Goal: Transaction & Acquisition: Book appointment/travel/reservation

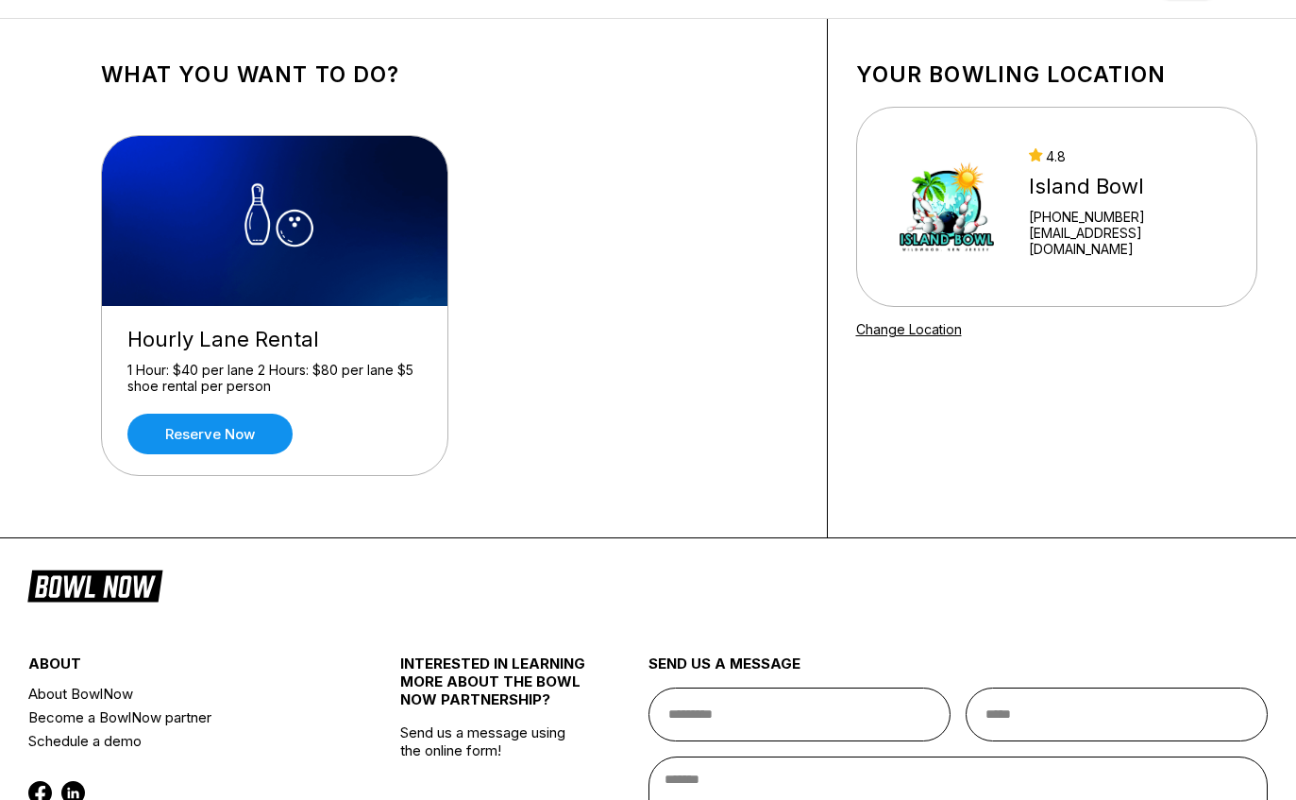
scroll to position [51, 0]
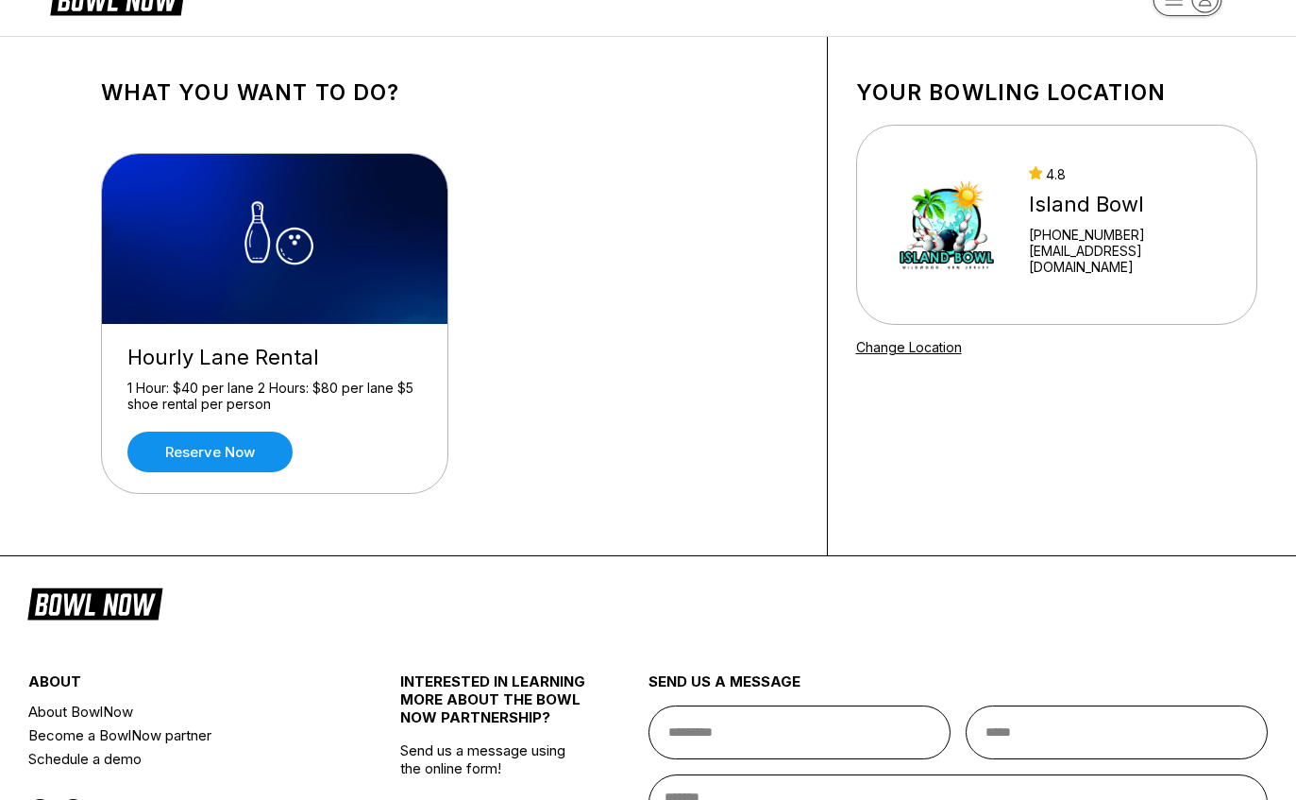
click at [256, 460] on link "Reserve now" at bounding box center [209, 451] width 165 height 41
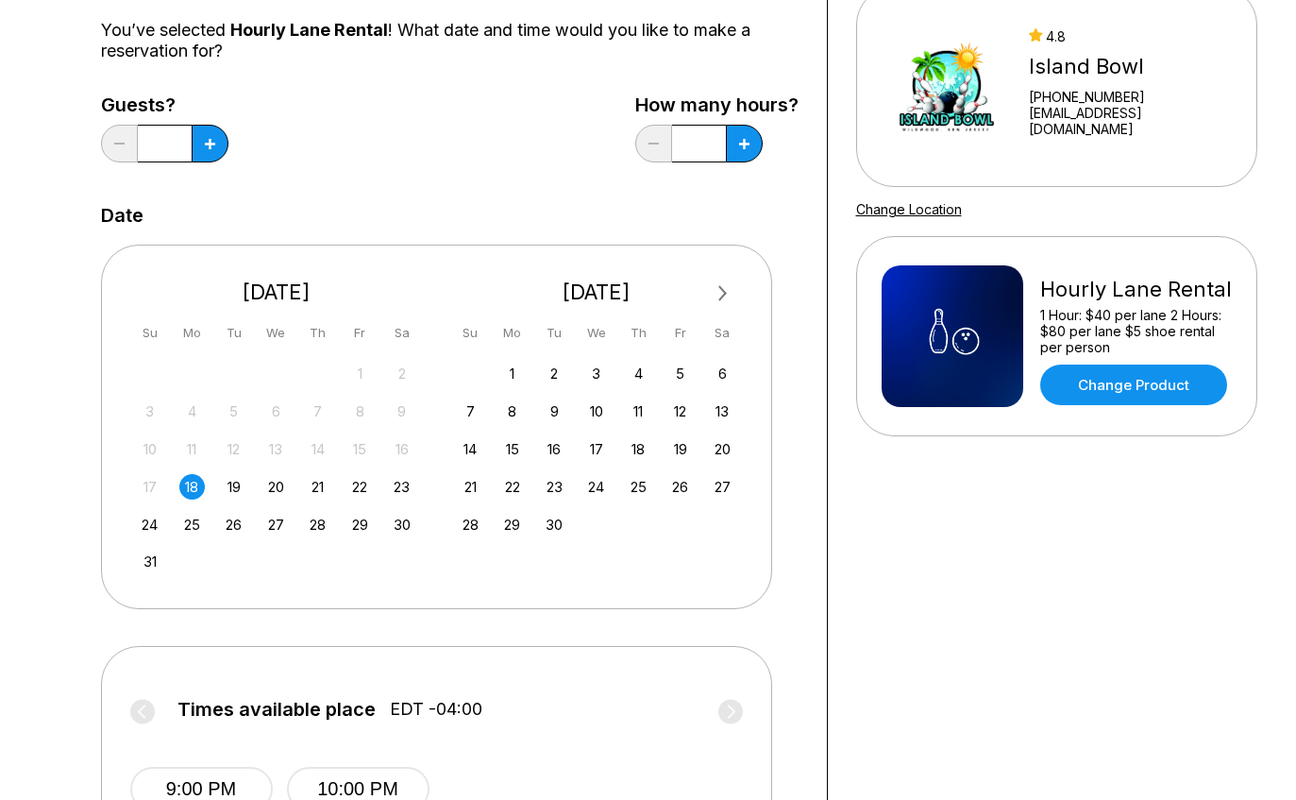
scroll to position [188, 0]
click at [211, 161] on button at bounding box center [210, 145] width 37 height 38
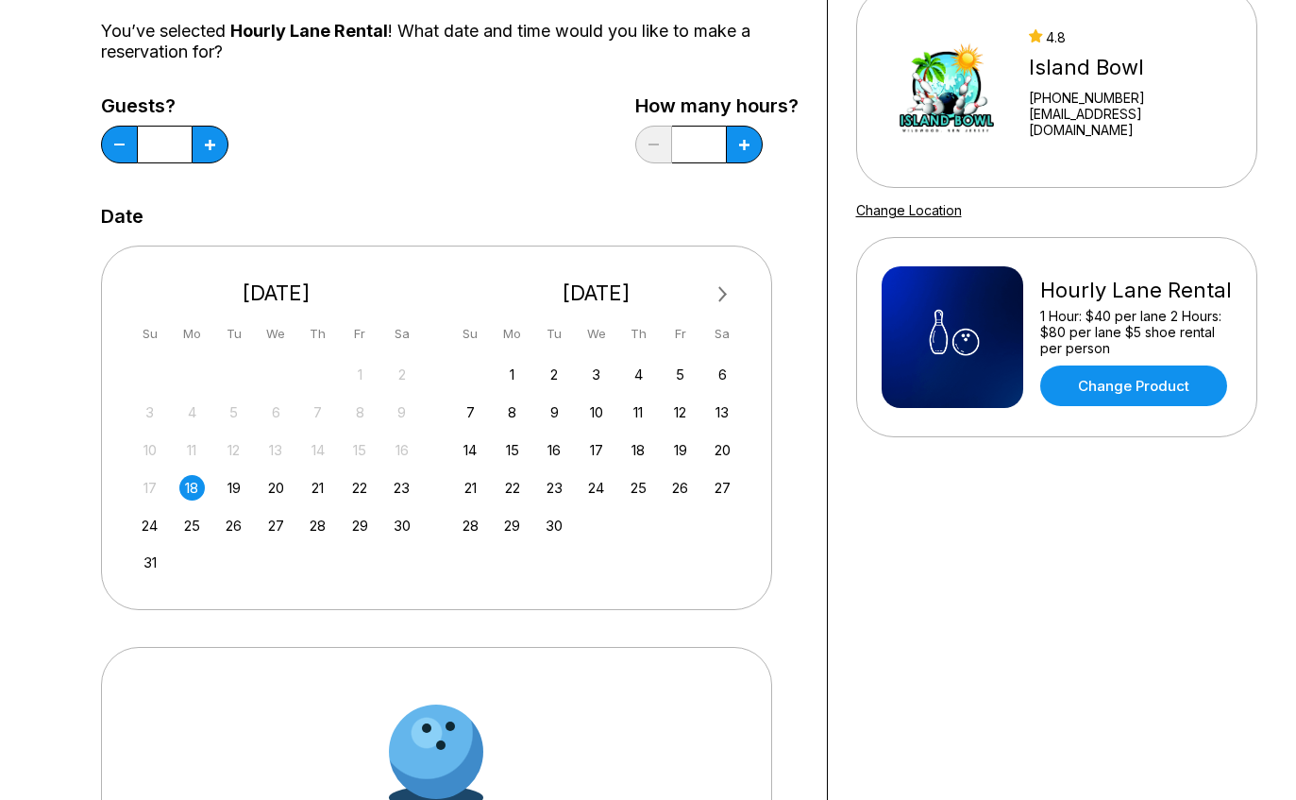
type input "*"
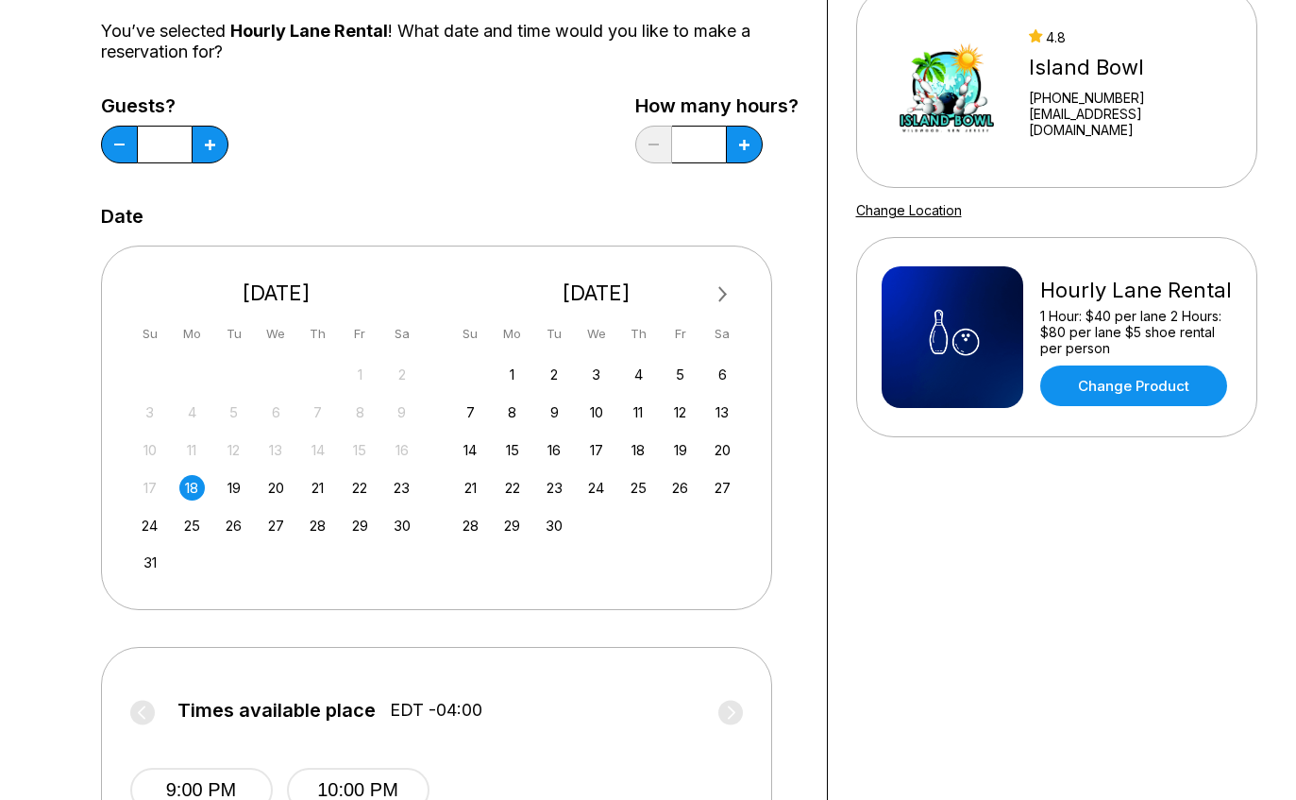
click at [228, 136] on button at bounding box center [210, 145] width 37 height 38
type input "*"
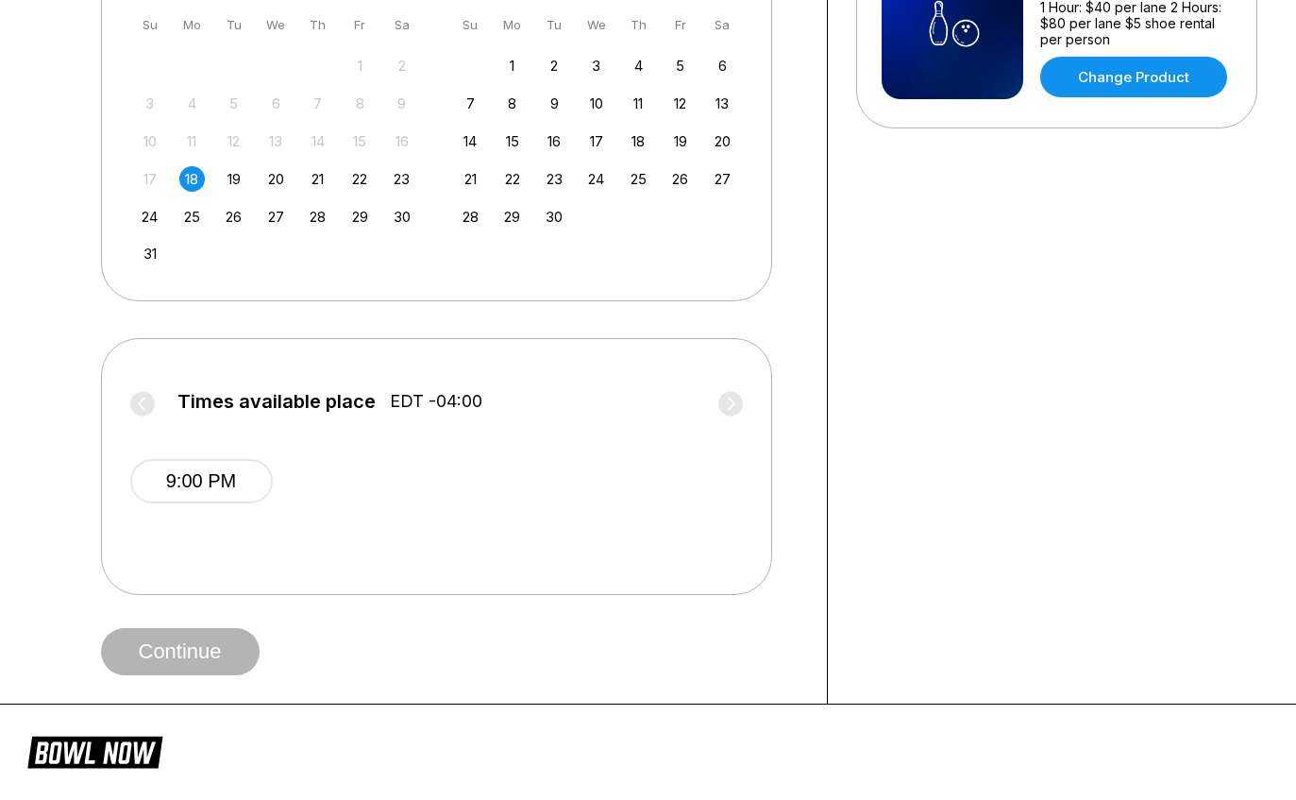
scroll to position [497, 0]
click at [248, 478] on button "9:00 PM" at bounding box center [201, 481] width 143 height 44
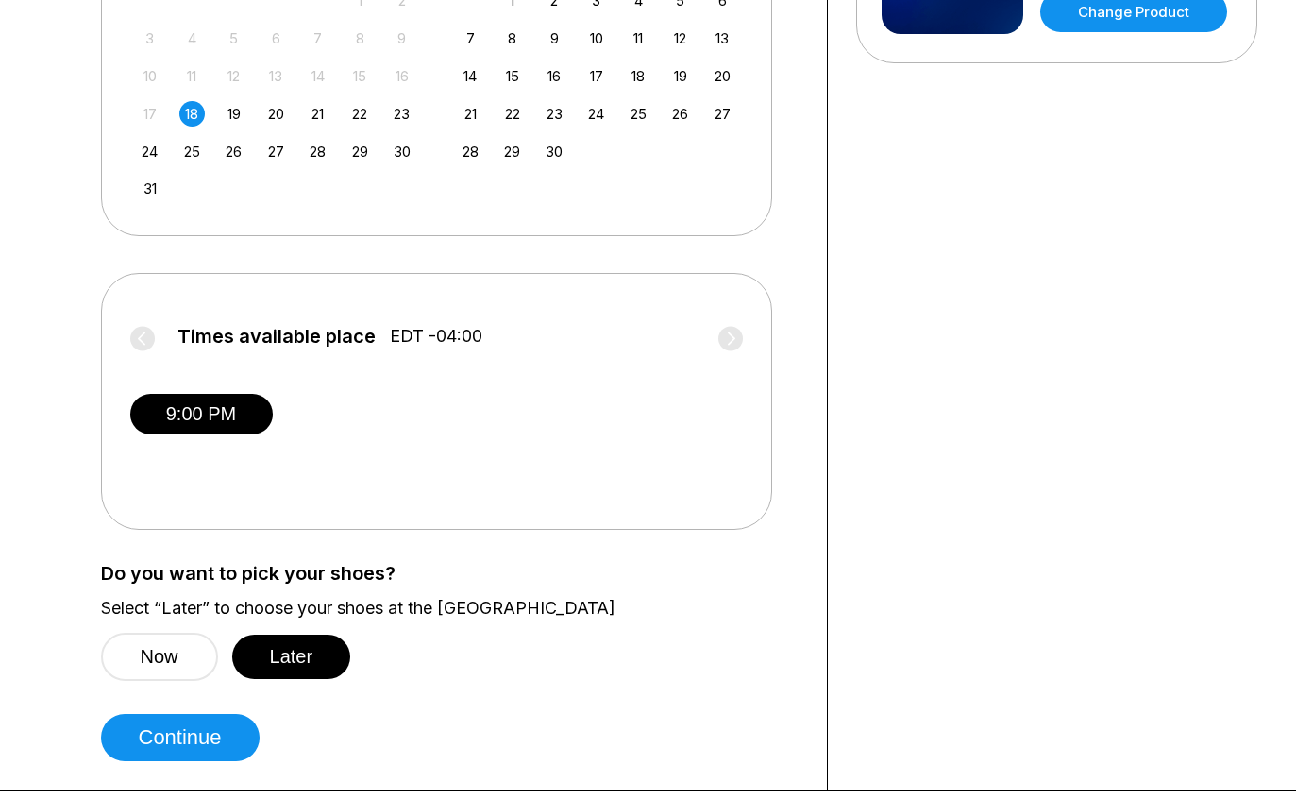
scroll to position [562, 0]
click at [310, 642] on button "Later" at bounding box center [291, 656] width 119 height 44
click at [246, 722] on button "Continue" at bounding box center [180, 737] width 159 height 47
select select "**"
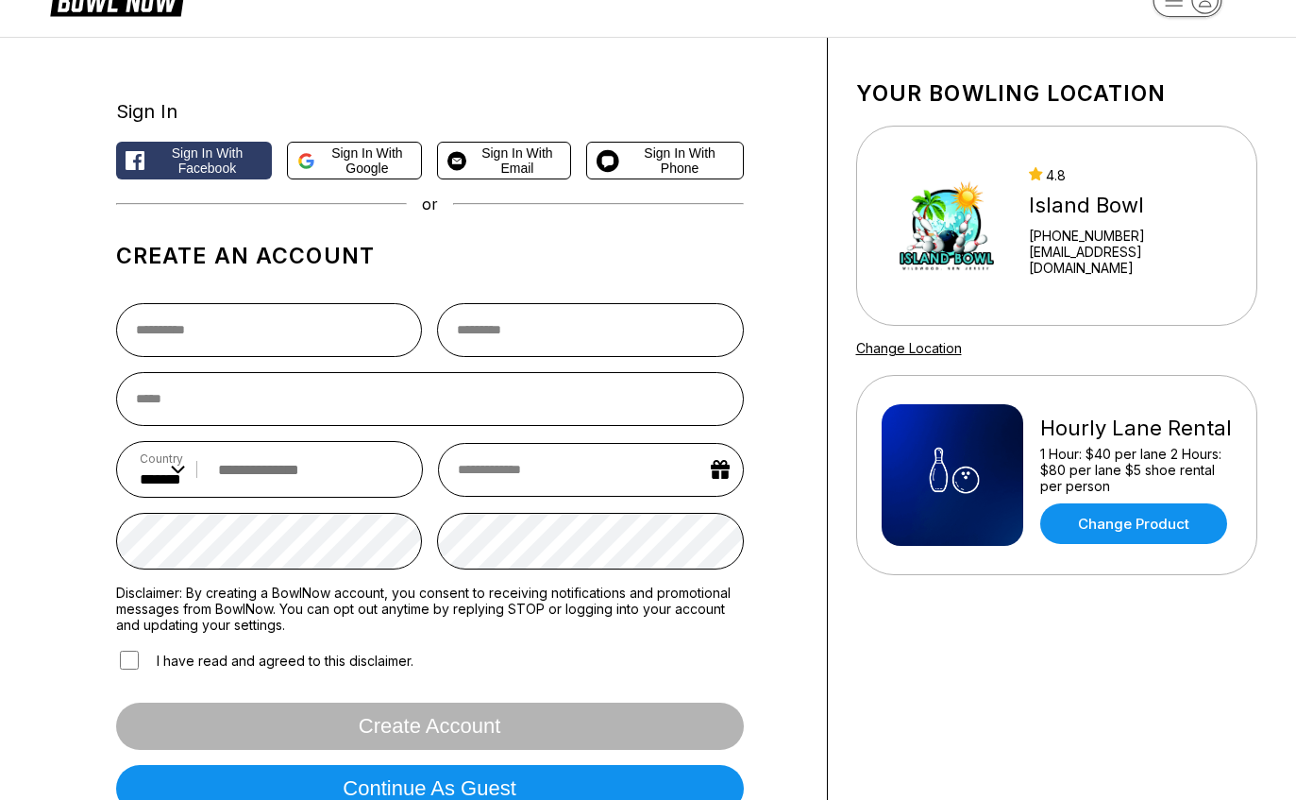
scroll to position [63, 0]
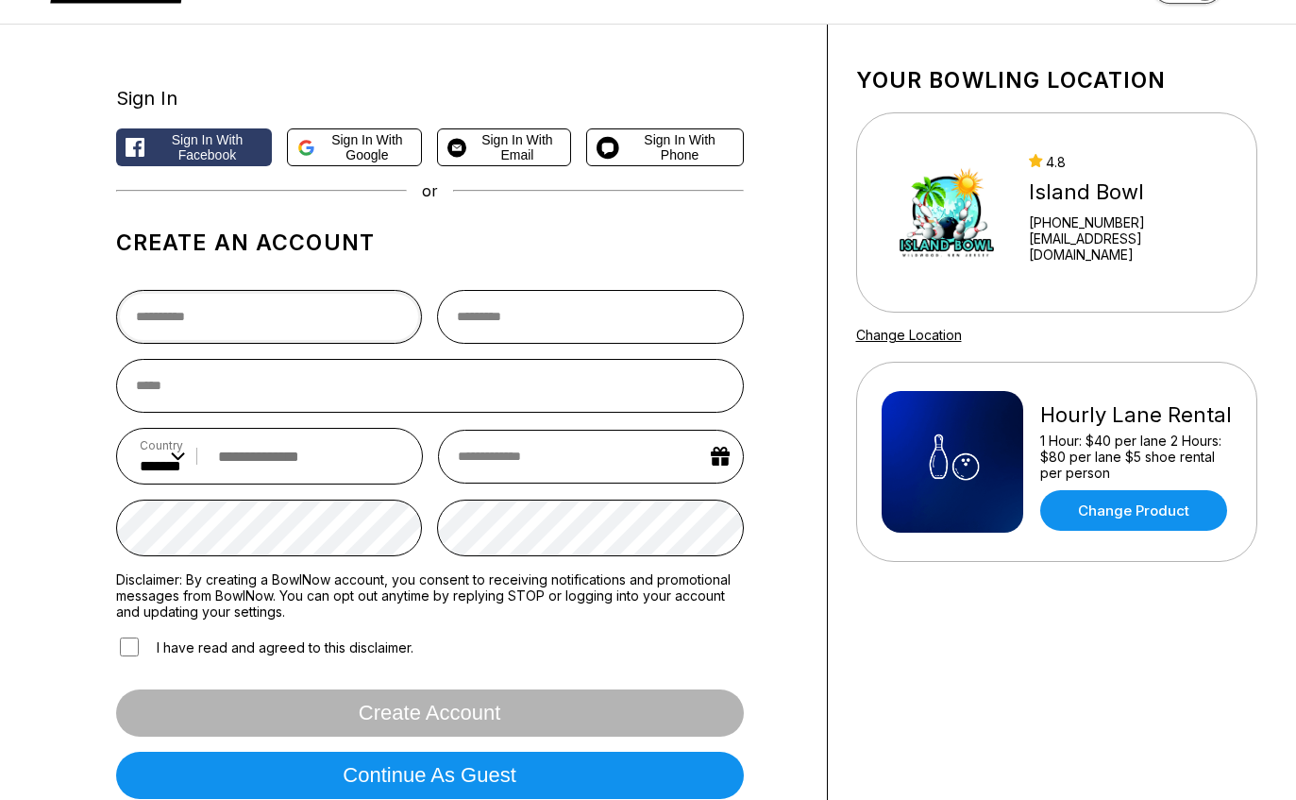
click at [334, 312] on input "text" at bounding box center [269, 317] width 307 height 54
type input "***"
click at [633, 302] on input "text" at bounding box center [590, 317] width 307 height 54
type input "*********"
click at [691, 394] on input "email" at bounding box center [430, 386] width 628 height 54
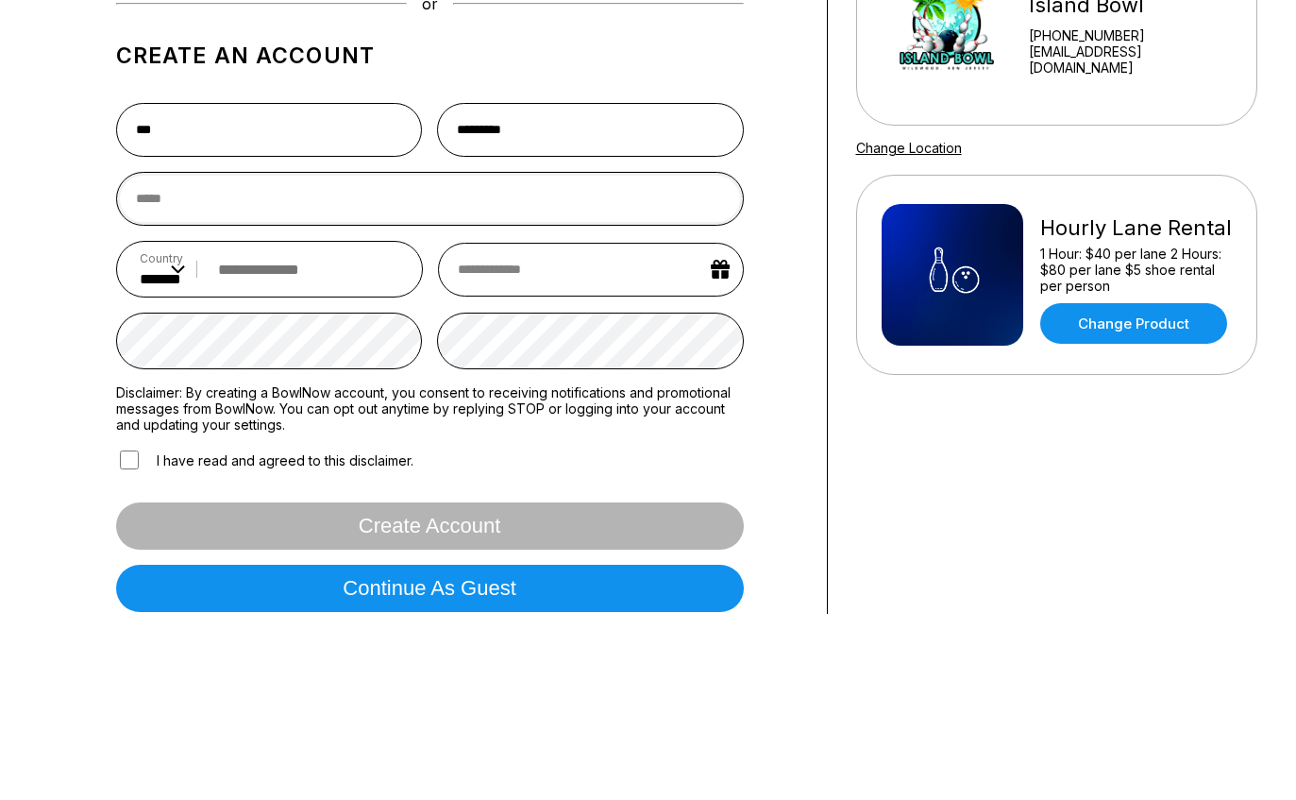
type input "**********"
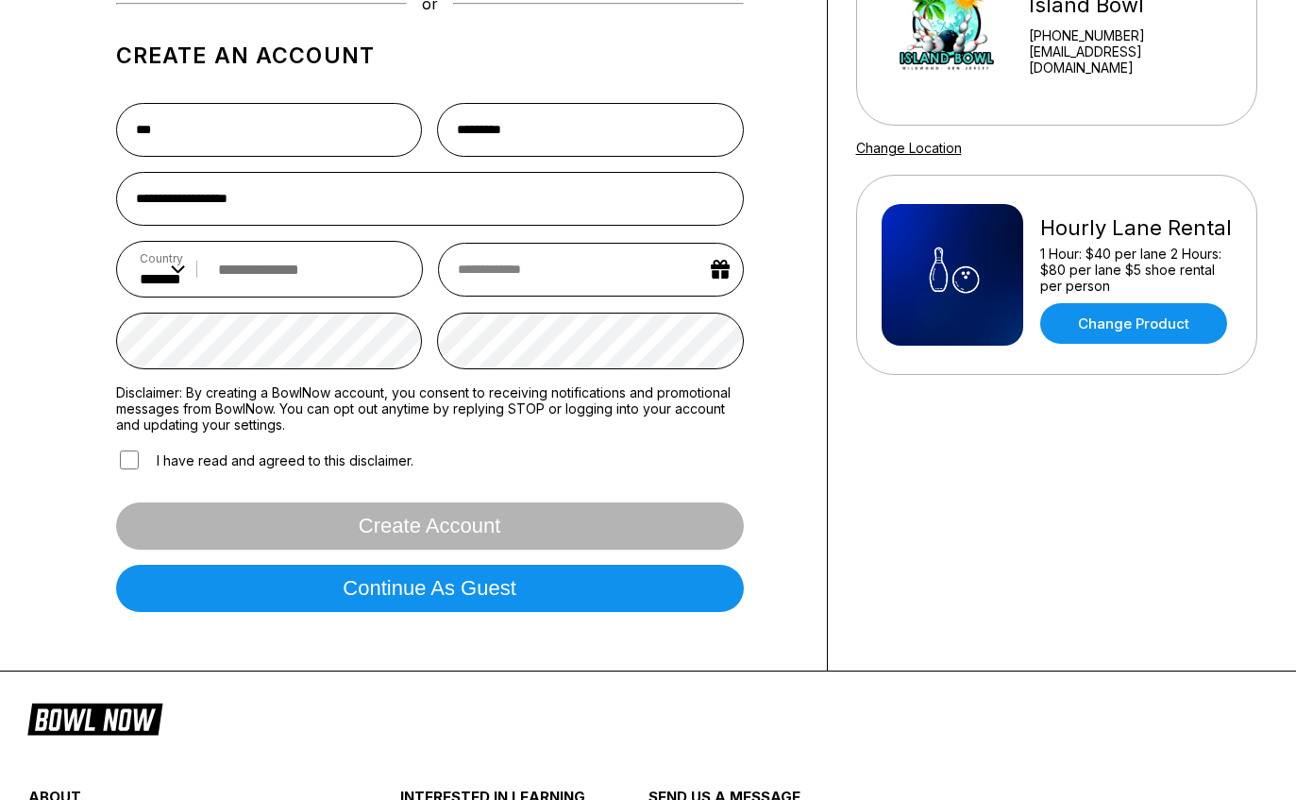
click at [342, 276] on input "tel" at bounding box center [305, 270] width 192 height 35
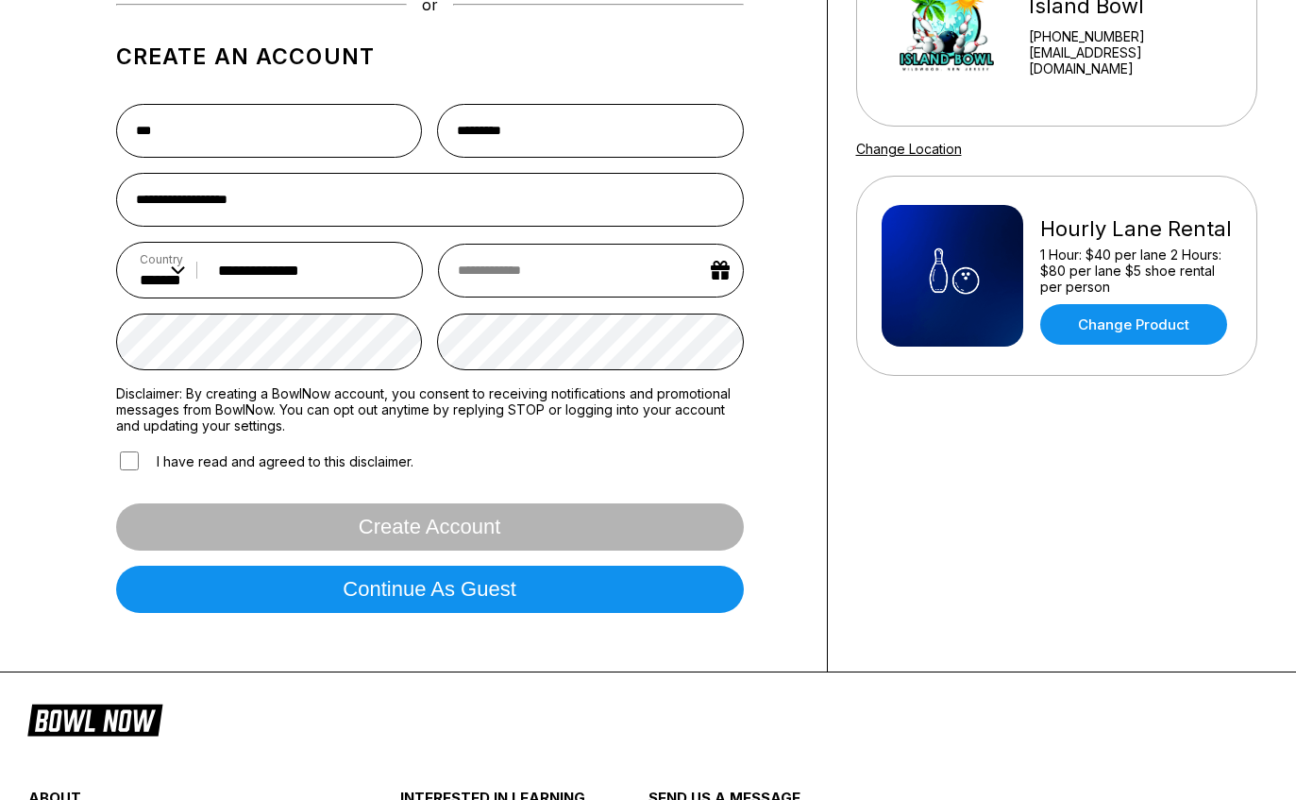
type input "**********"
click at [626, 257] on input "text" at bounding box center [590, 271] width 305 height 54
select select "*"
select select "****"
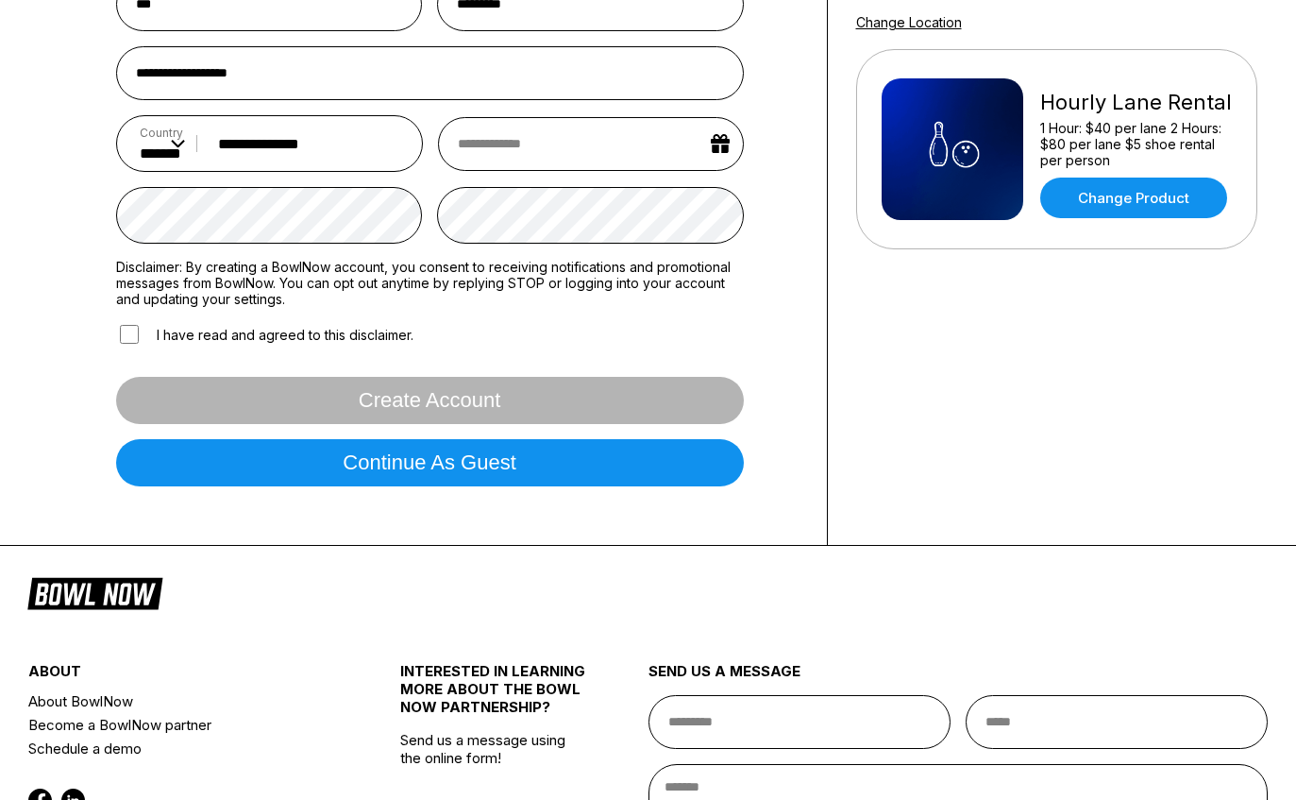
scroll to position [381, 0]
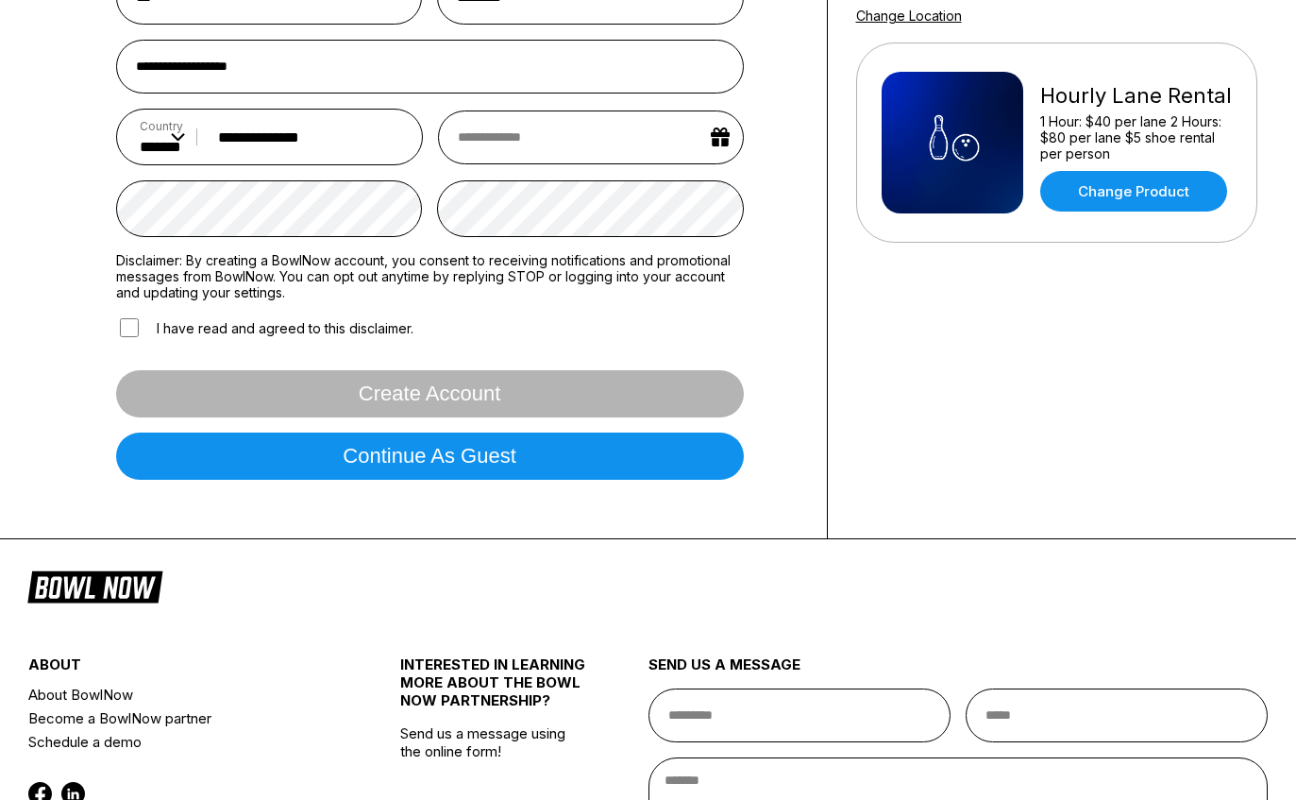
click at [617, 145] on input "text" at bounding box center [590, 138] width 305 height 54
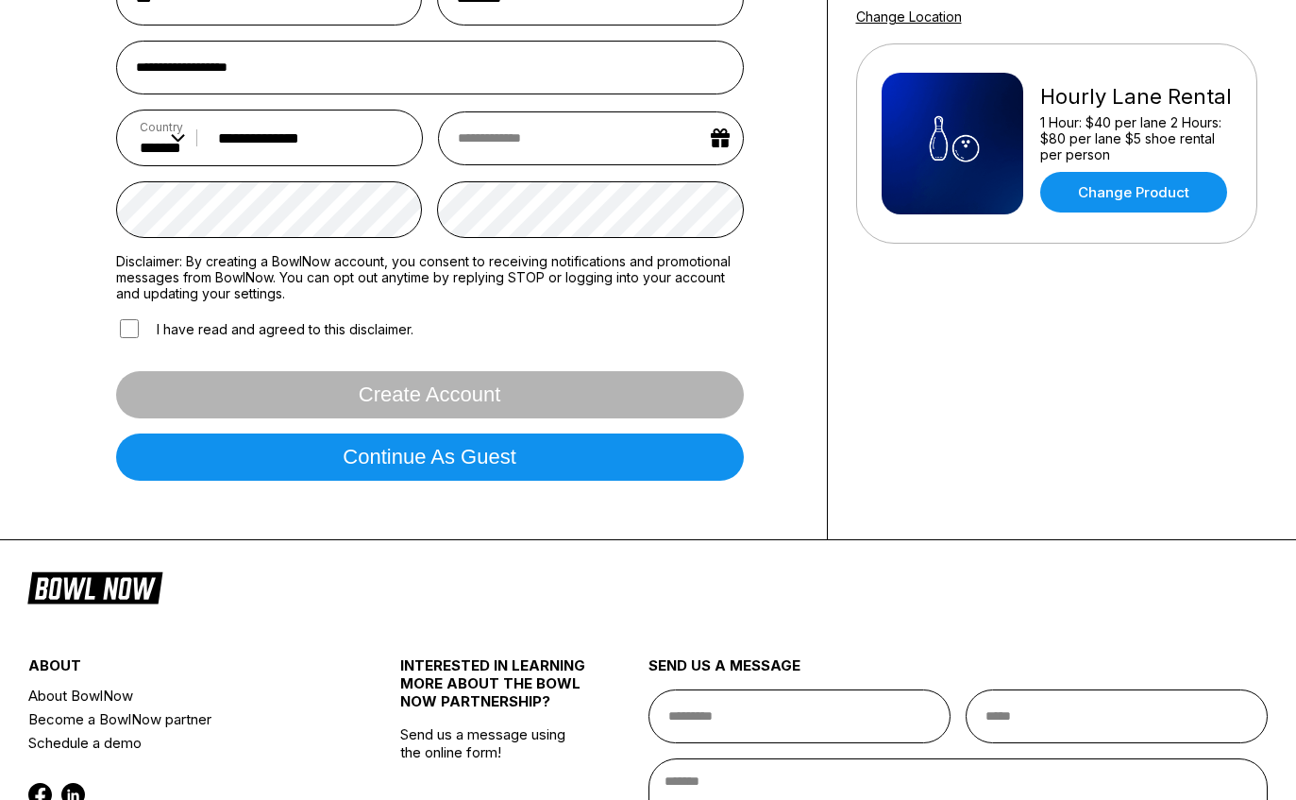
select select "*"
select select "****"
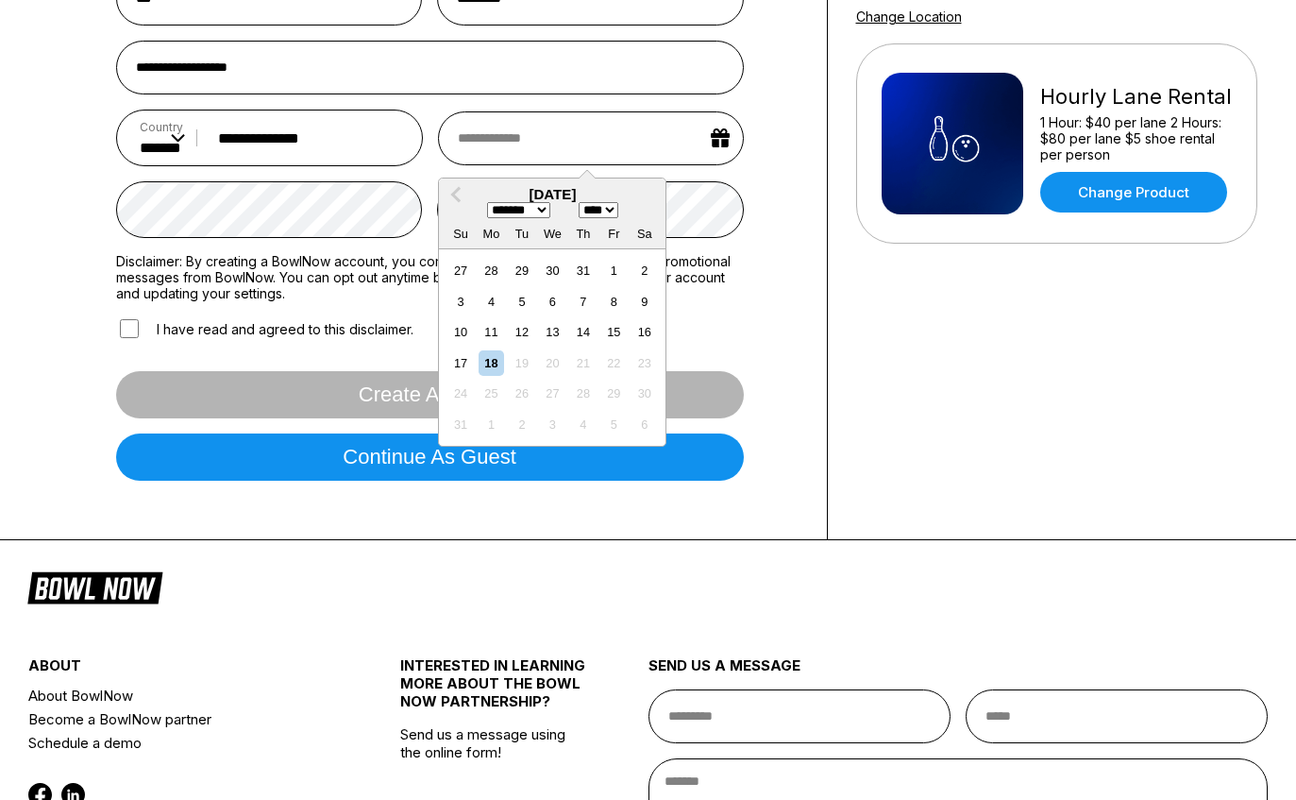
click at [532, 218] on select "******* ******** ***** ***** *** **** **** ****** ********* ******* ******** **…" at bounding box center [518, 210] width 63 height 16
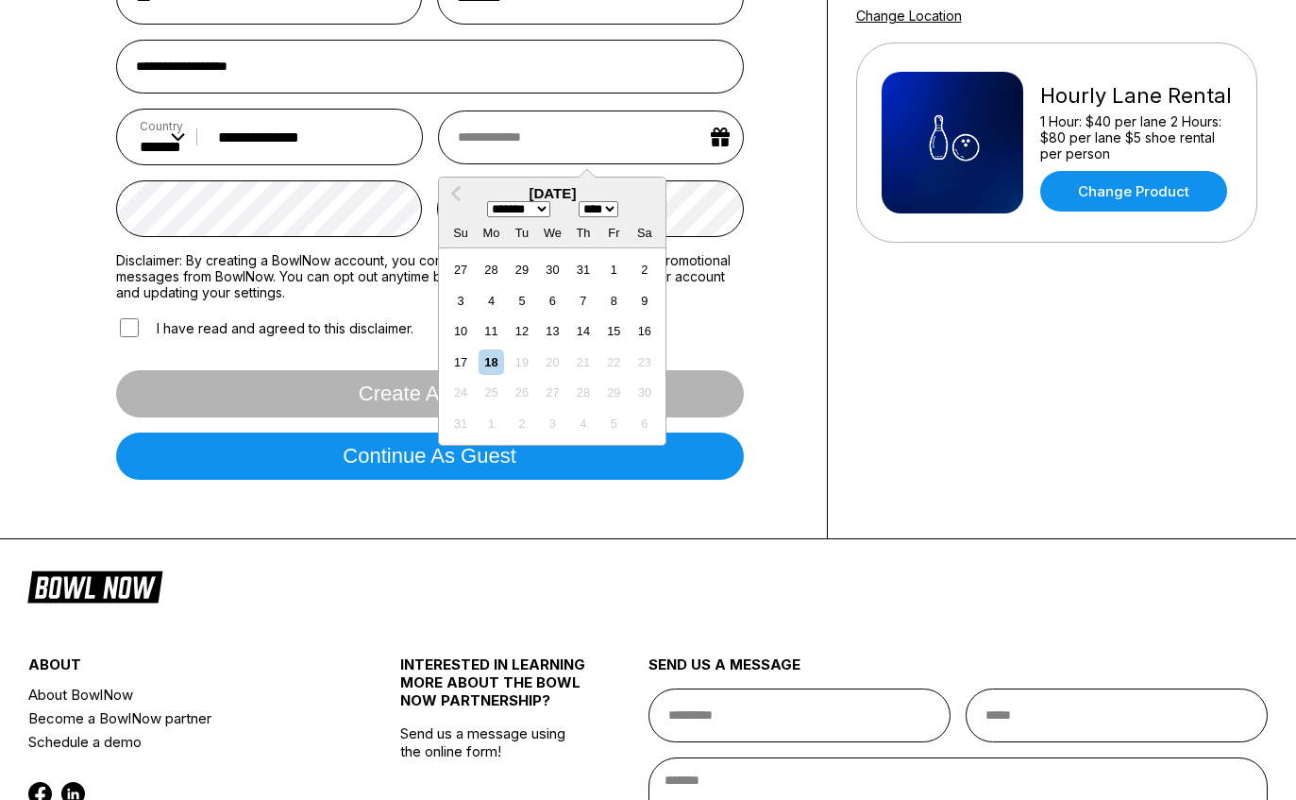
select select "*"
click at [618, 217] on select "**** **** **** **** **** **** **** **** **** **** **** **** **** **** **** ****…" at bounding box center [599, 209] width 40 height 16
select select "****"
click at [539, 217] on select "******* ******** ***** ***** *** **** **** ****** ********* ******* ******** **…" at bounding box center [518, 209] width 63 height 16
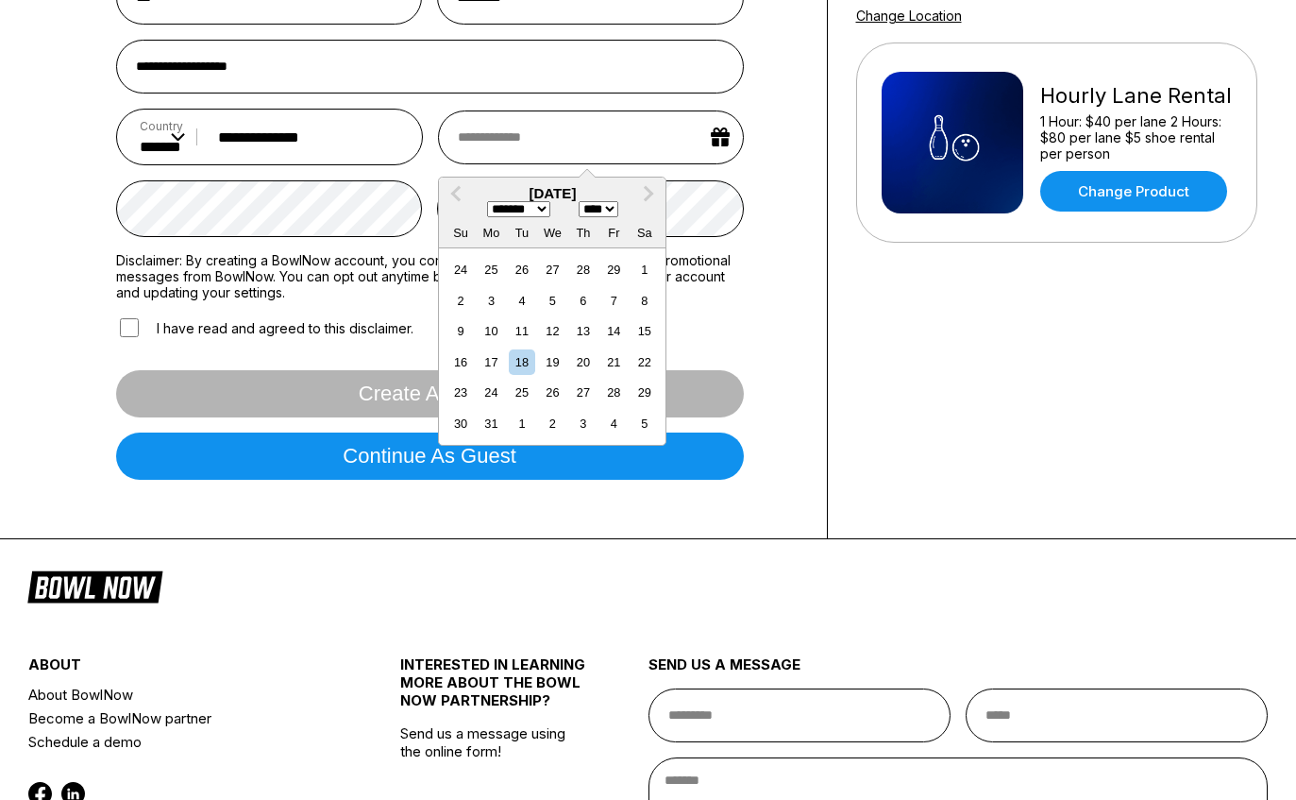
select select "*"
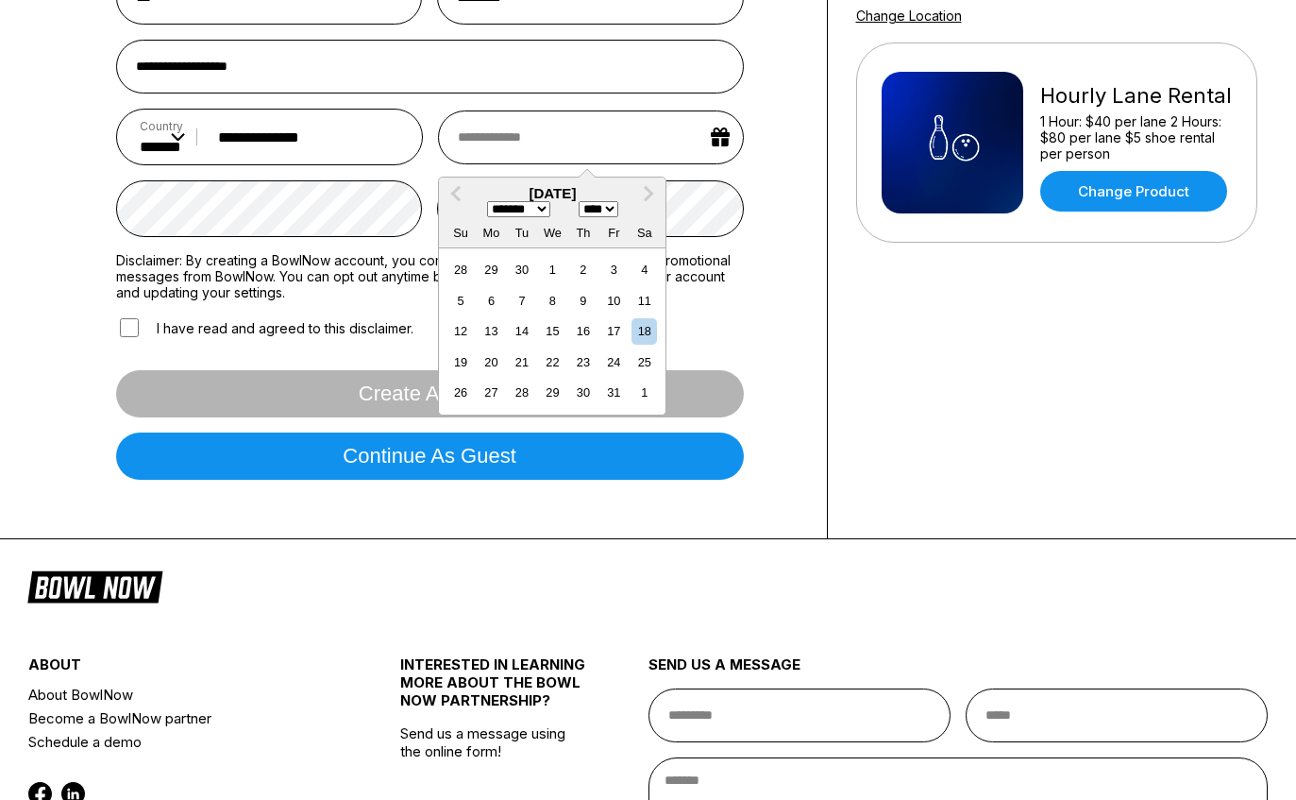
click at [464, 341] on div "12" at bounding box center [460, 330] width 25 height 25
type input "**********"
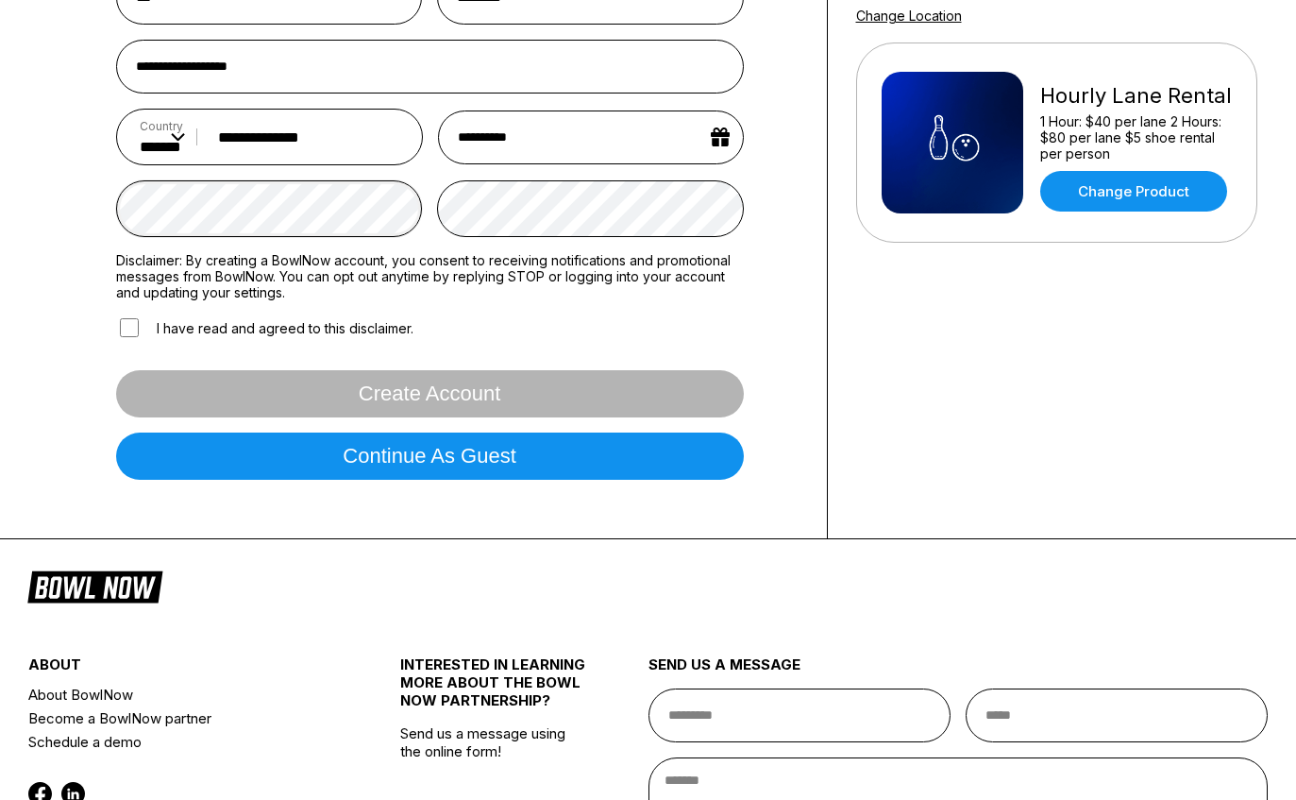
scroll to position [381, 0]
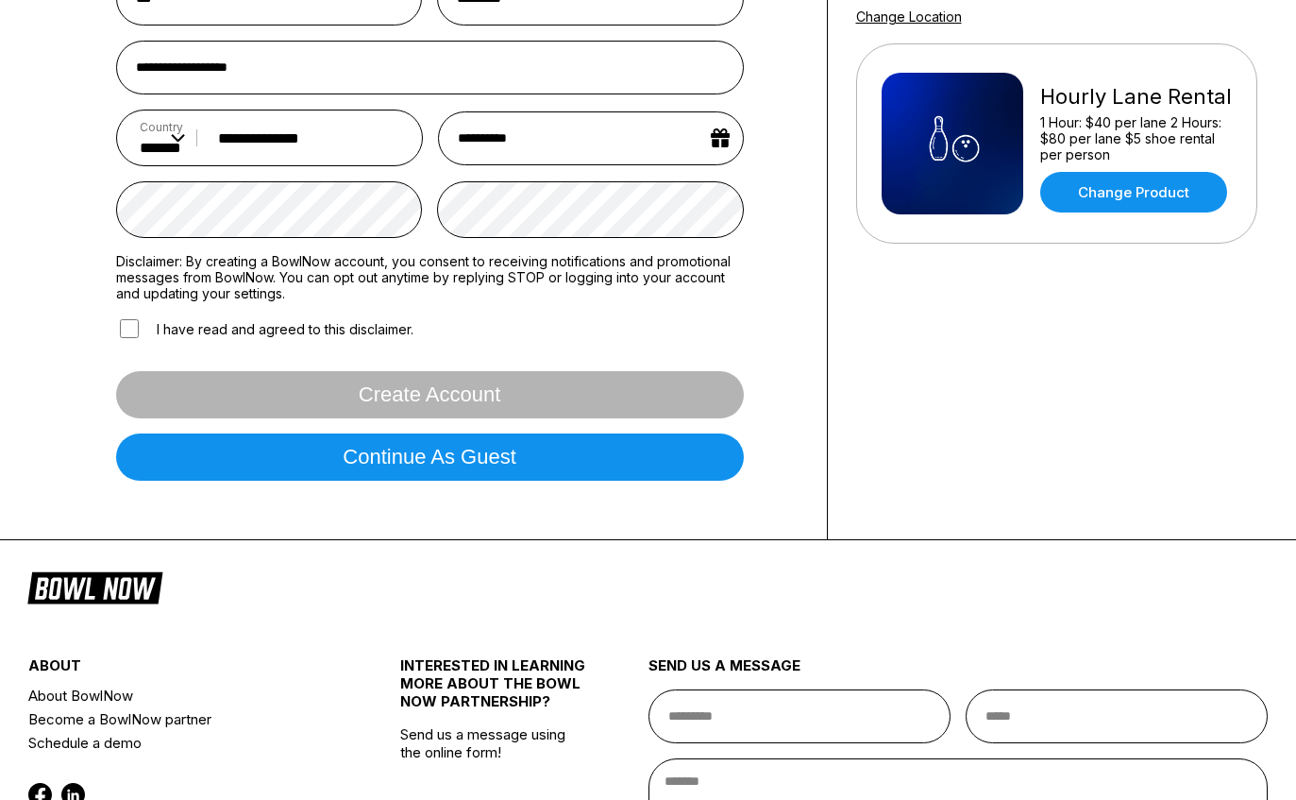
click at [401, 341] on label "I have read and agreed to this disclaimer." at bounding box center [264, 328] width 297 height 25
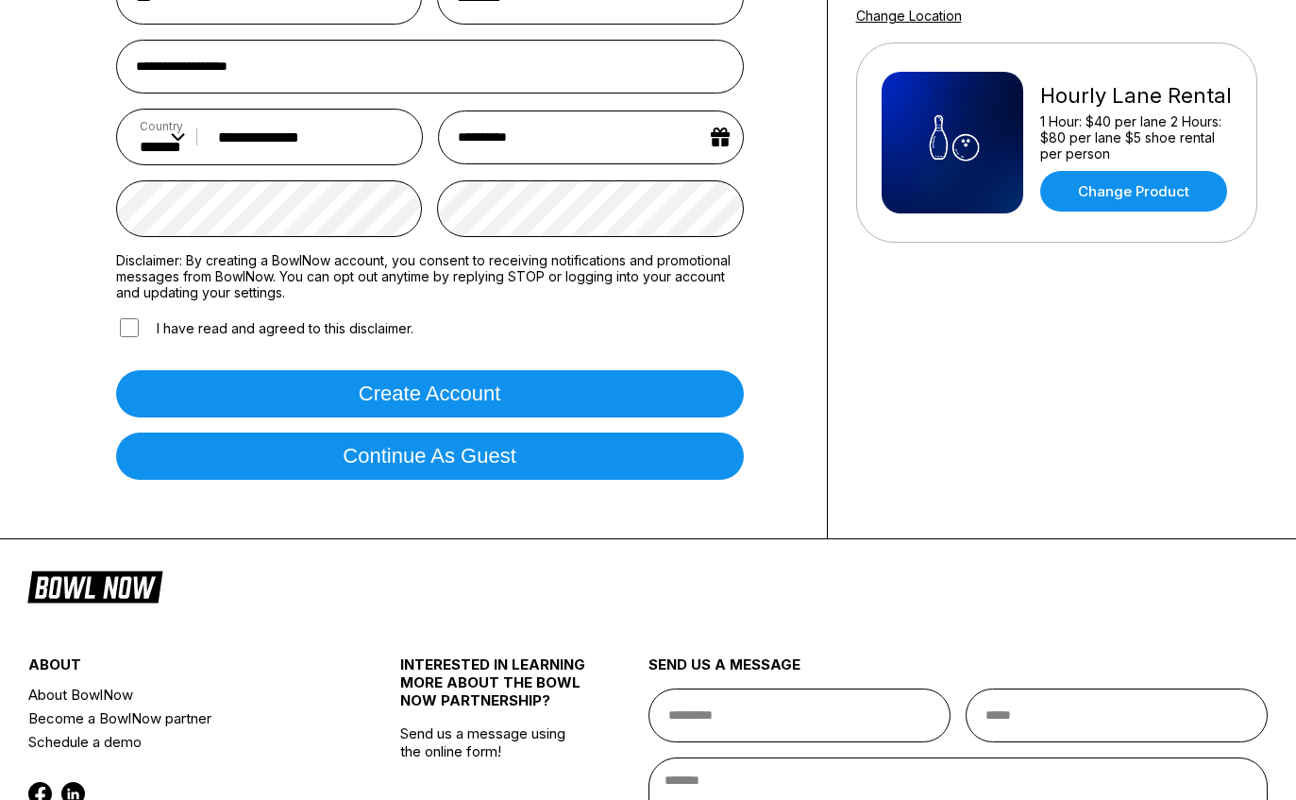
click at [600, 411] on button "Create account" at bounding box center [430, 394] width 628 height 47
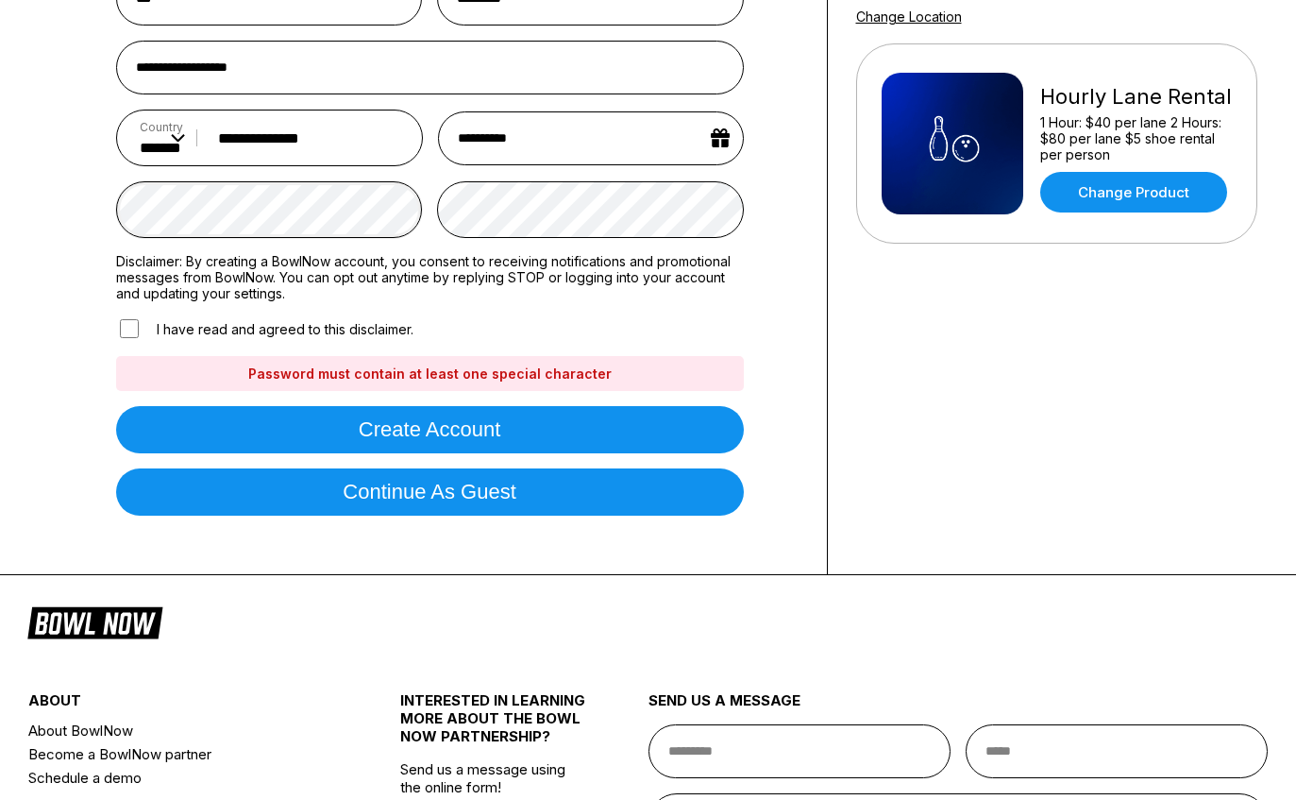
click at [430, 441] on button "Create account" at bounding box center [430, 429] width 628 height 47
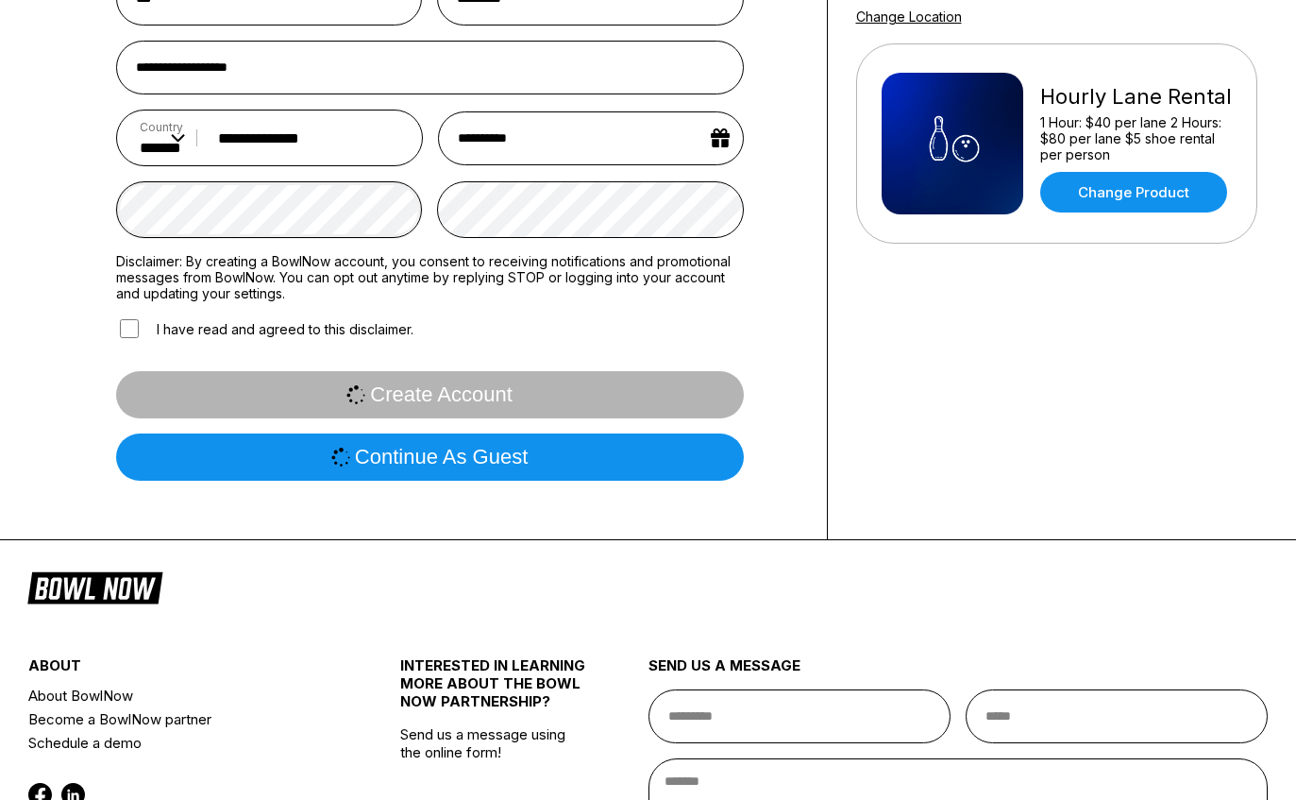
scroll to position [0, 0]
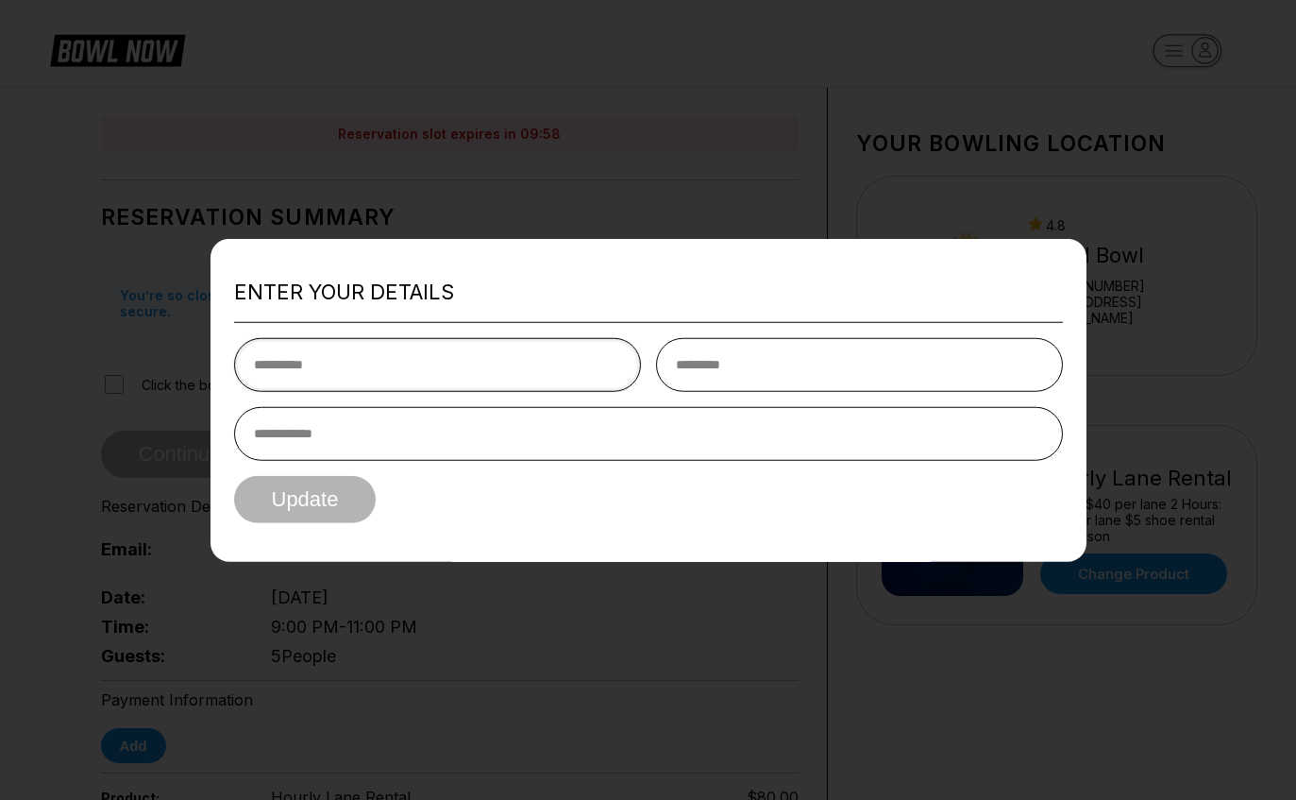
click at [305, 338] on input "text" at bounding box center [437, 365] width 407 height 54
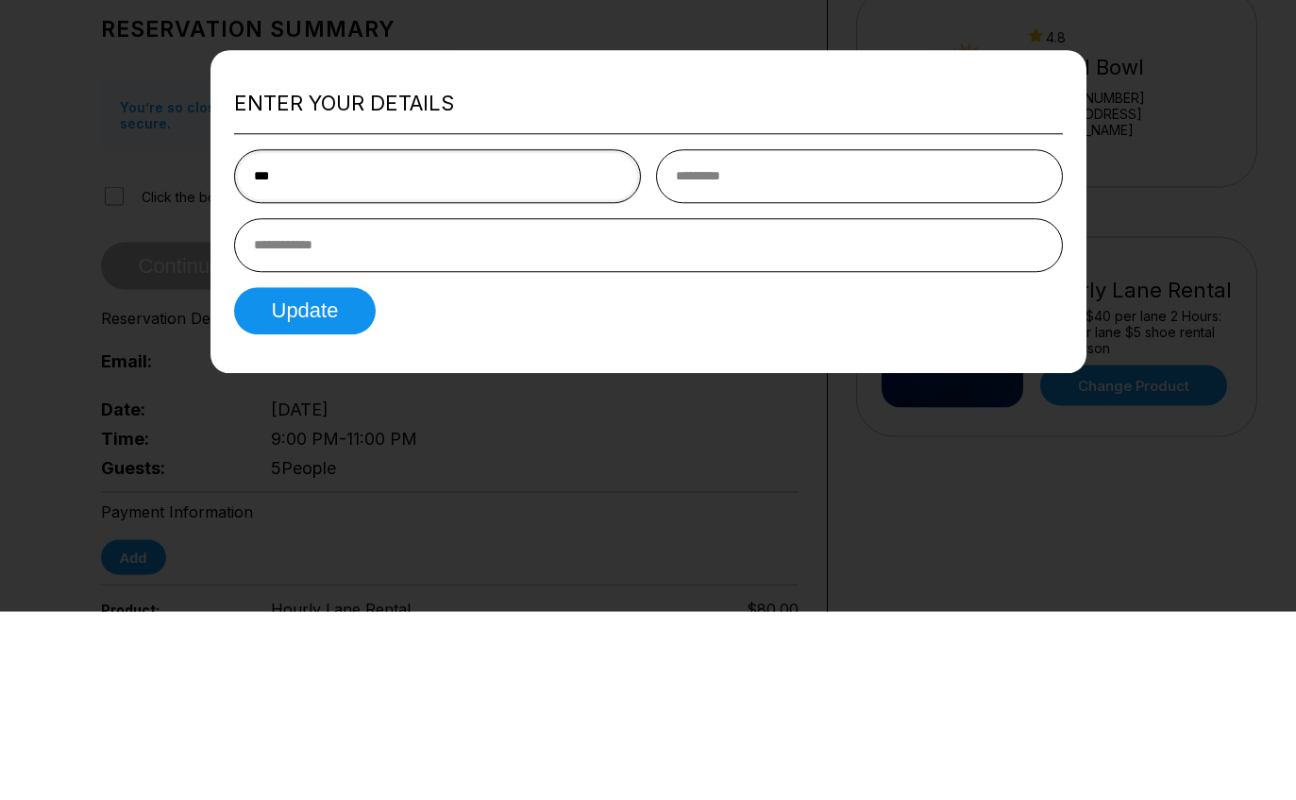
type input "***"
click at [844, 338] on input "text" at bounding box center [859, 365] width 407 height 54
type input "*********"
click at [947, 407] on input "tel" at bounding box center [648, 434] width 829 height 54
type input "**********"
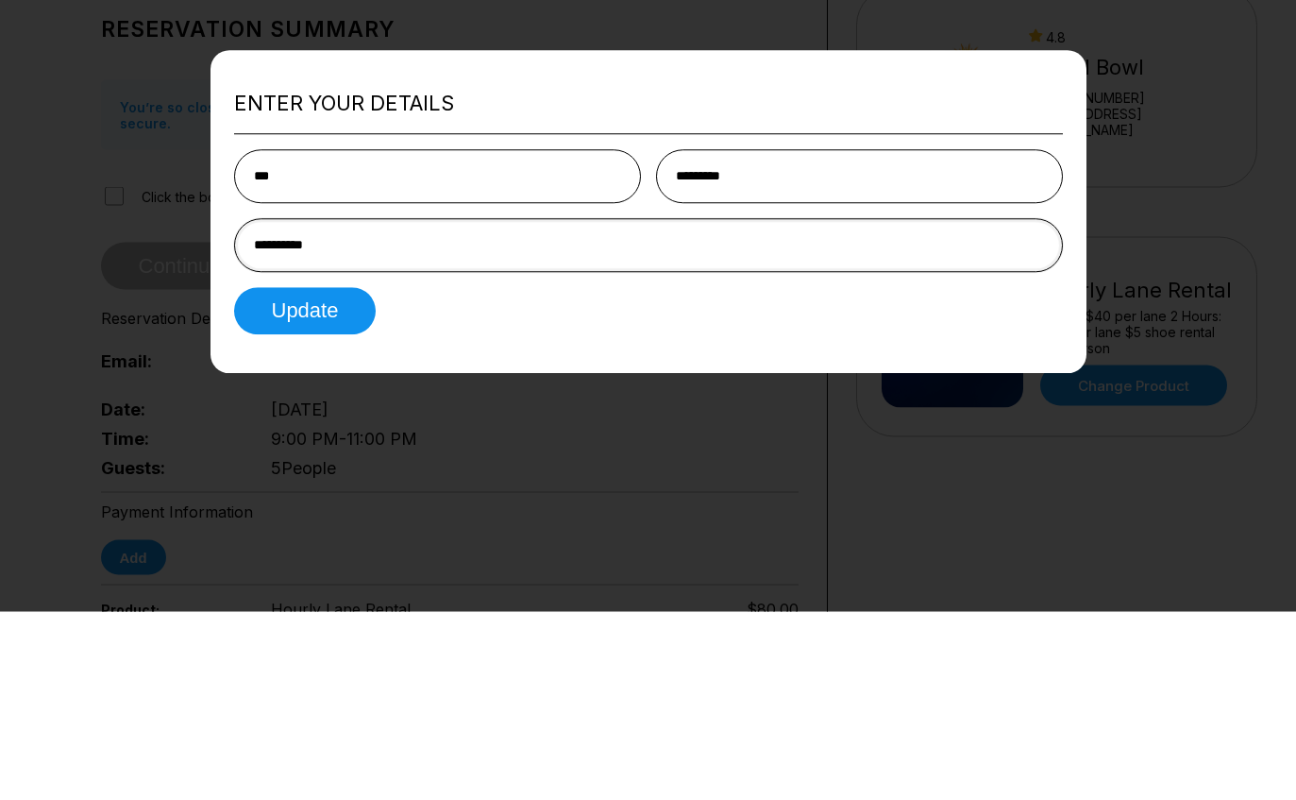
click at [305, 476] on button "Update" at bounding box center [305, 499] width 143 height 47
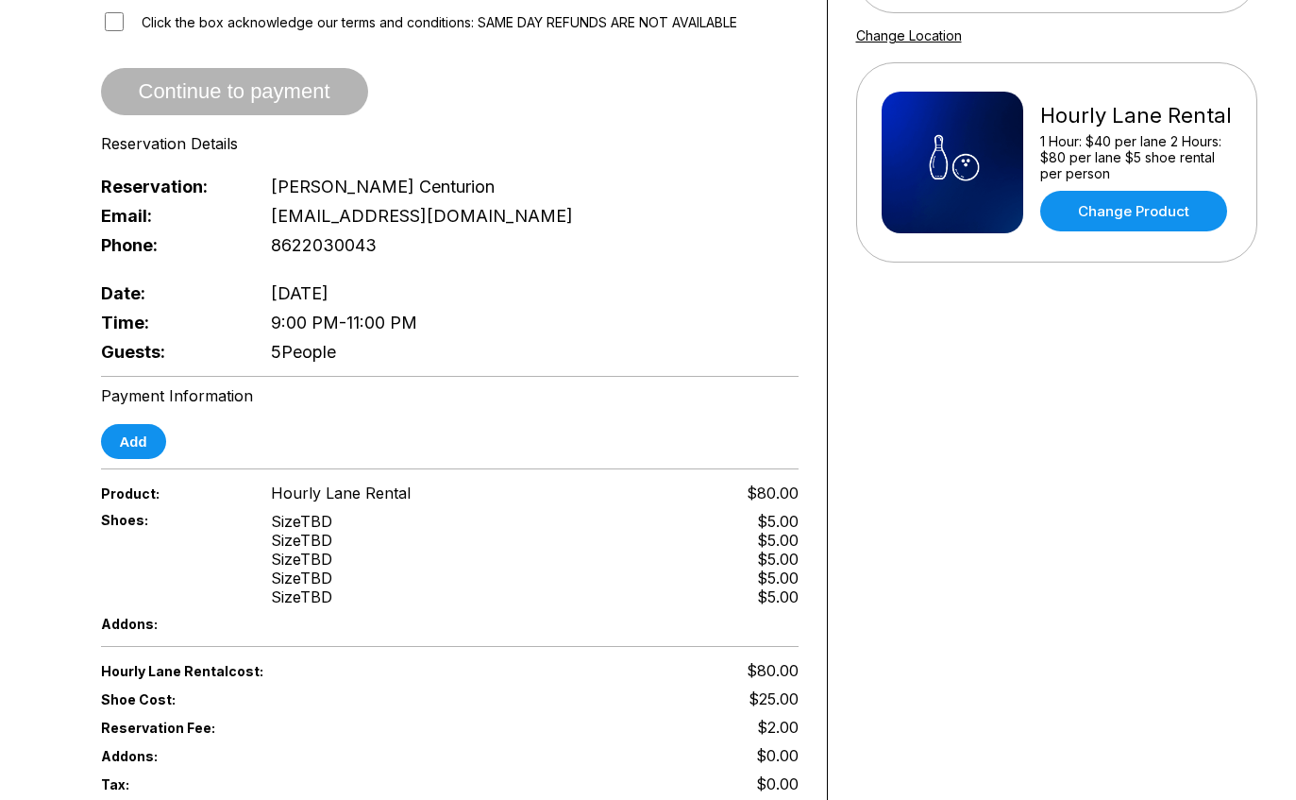
scroll to position [357, 0]
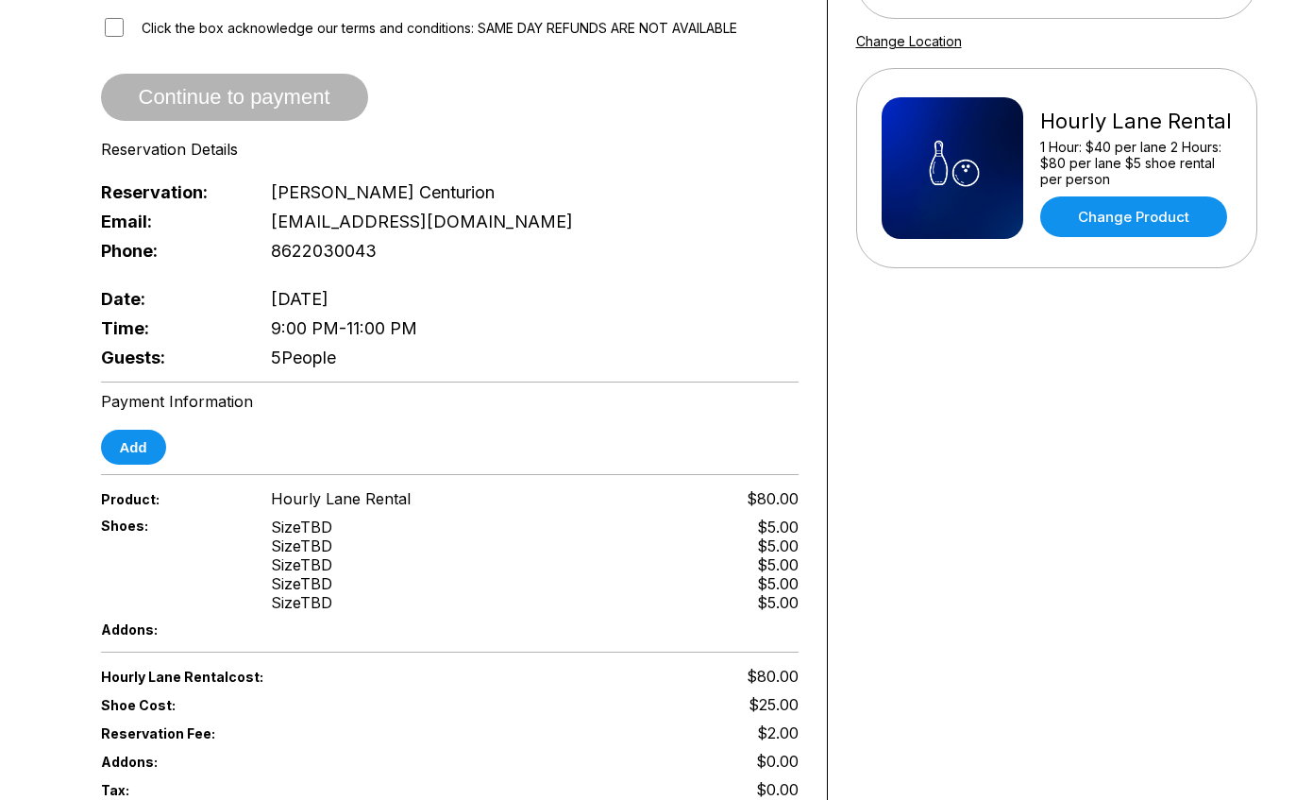
click at [1180, 223] on link "Change Product" at bounding box center [1133, 216] width 187 height 41
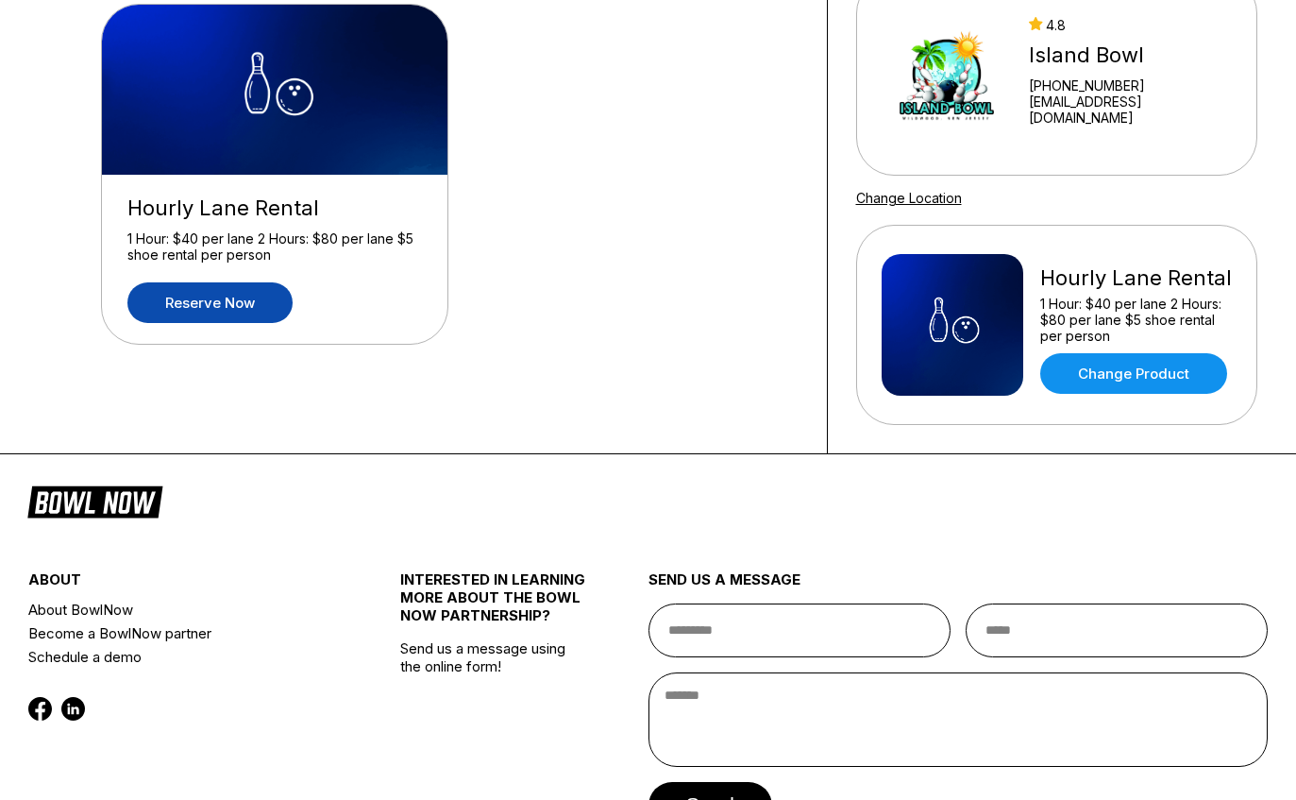
scroll to position [202, 0]
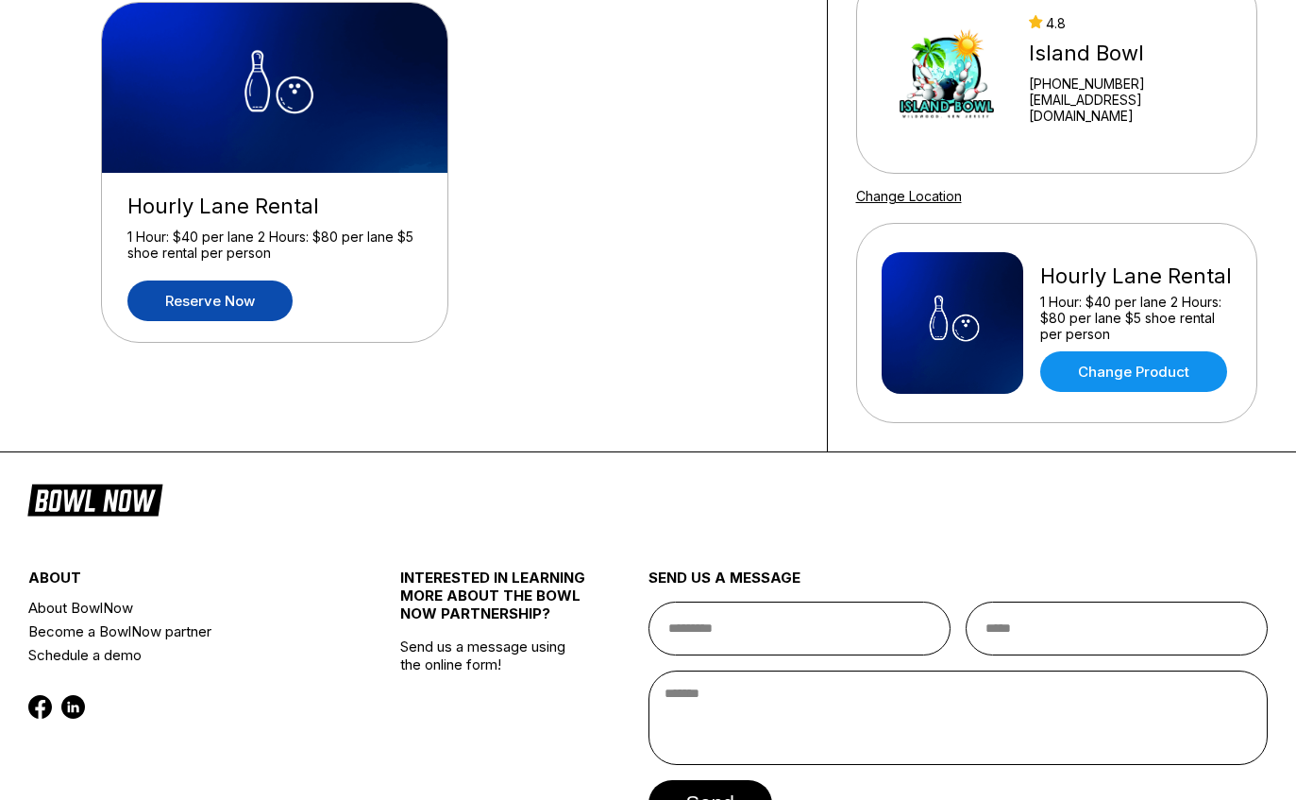
click at [1175, 376] on link "Change Product" at bounding box center [1133, 371] width 187 height 41
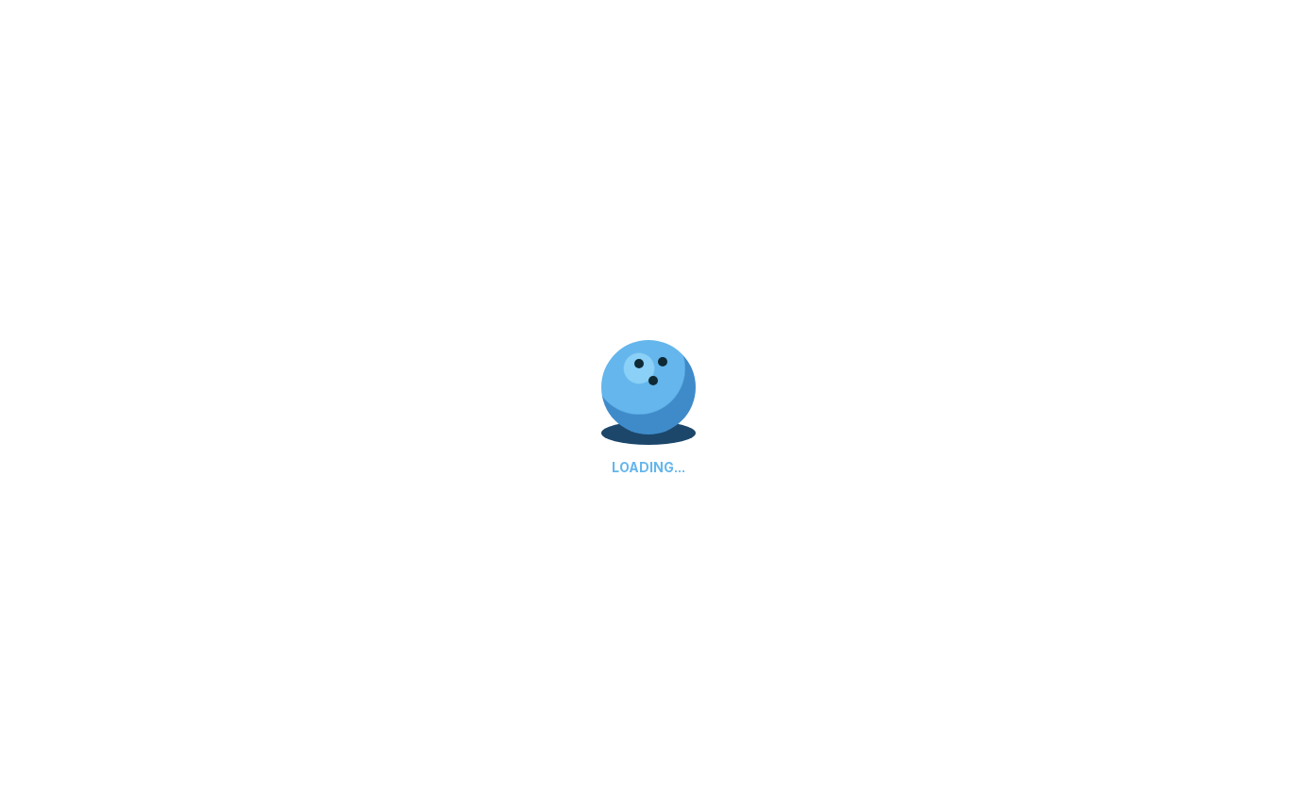
scroll to position [0, 0]
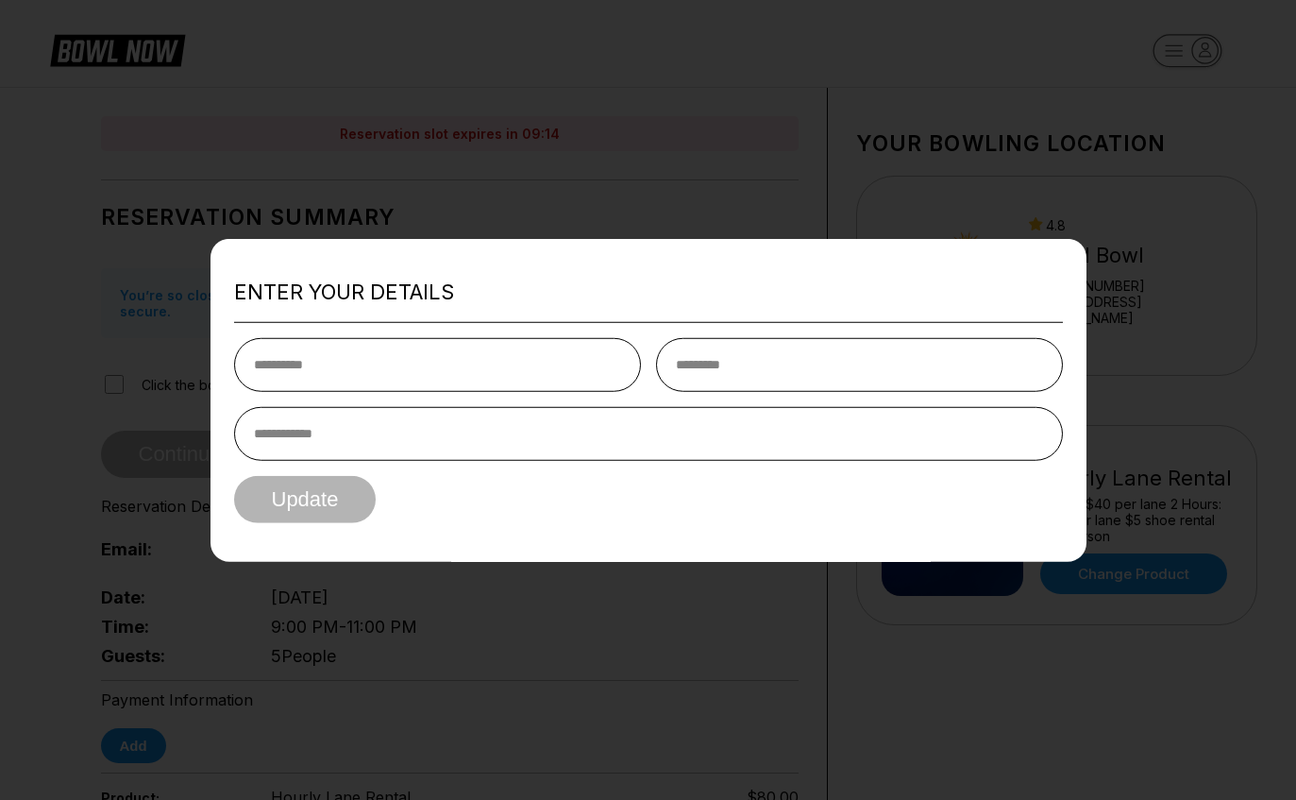
click at [340, 352] on input "text" at bounding box center [437, 365] width 407 height 54
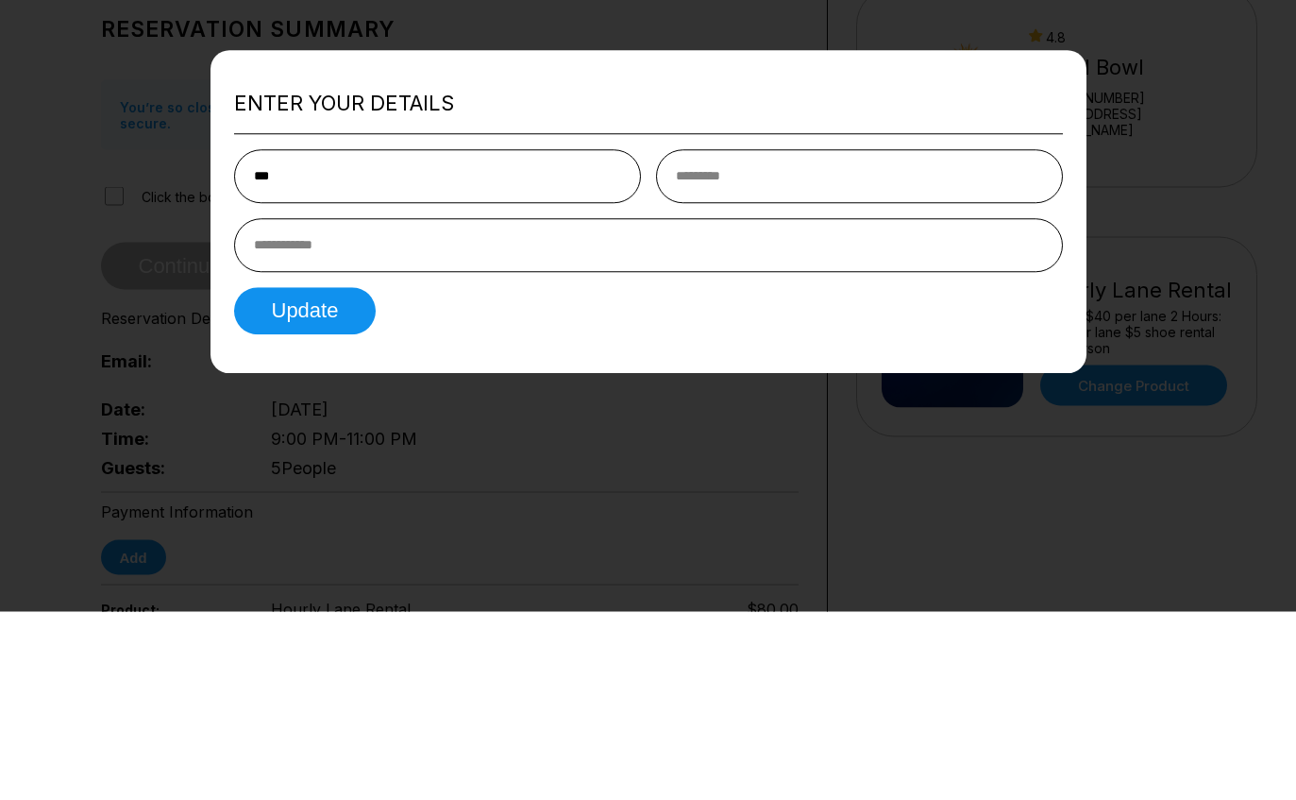
type input "***"
click at [799, 338] on input "text" at bounding box center [859, 365] width 407 height 54
type input "*********"
click at [305, 407] on input "tel" at bounding box center [648, 434] width 829 height 54
type input "**********"
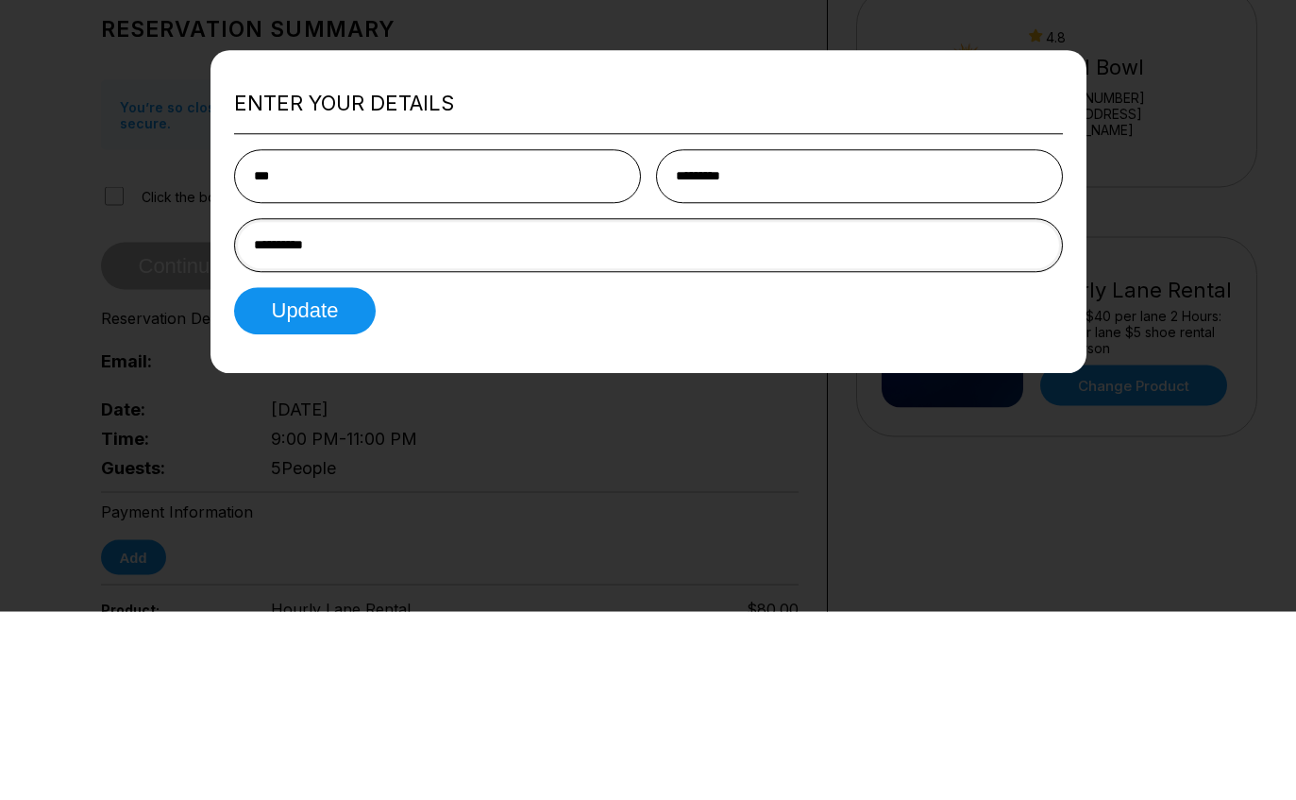
click at [305, 476] on button "Update" at bounding box center [305, 499] width 143 height 47
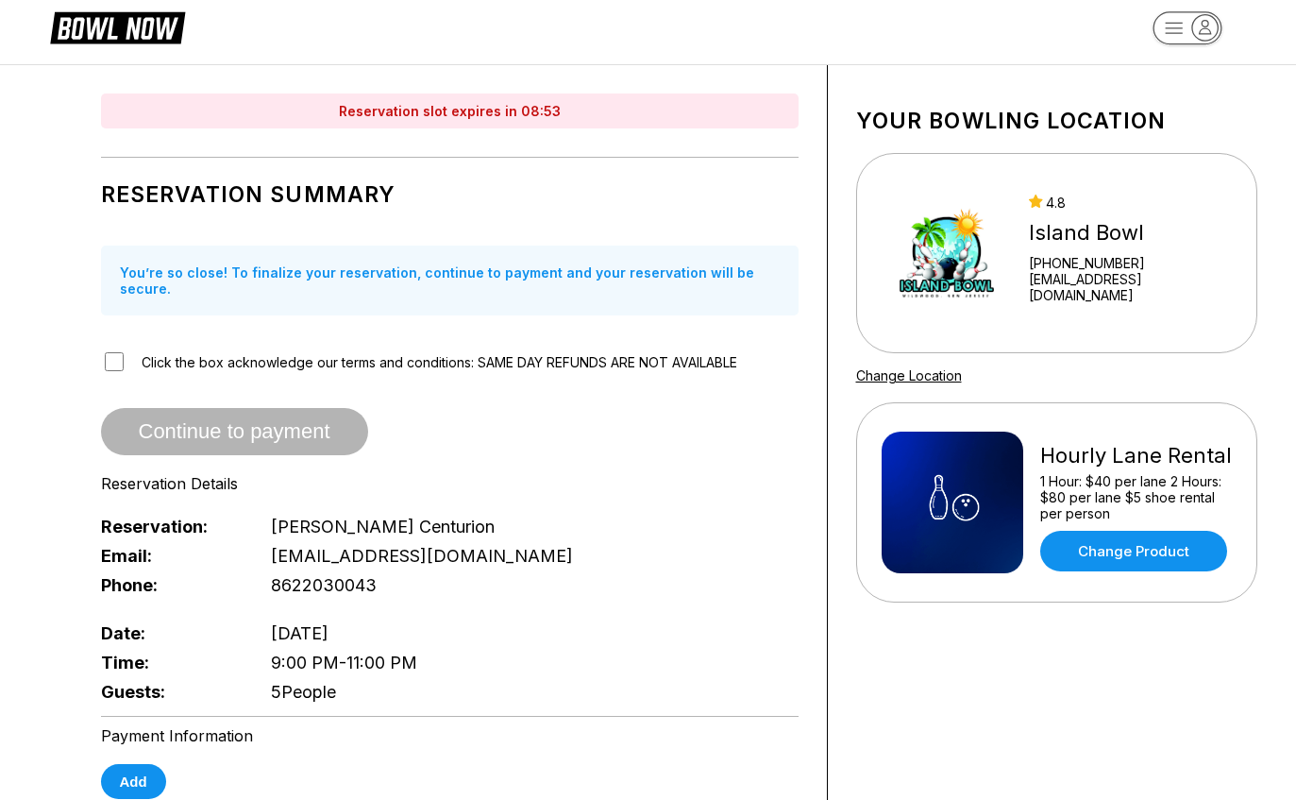
scroll to position [13, 0]
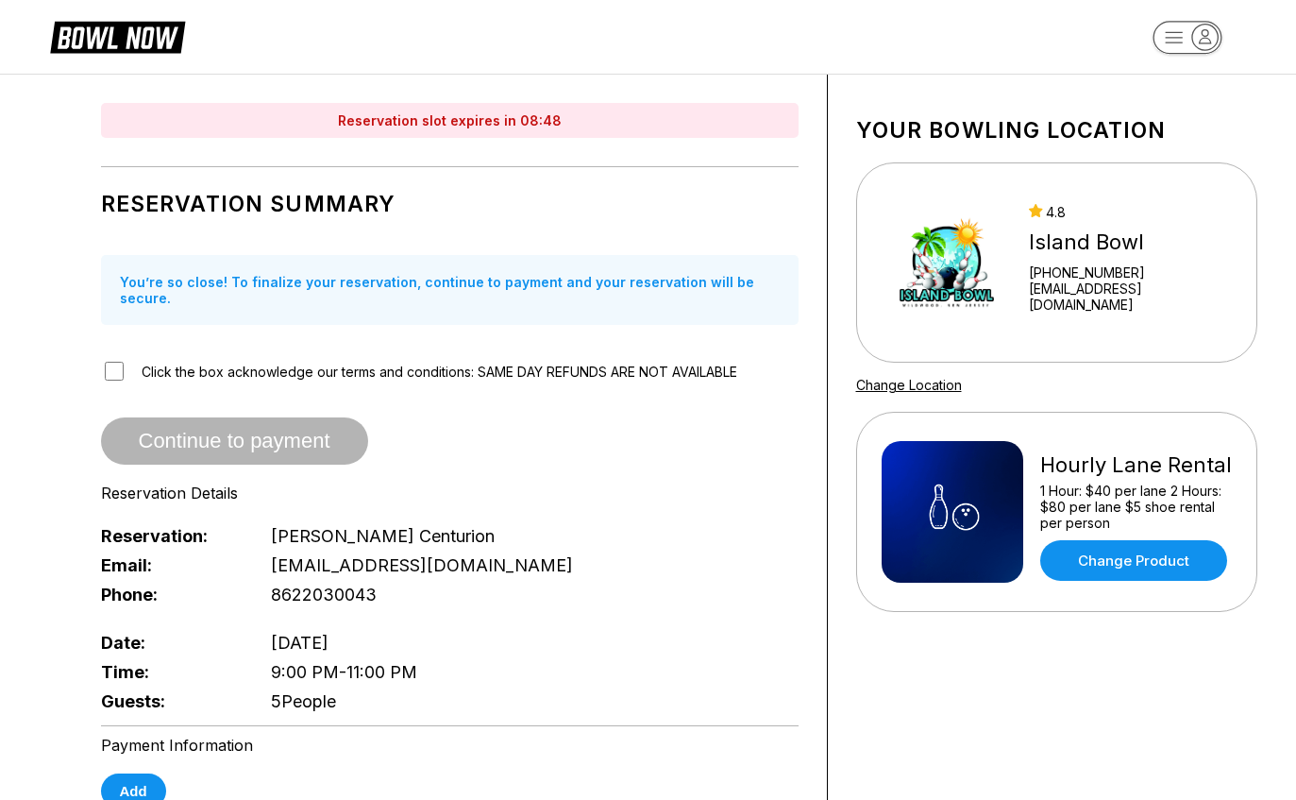
click at [1172, 556] on link "Change Product" at bounding box center [1133, 560] width 187 height 41
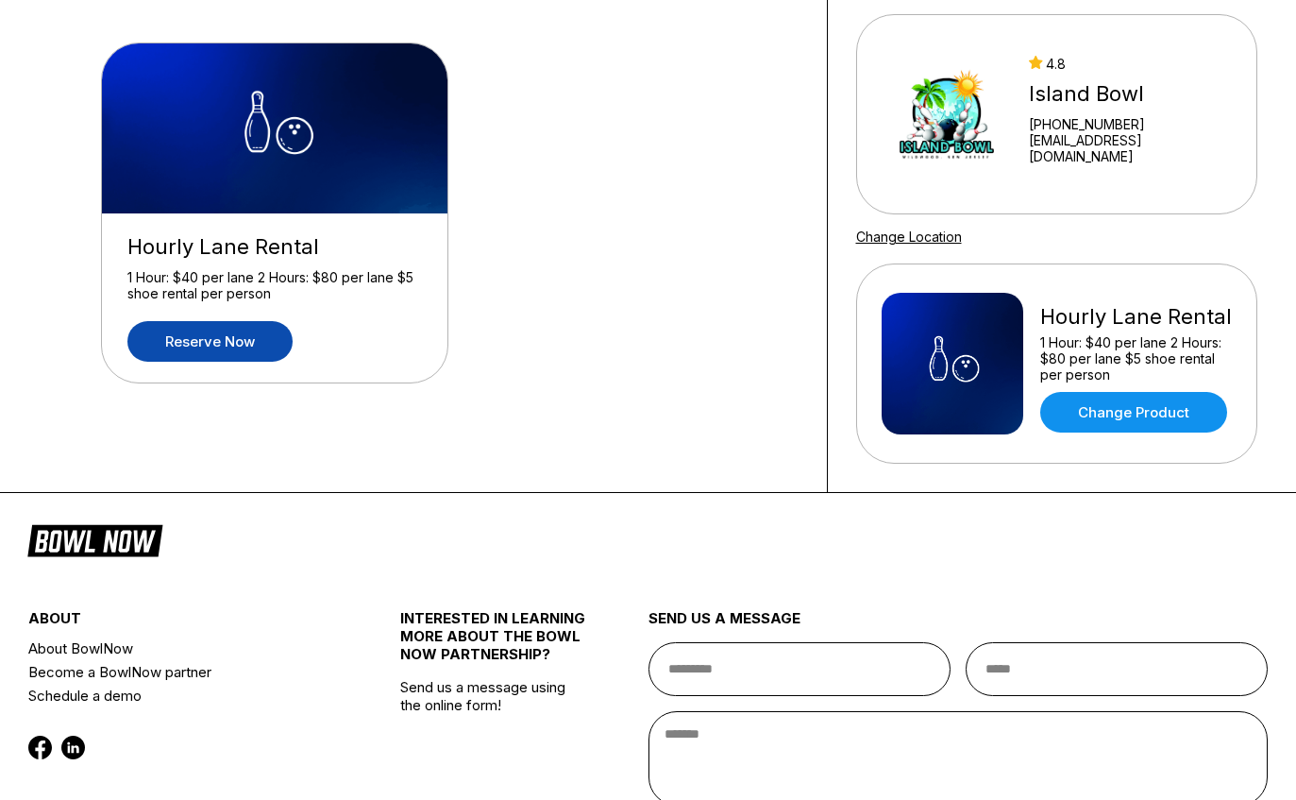
scroll to position [166, 0]
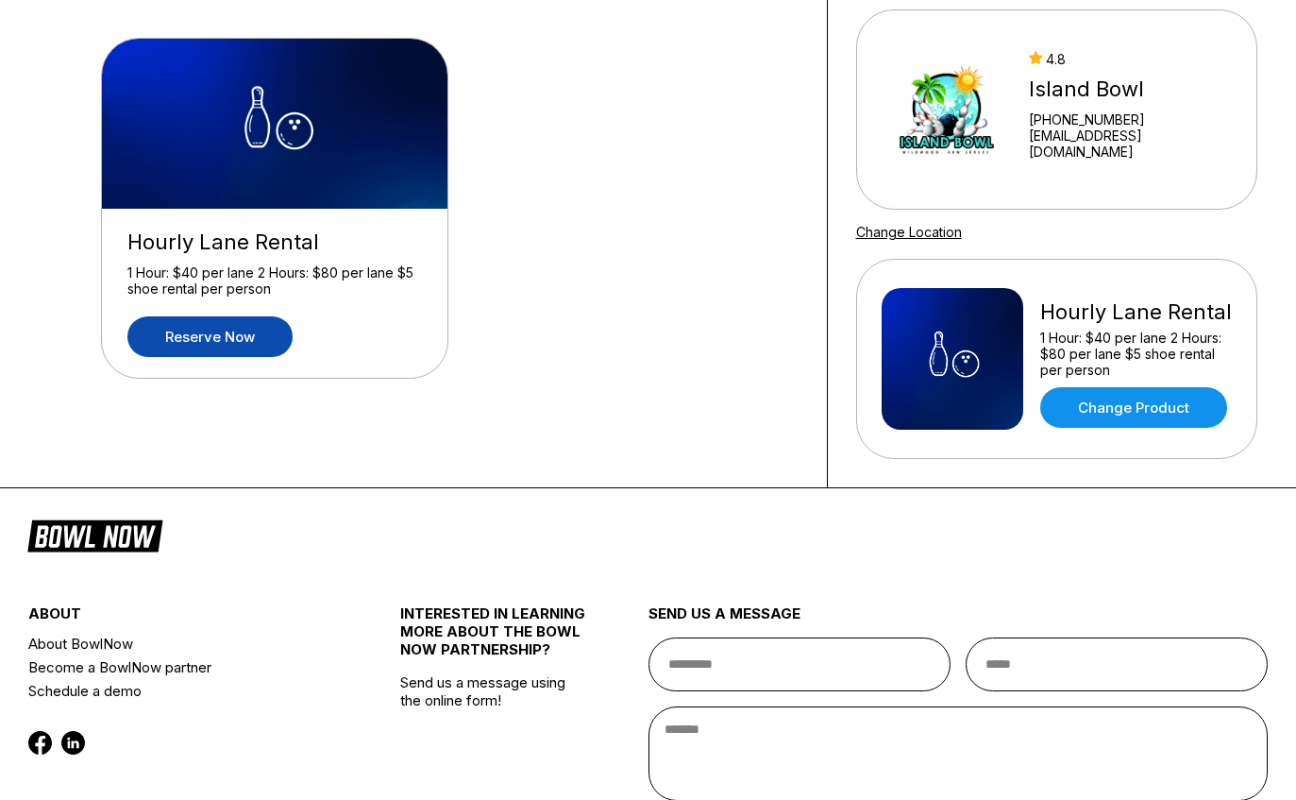
click at [162, 334] on link "Reserve now" at bounding box center [209, 336] width 165 height 41
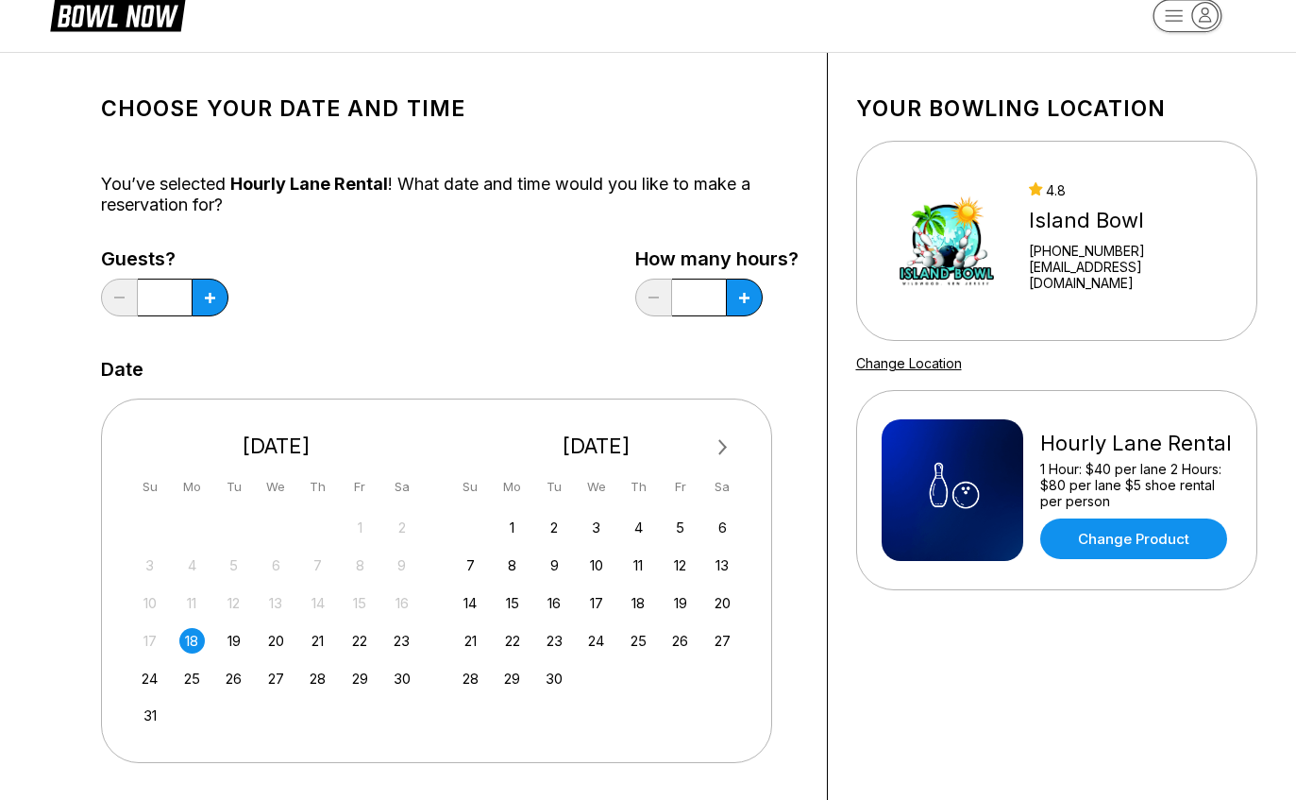
scroll to position [76, 0]
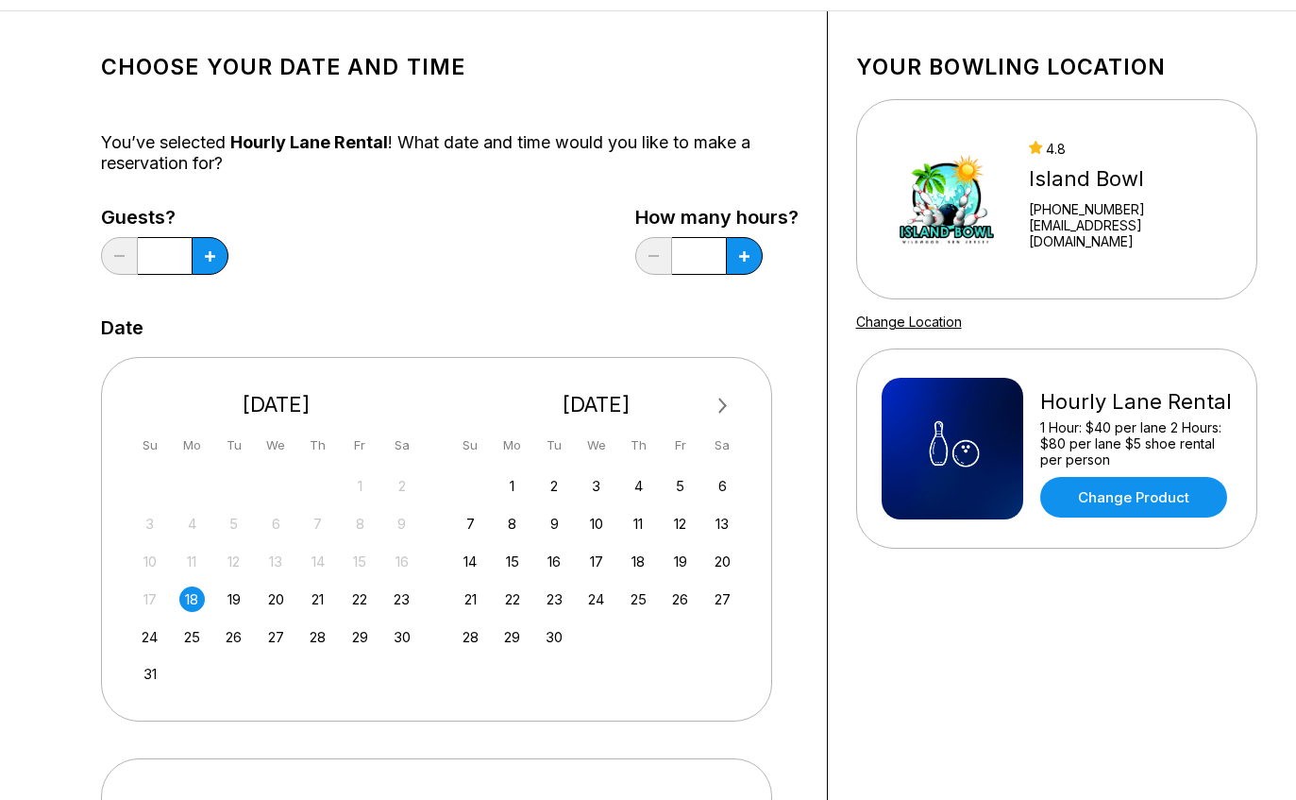
click at [196, 254] on button at bounding box center [210, 256] width 37 height 38
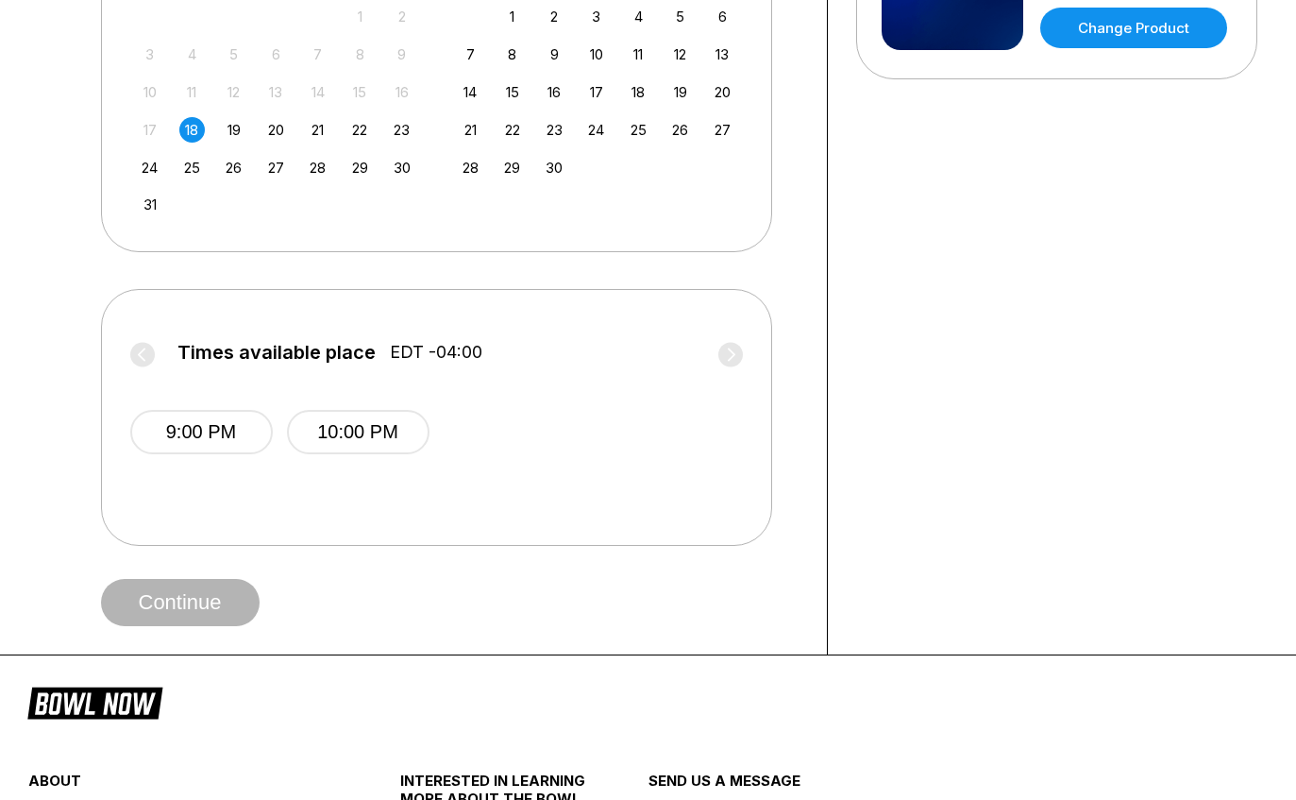
scroll to position [571, 0]
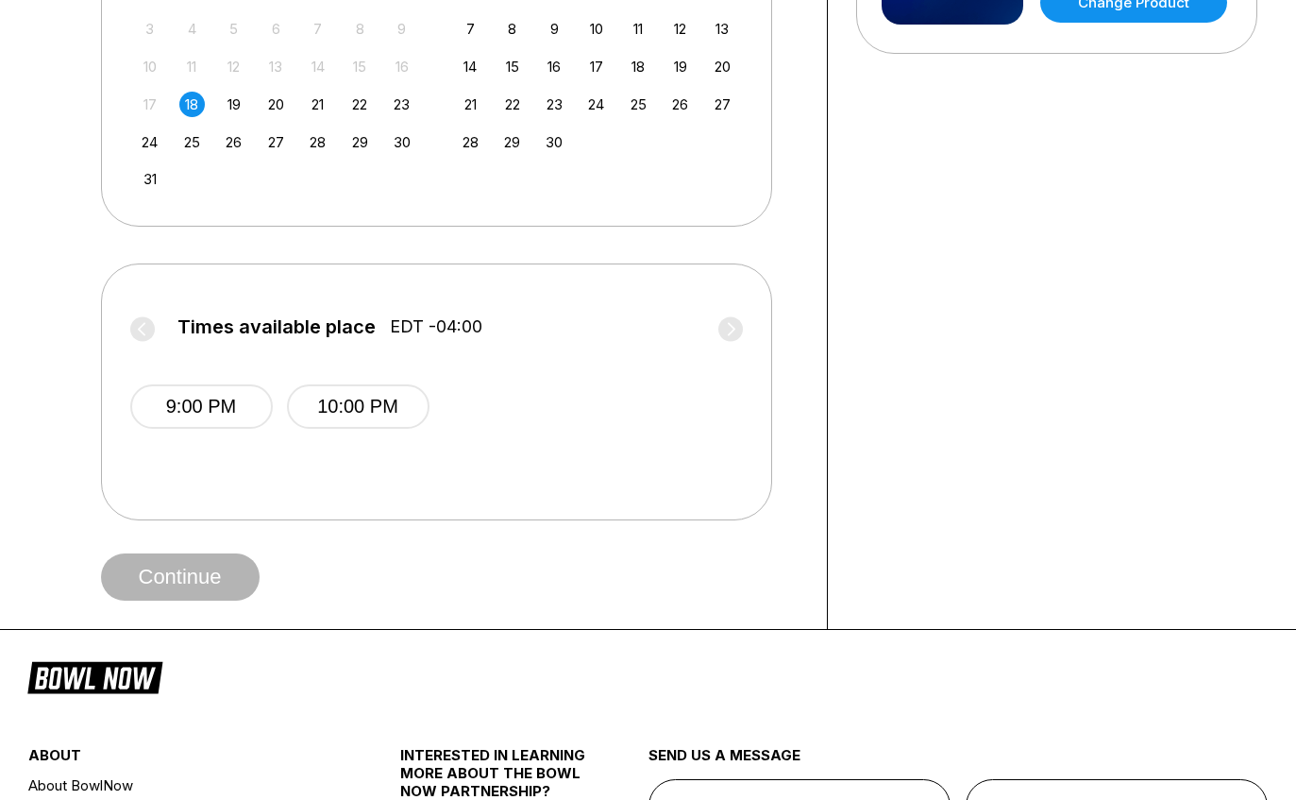
click at [352, 409] on button "10:00 PM" at bounding box center [358, 406] width 143 height 44
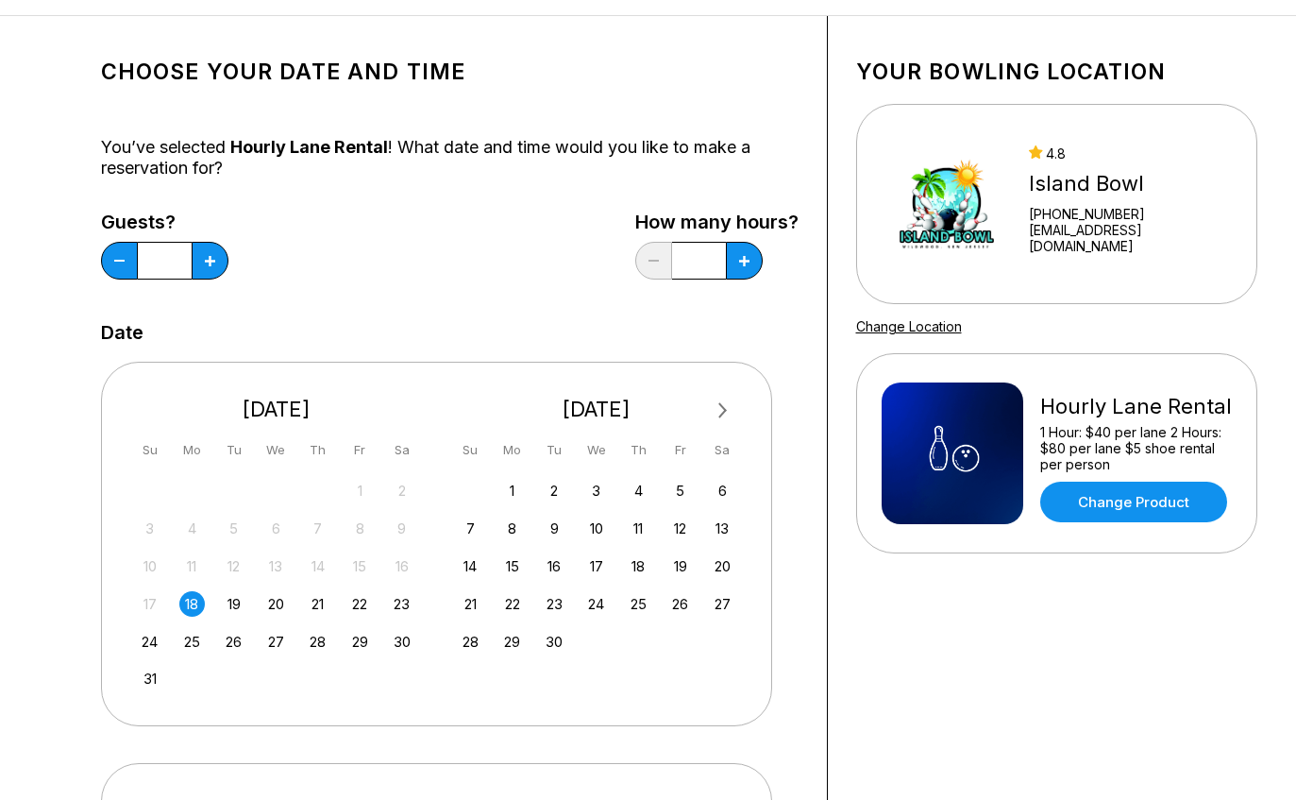
scroll to position [71, 0]
click at [138, 249] on input "*" at bounding box center [165, 262] width 54 height 38
click at [124, 254] on button at bounding box center [119, 262] width 37 height 38
click at [192, 258] on button at bounding box center [210, 261] width 37 height 38
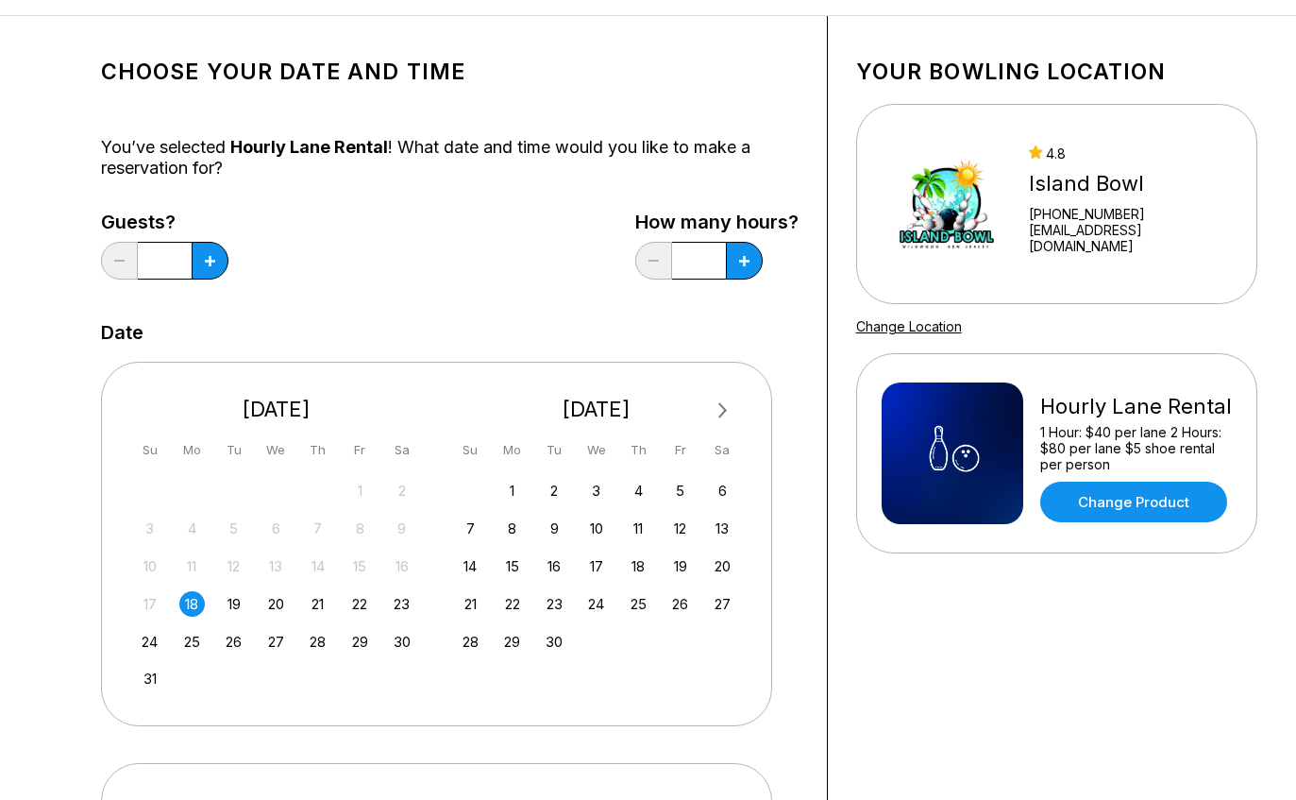
type input "*"
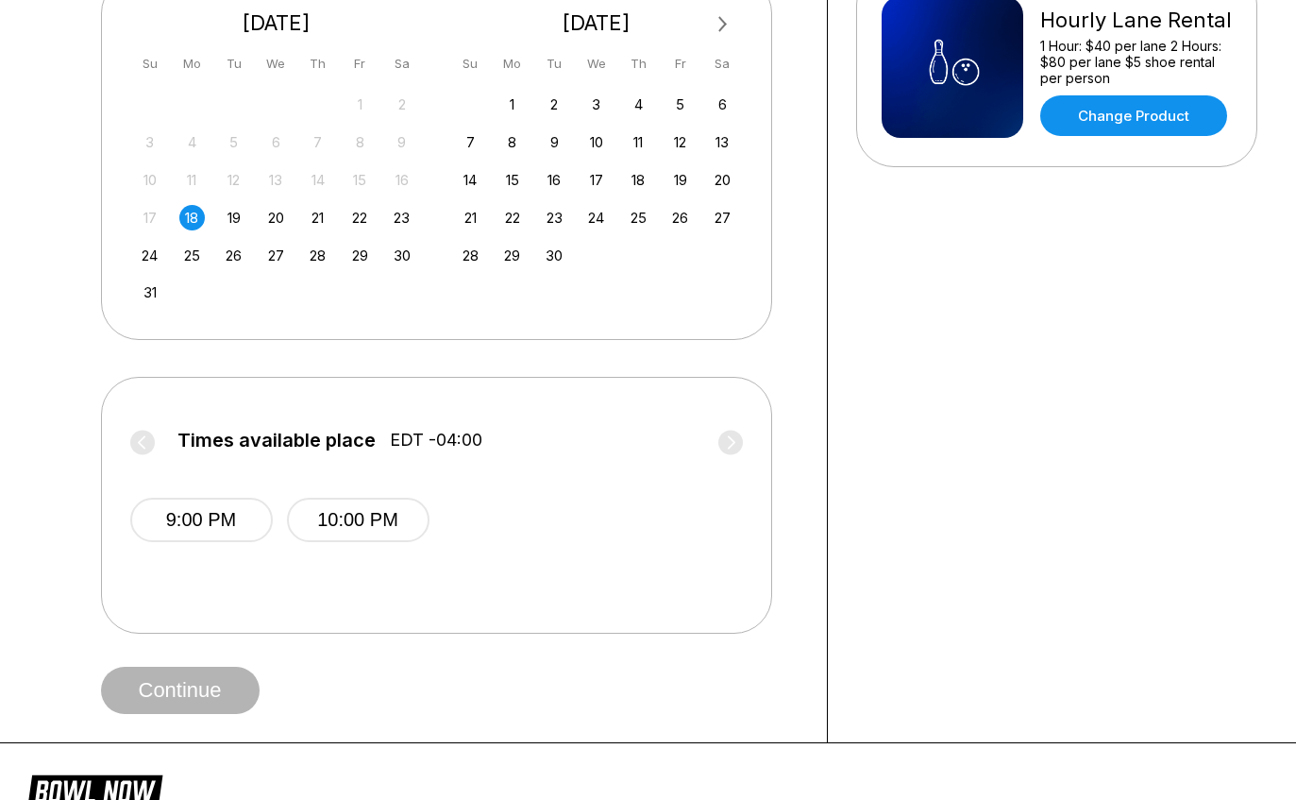
click at [407, 538] on button "10:00 PM" at bounding box center [358, 521] width 143 height 44
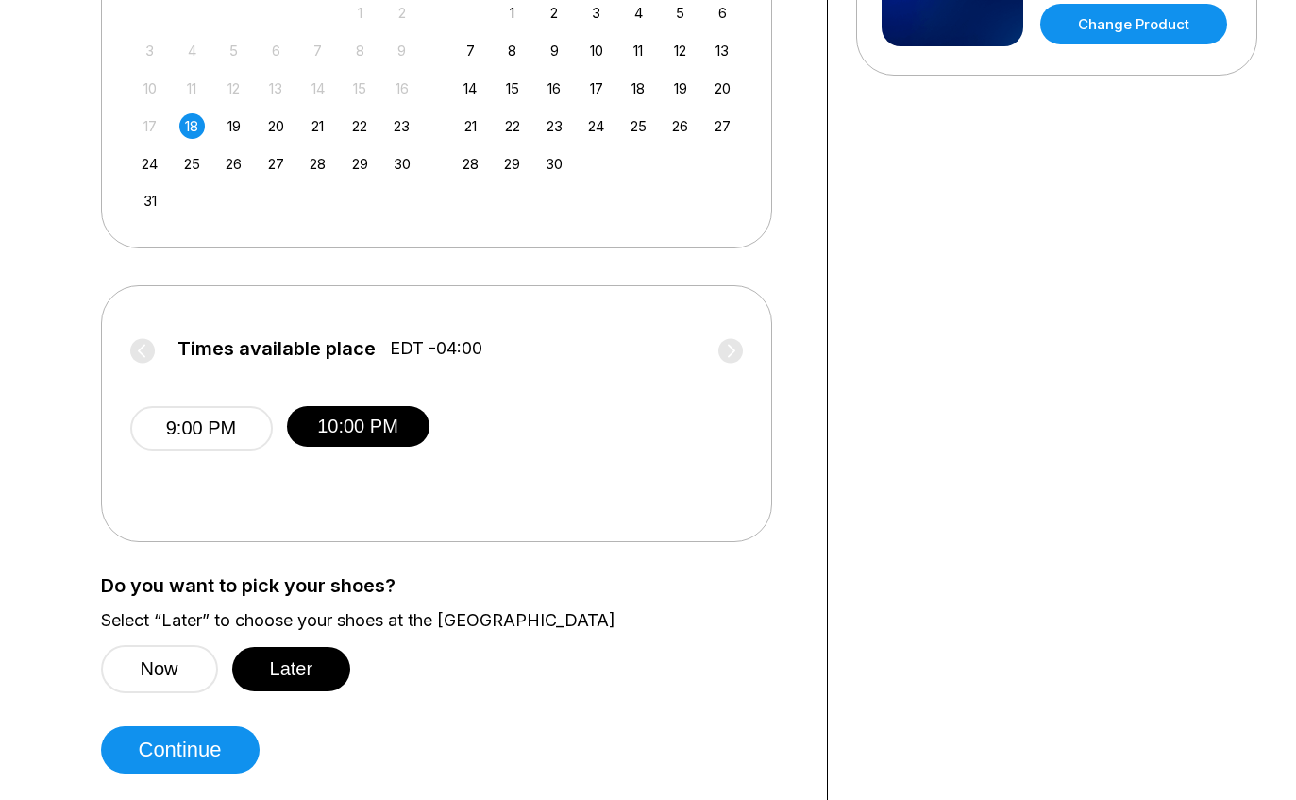
scroll to position [559, 0]
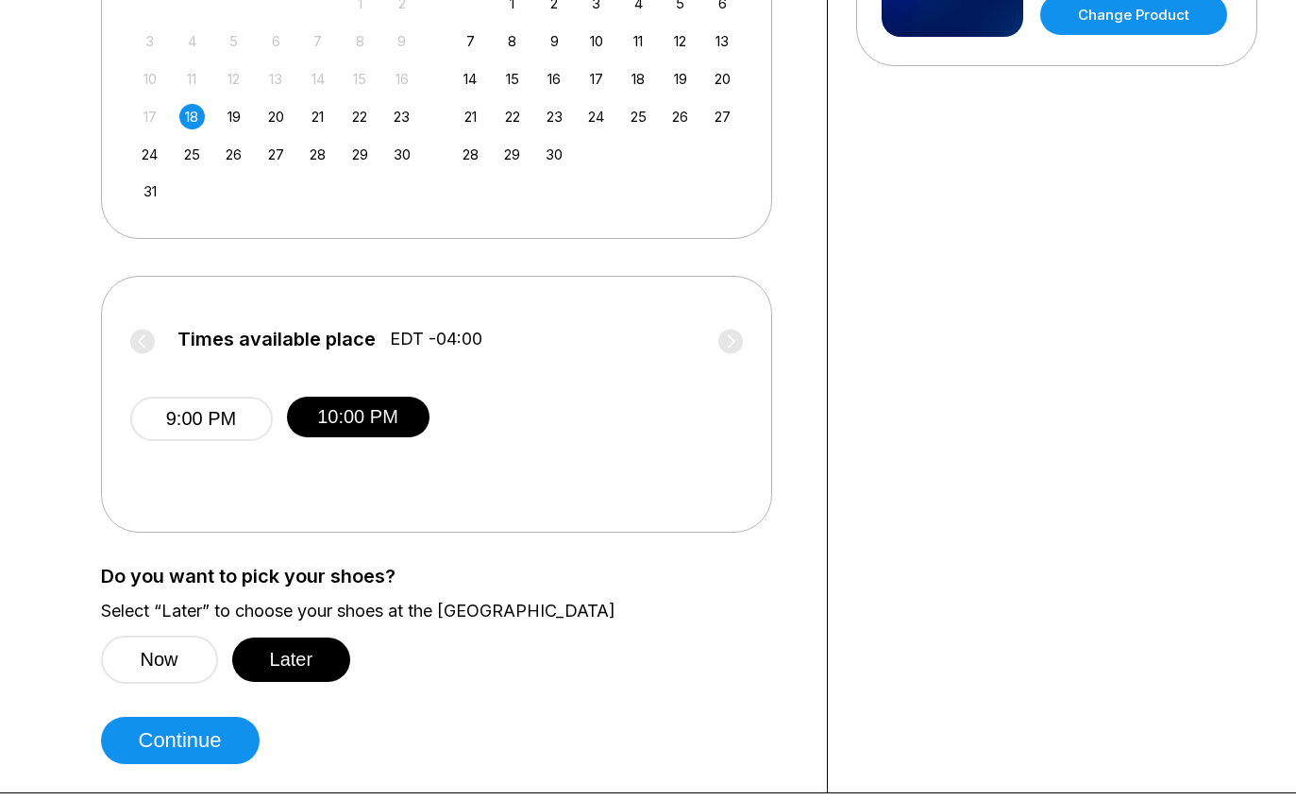
click at [231, 736] on button "Continue" at bounding box center [180, 740] width 159 height 47
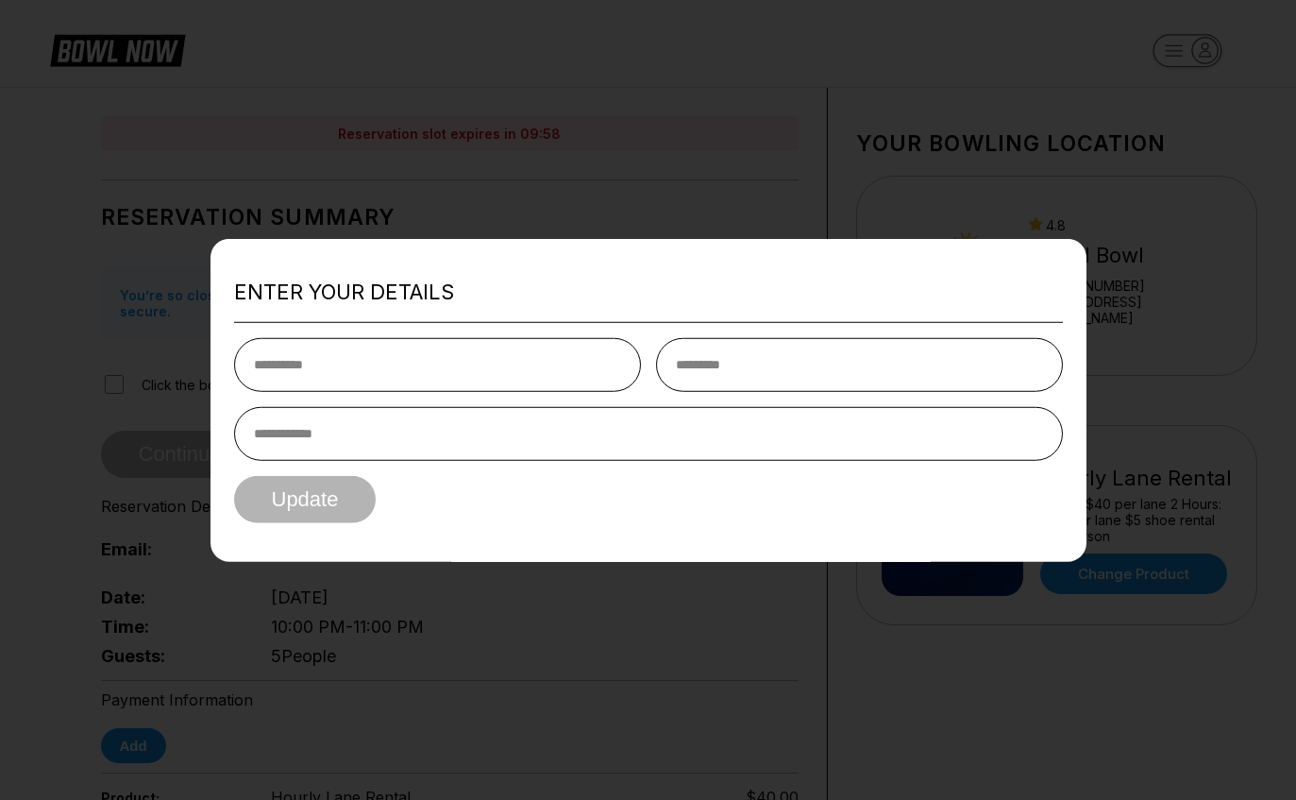
click at [296, 368] on input "text" at bounding box center [437, 365] width 407 height 54
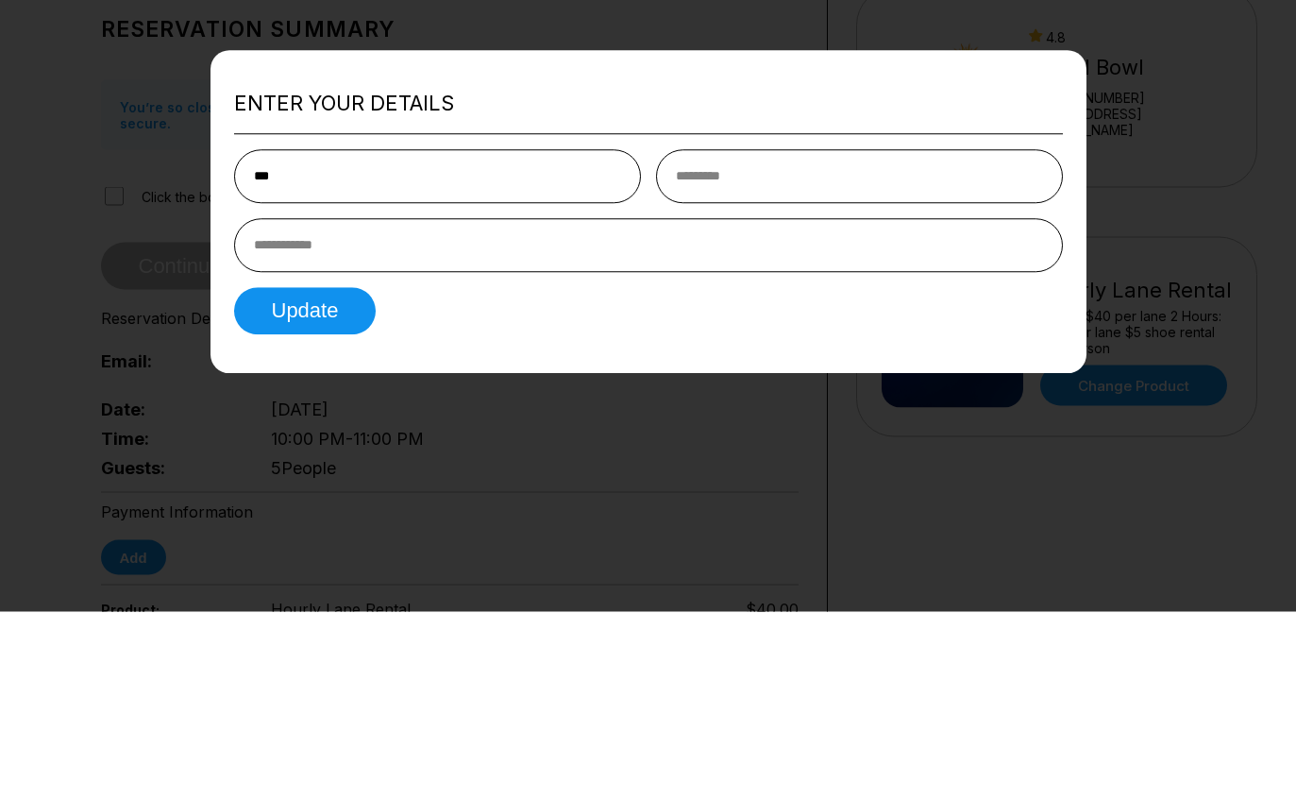
type input "***"
click at [788, 338] on input "text" at bounding box center [859, 365] width 407 height 54
type input "*********"
click at [278, 407] on input "tel" at bounding box center [648, 434] width 829 height 54
type input "**********"
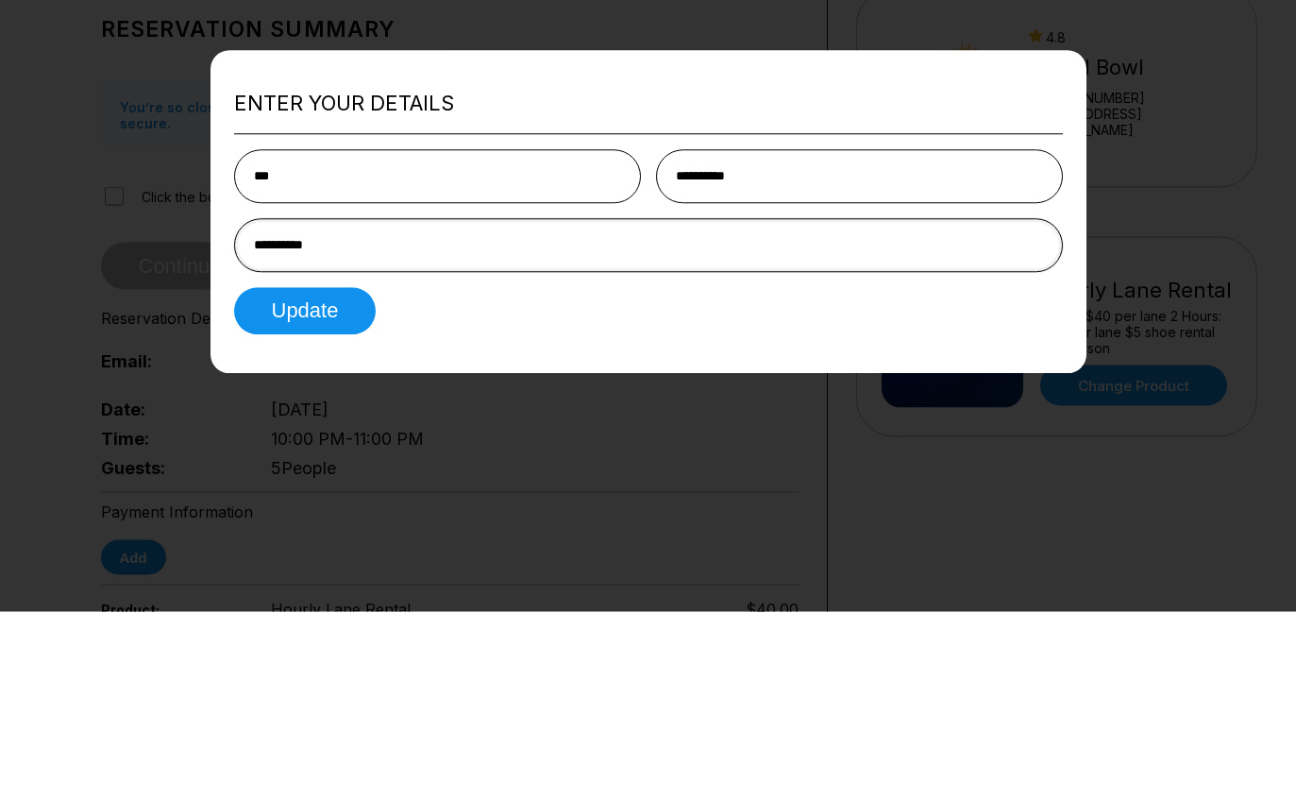
click at [305, 476] on button "Update" at bounding box center [305, 499] width 143 height 47
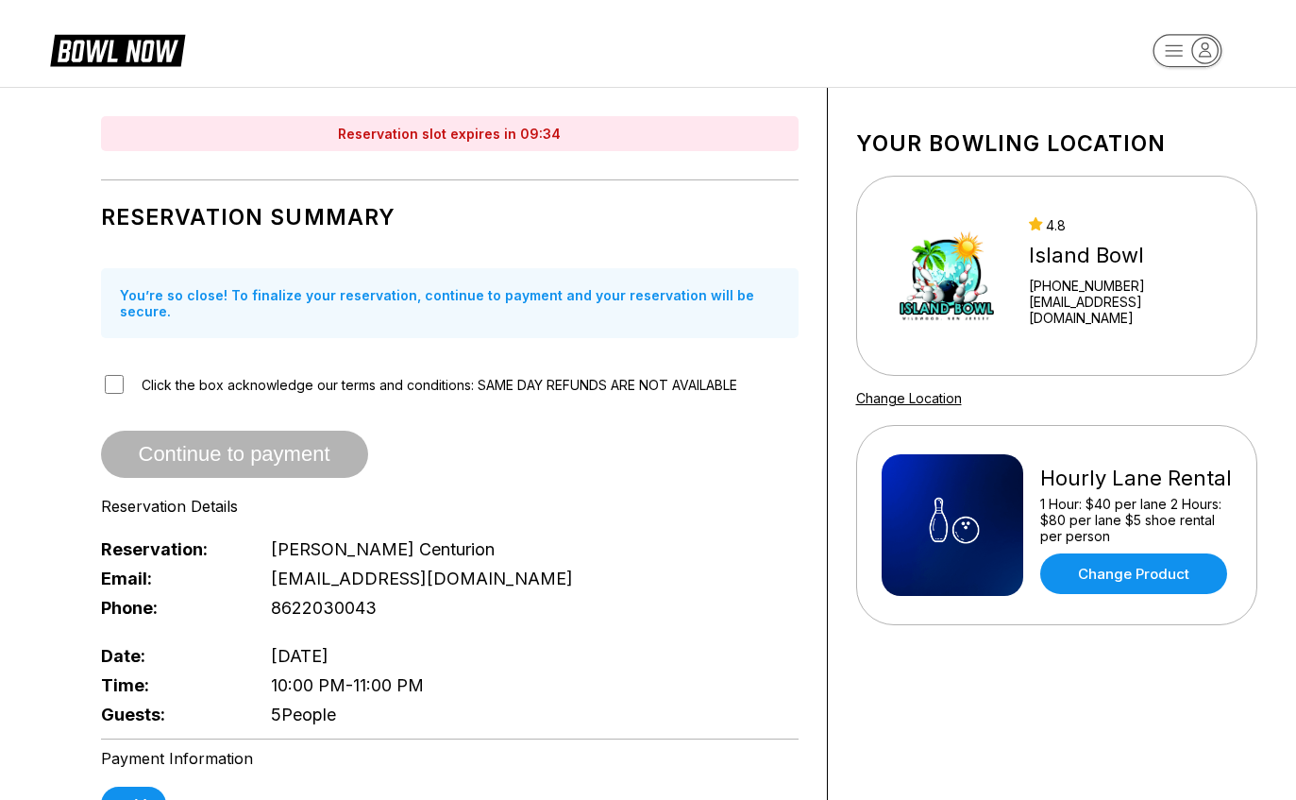
click at [501, 2] on header at bounding box center [648, 43] width 1296 height 87
click at [98, 372] on div "Reservation slot expires in 00:35 Reservation Summary You’re so close! To final…" at bounding box center [450, 719] width 755 height 1262
click at [124, 372] on div "Click the box acknowledge our terms and conditions: SAME DAY REFUNDS ARE NOT AV…" at bounding box center [450, 384] width 698 height 25
click at [142, 431] on div "Continue to payment" at bounding box center [450, 454] width 698 height 47
click at [161, 446] on span "Continue to payment" at bounding box center [234, 455] width 267 height 19
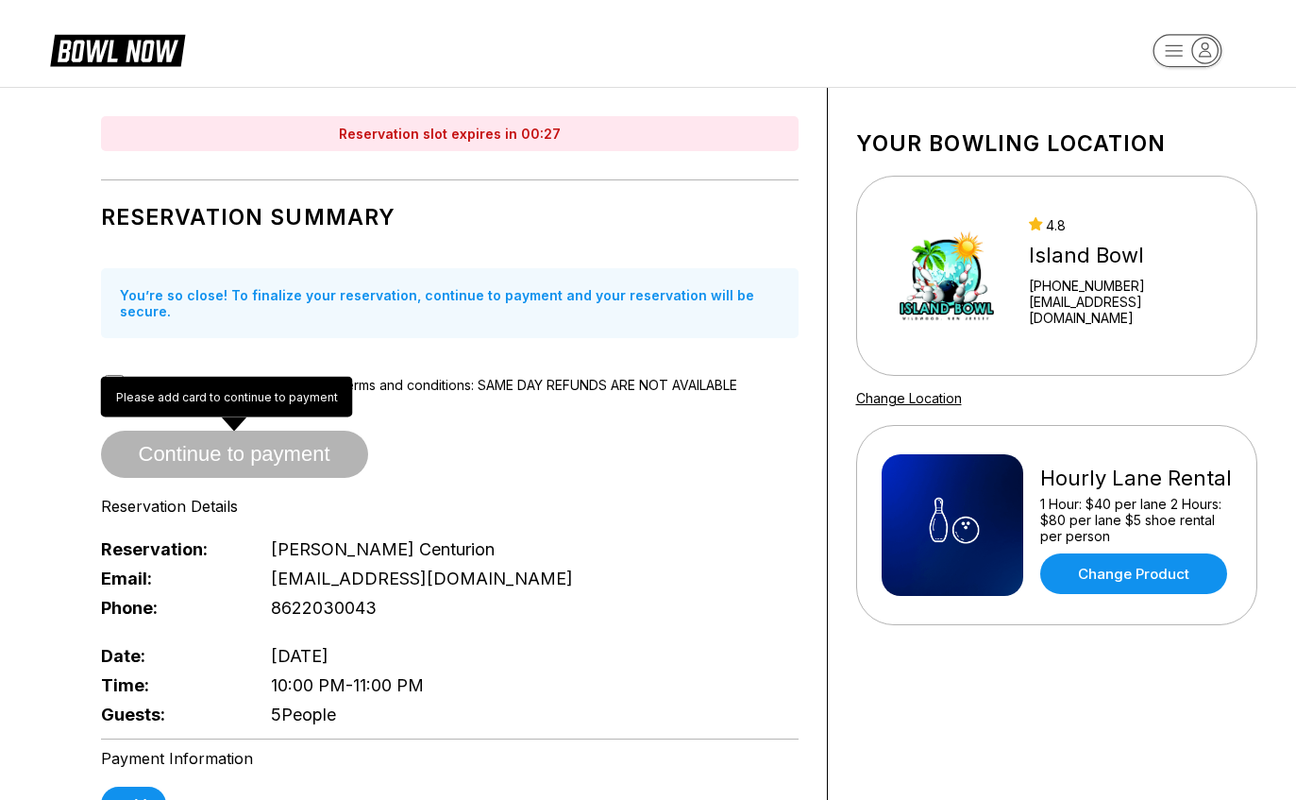
click at [69, 447] on div "Reservation slot expires in 00:27 Reservation Summary You’re so close! To final…" at bounding box center [648, 719] width 1227 height 1262
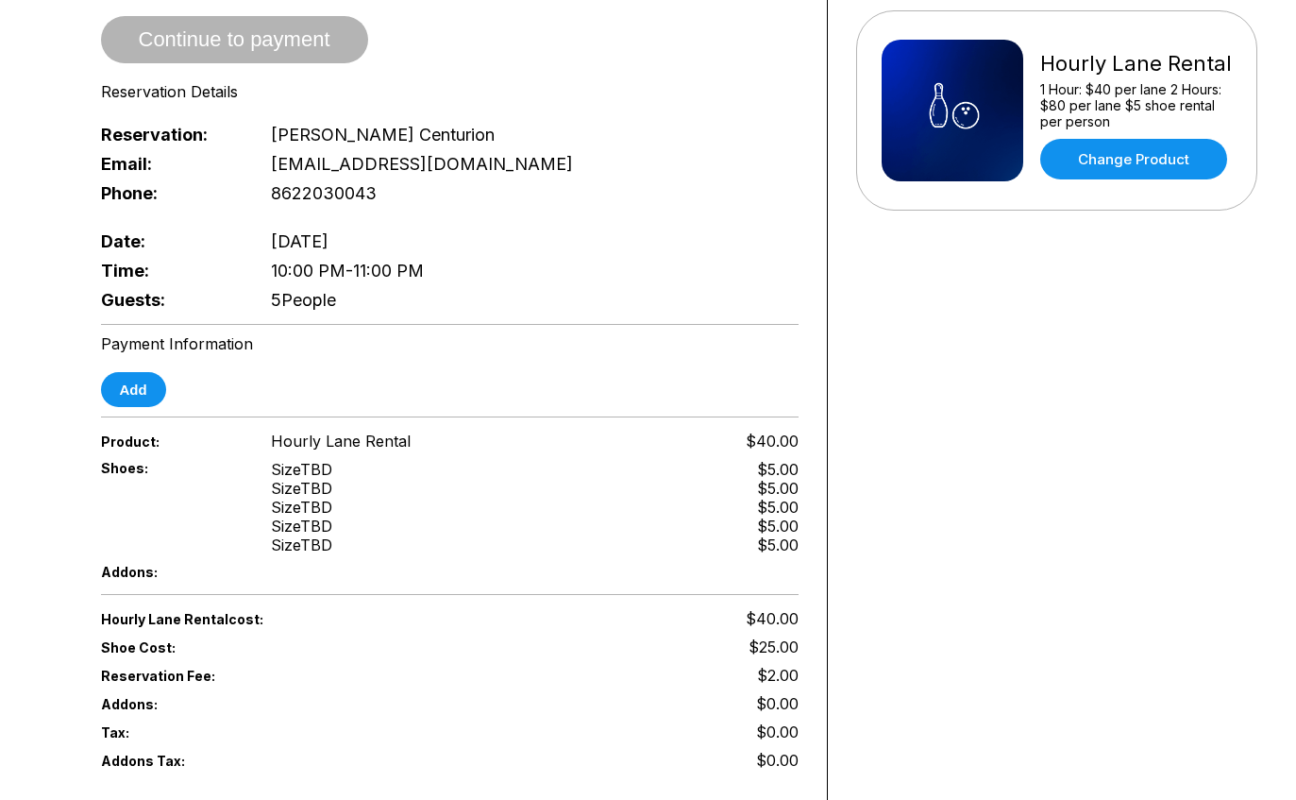
scroll to position [425, 0]
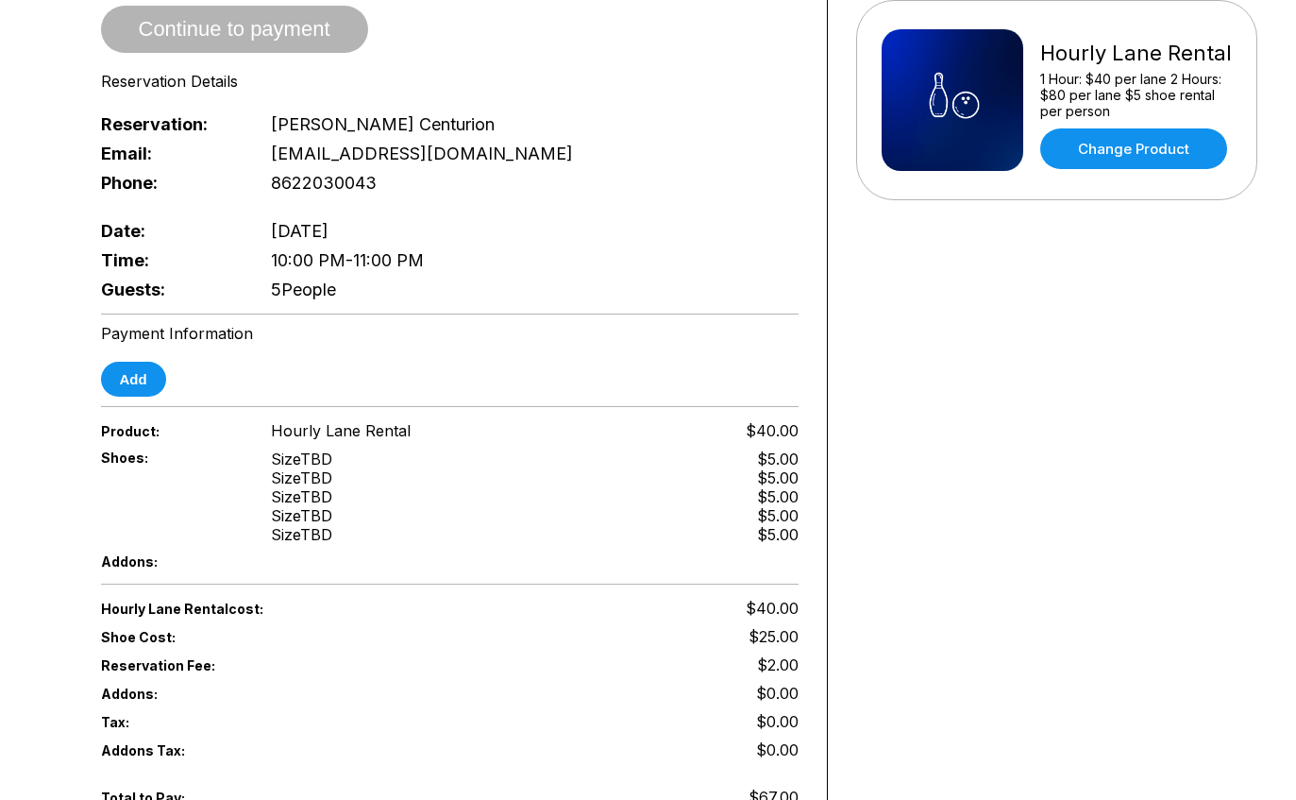
click at [130, 373] on button "Add" at bounding box center [133, 379] width 65 height 35
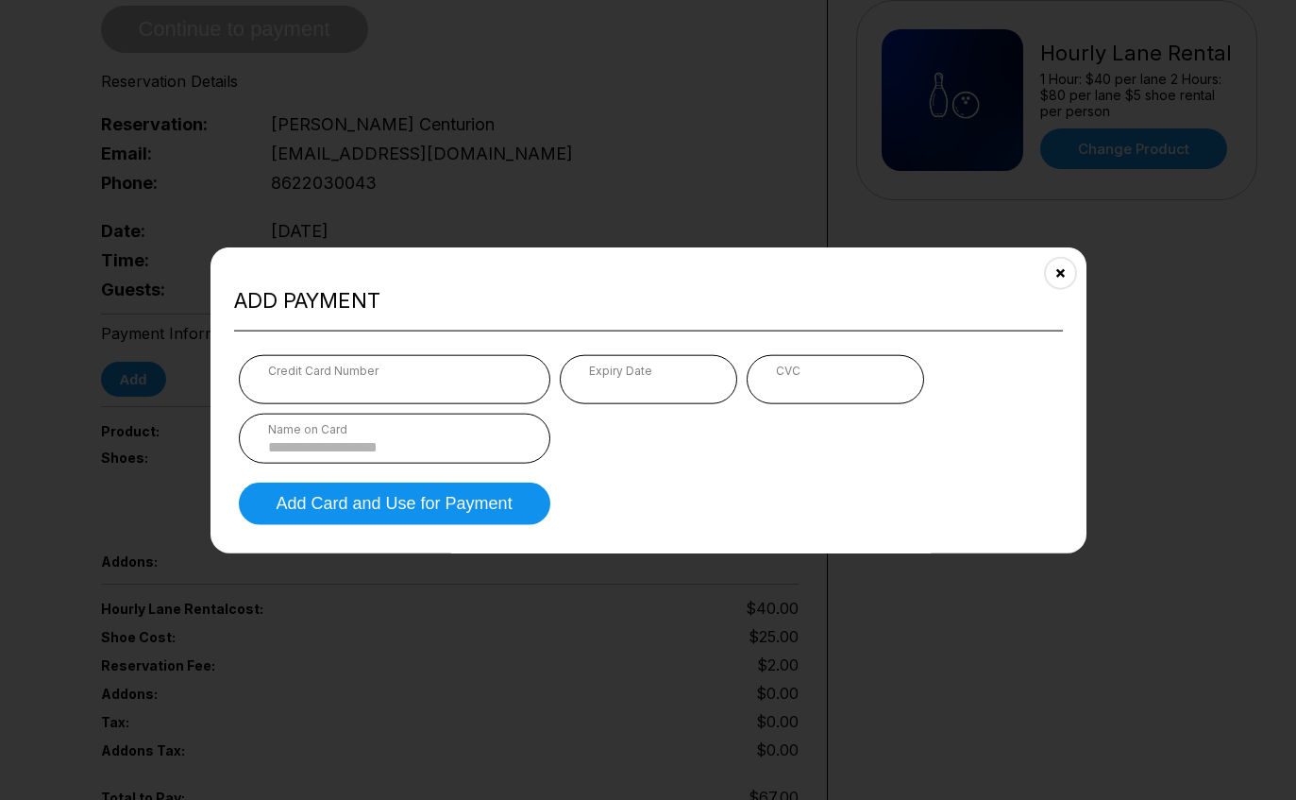
click at [263, 404] on div "Credit Card Number" at bounding box center [395, 379] width 312 height 49
click at [266, 404] on div "Credit Card Number" at bounding box center [395, 379] width 312 height 49
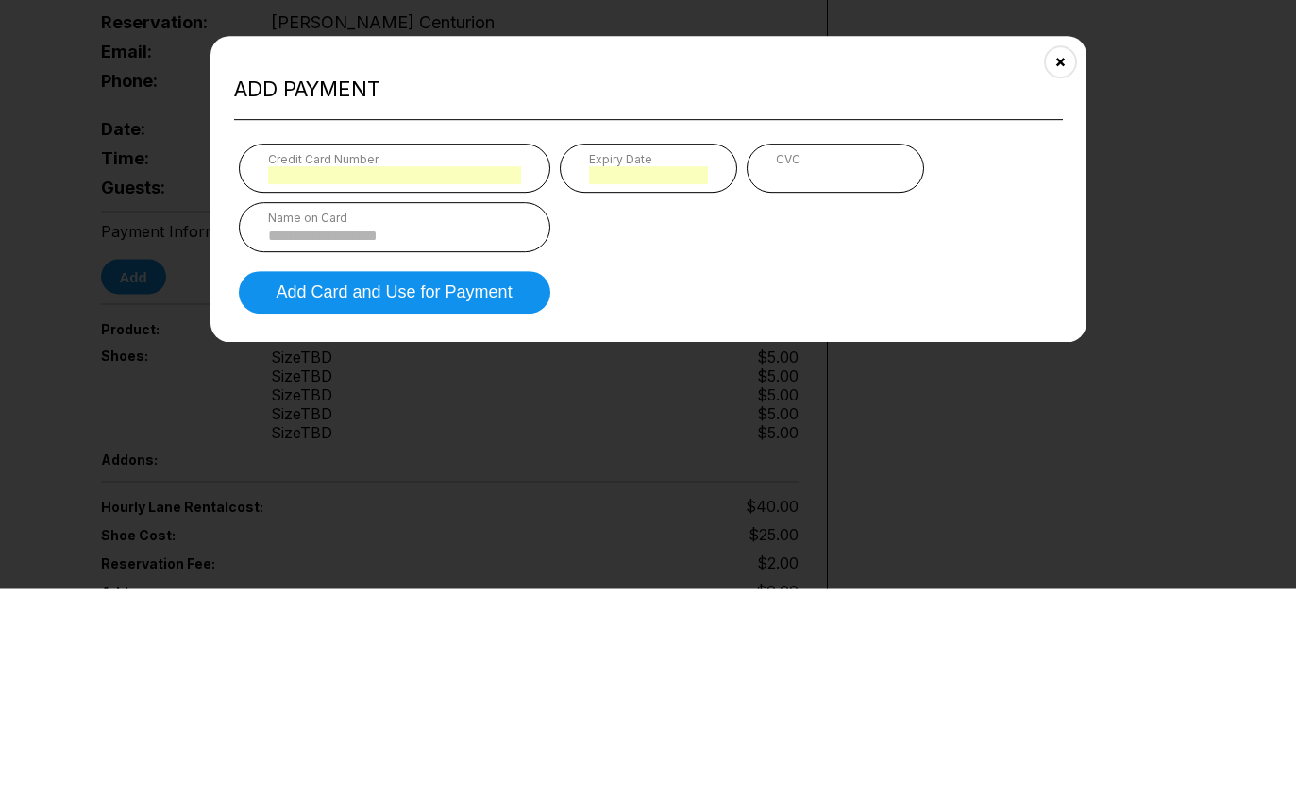
scroll to position [635, 0]
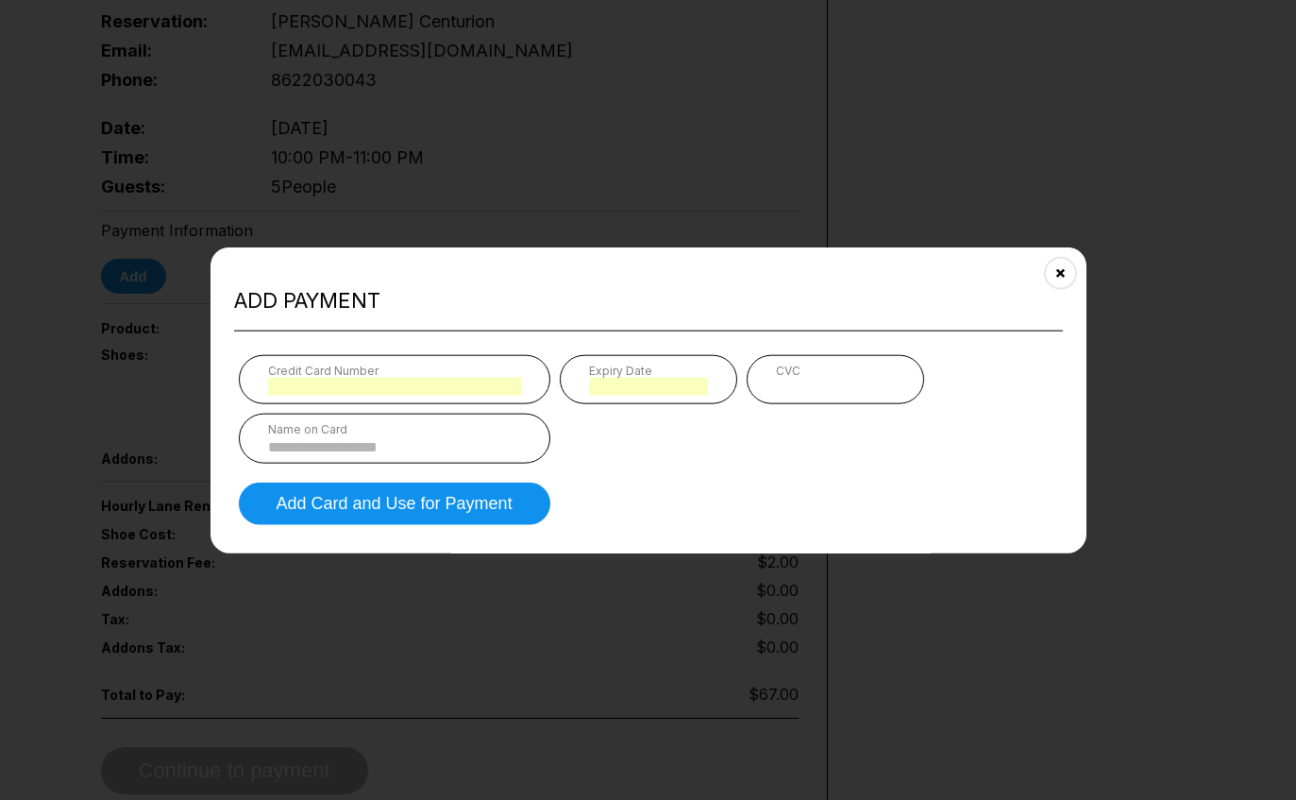
click at [840, 378] on div "CVC" at bounding box center [835, 371] width 119 height 14
click at [836, 435] on div "Credit Card Number Expiry Date CVC Name on Card" at bounding box center [649, 409] width 820 height 109
click at [836, 434] on div "Credit Card Number Expiry Date CVC Name on Card" at bounding box center [649, 409] width 820 height 109
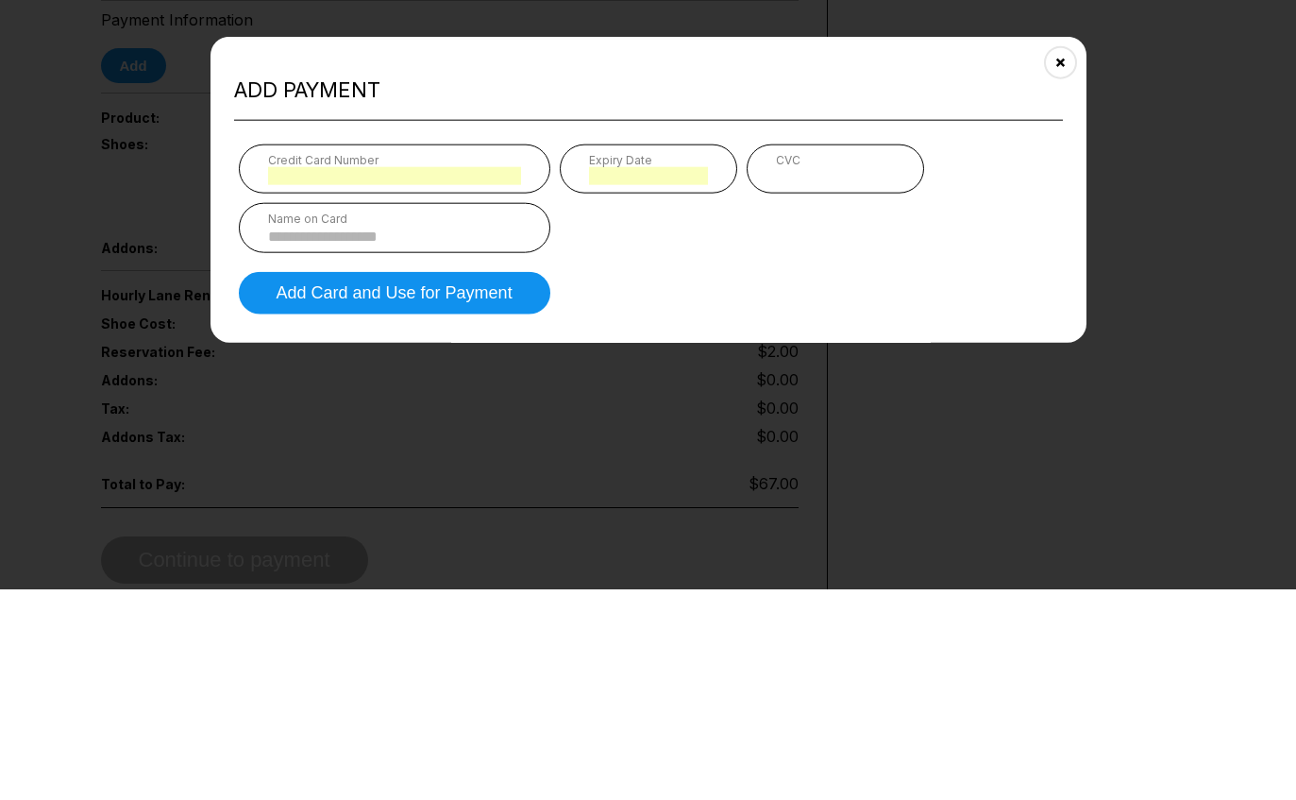
scroll to position [846, 0]
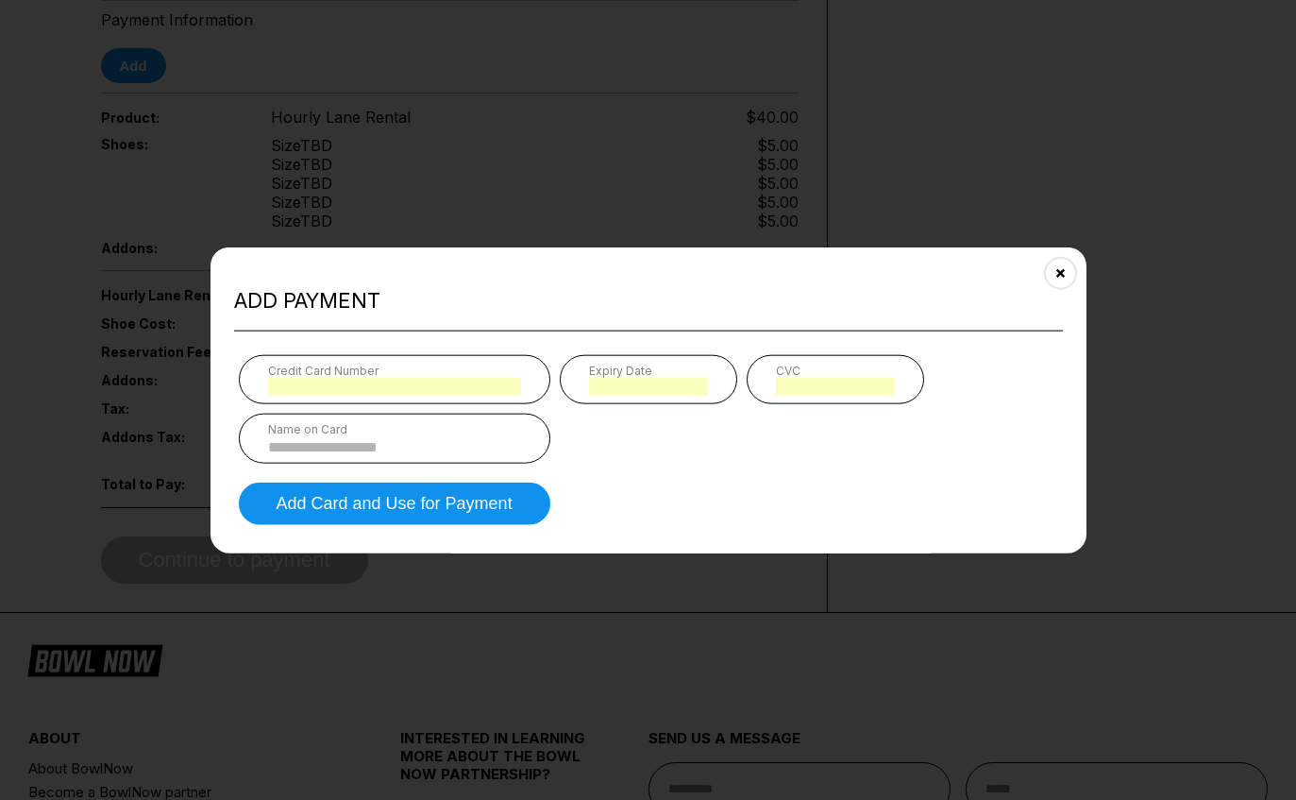
click at [469, 455] on input at bounding box center [394, 447] width 253 height 16
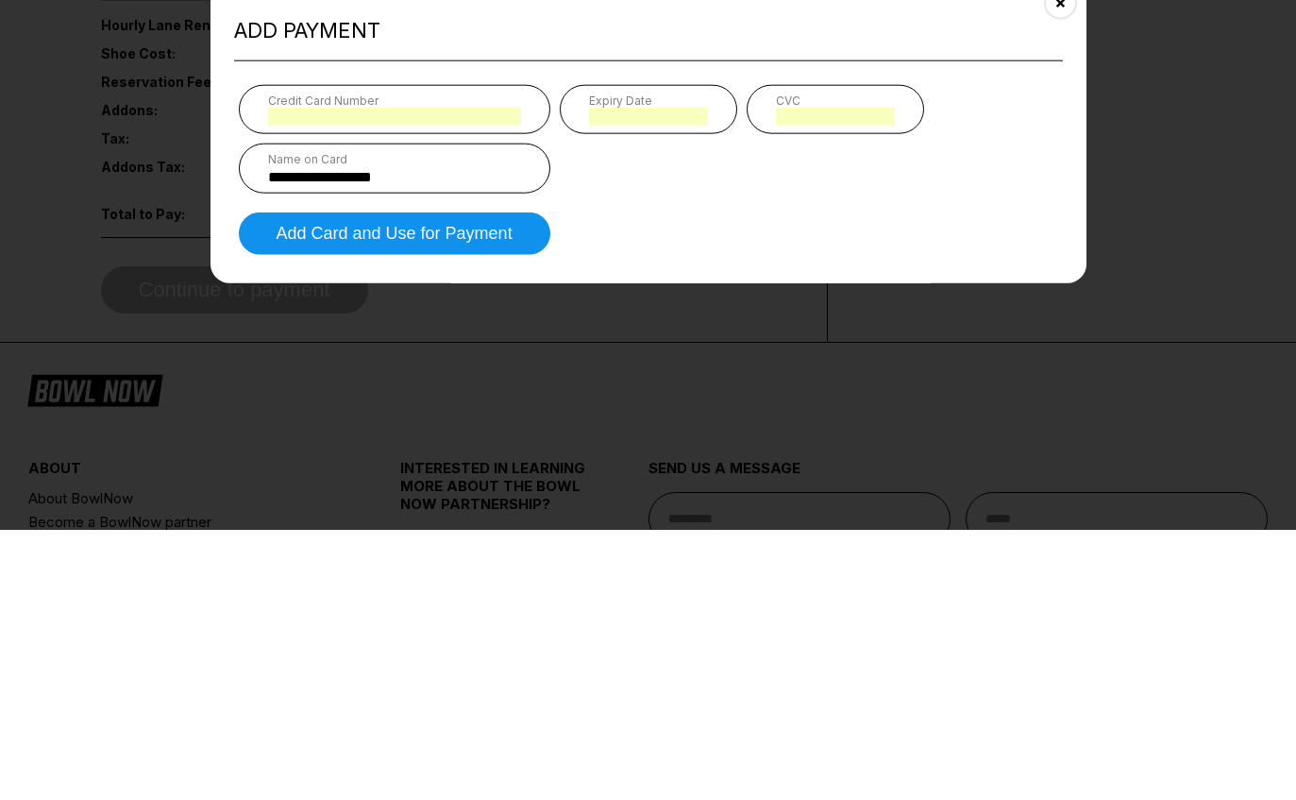
type input "**********"
click at [302, 482] on button "Add Card and Use for Payment" at bounding box center [395, 503] width 312 height 42
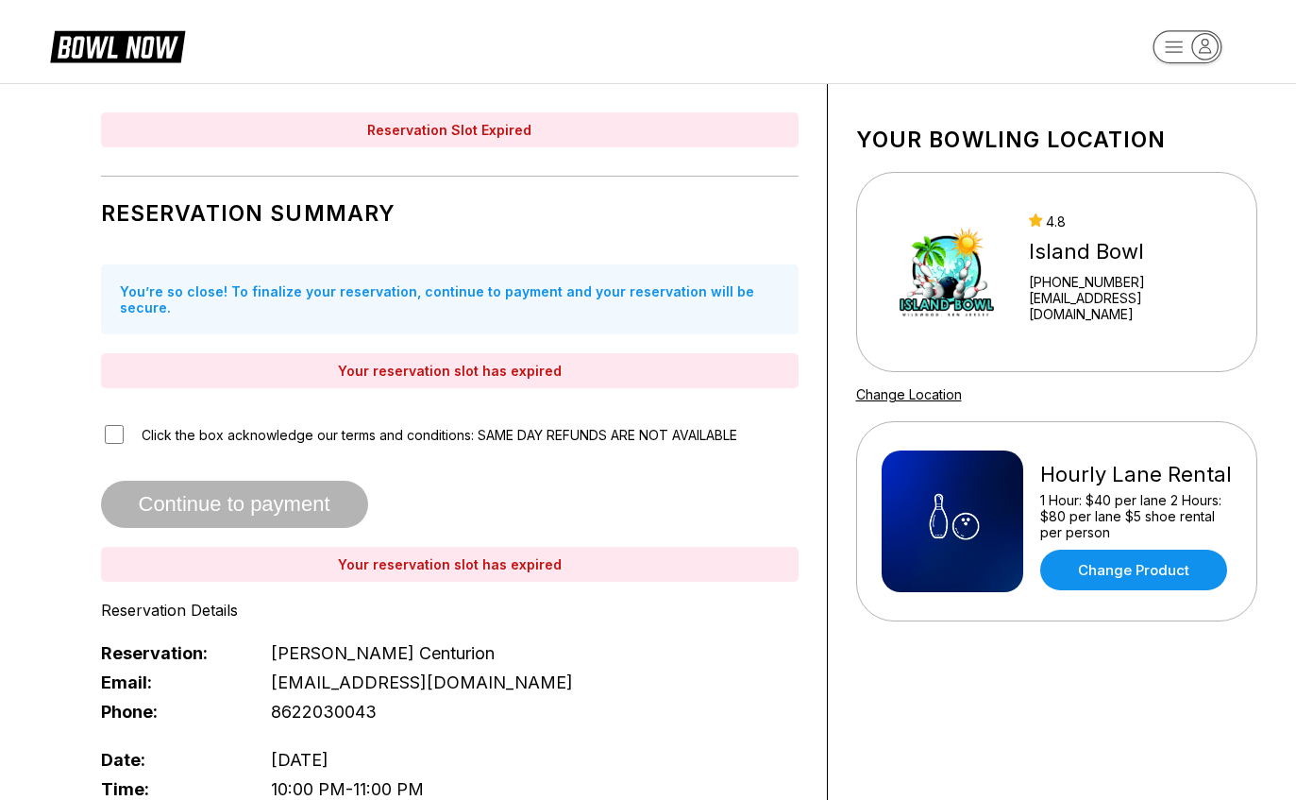
scroll to position [0, 0]
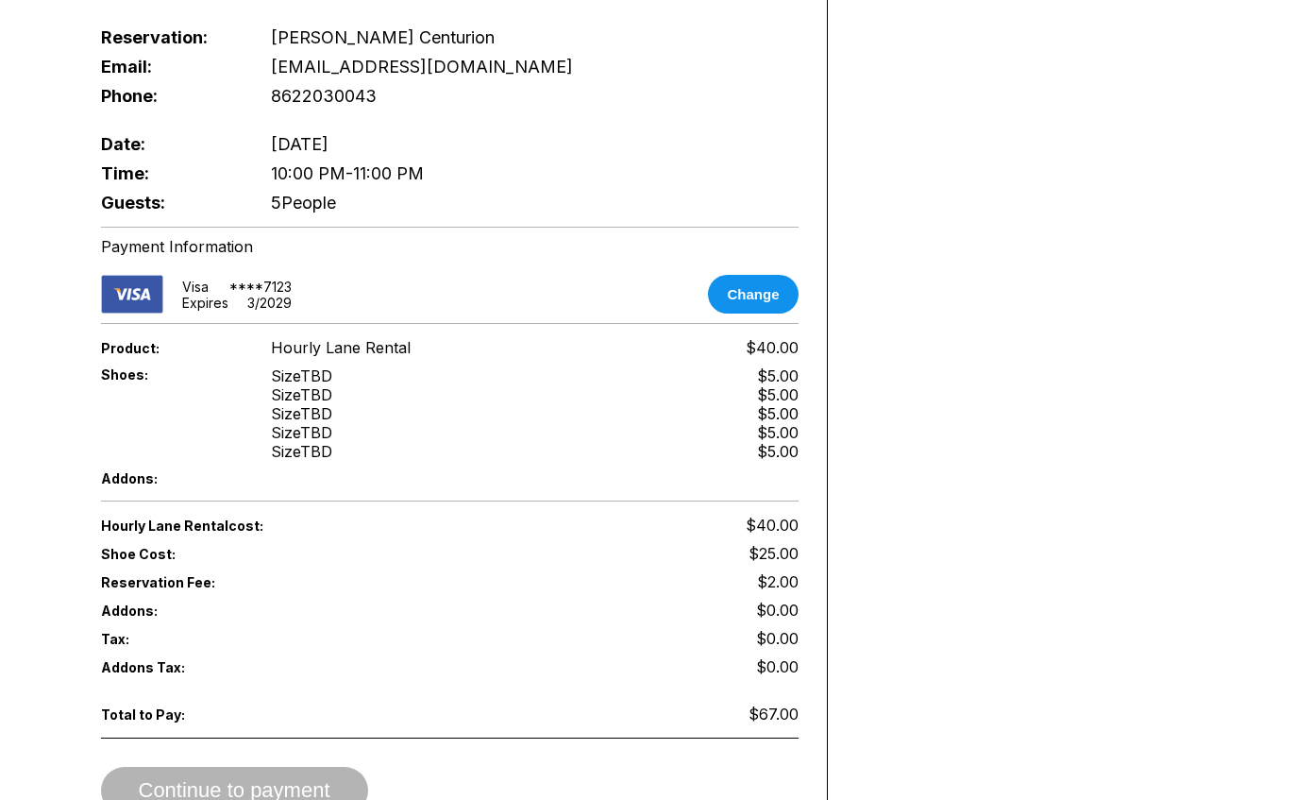
scroll to position [512, 0]
click at [1262, 133] on div "Your bowling location [GEOGRAPHIC_DATA] [PHONE_NUMBER] [EMAIL_ADDRESS][DOMAIN_N…" at bounding box center [1057, 209] width 458 height 1266
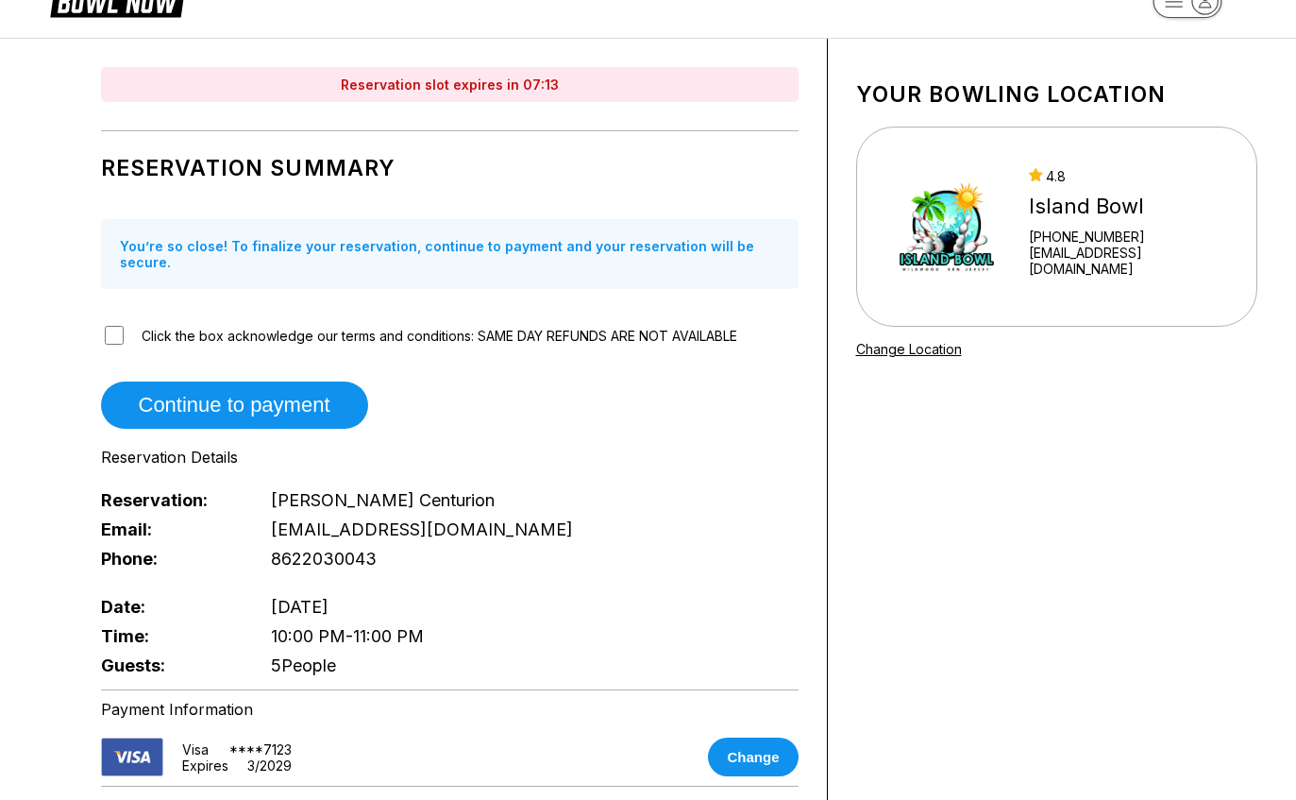
scroll to position [47, 0]
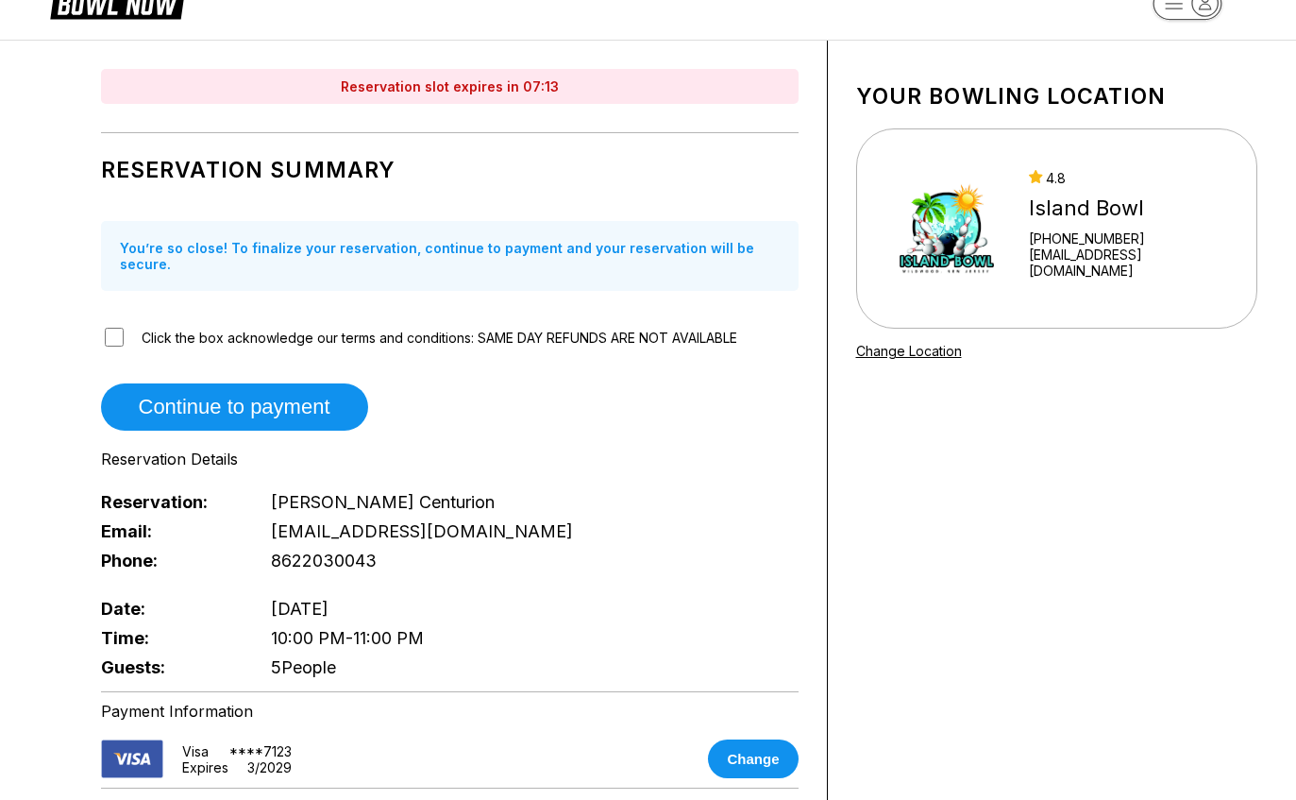
click at [928, 357] on link "Change Location" at bounding box center [909, 351] width 106 height 16
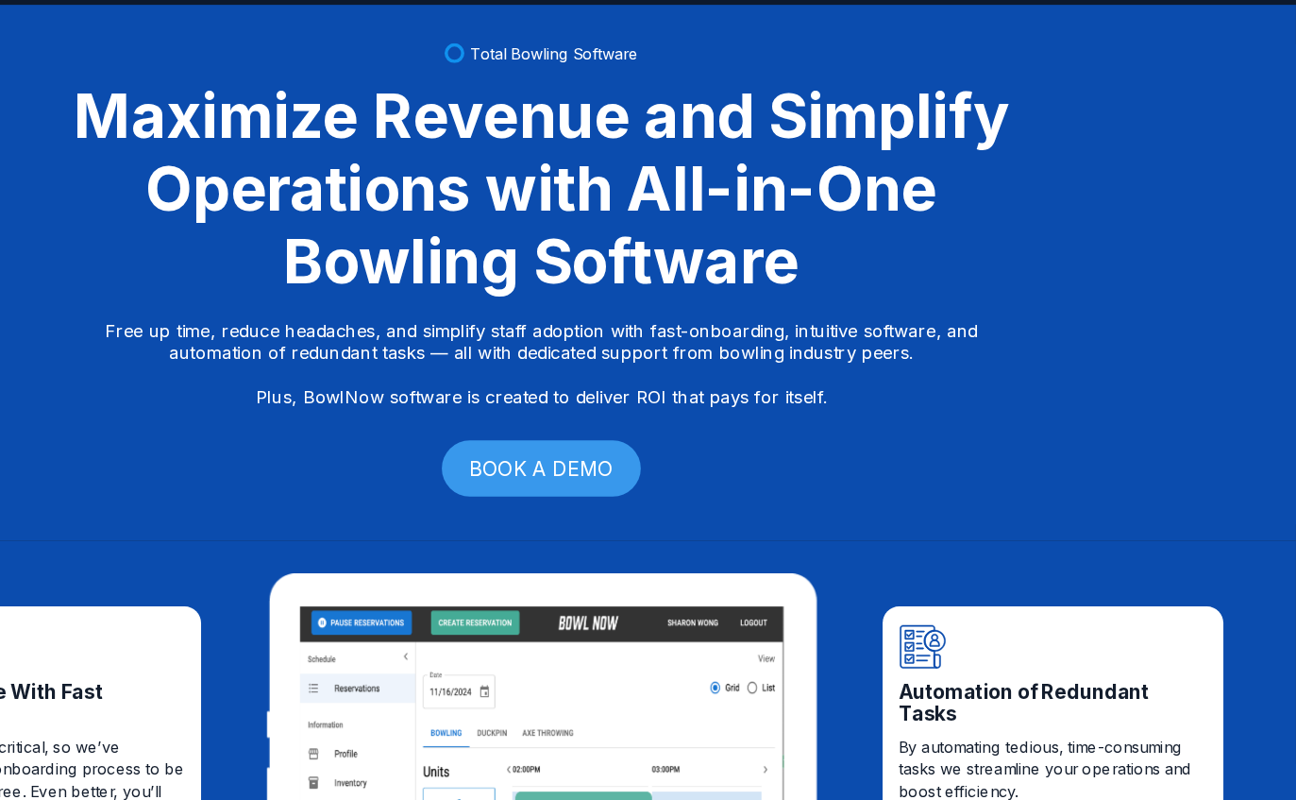
scroll to position [0, 0]
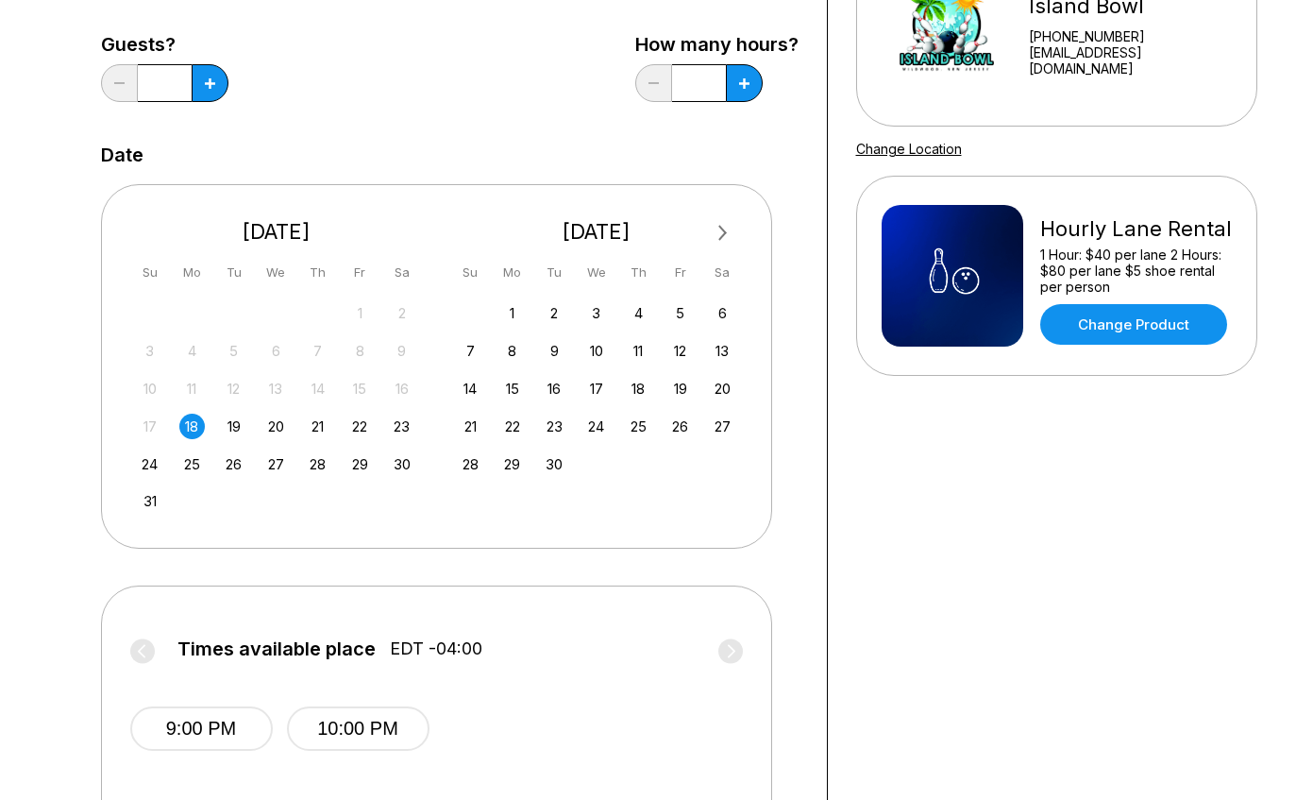
click at [178, 721] on button "9:00 PM" at bounding box center [201, 729] width 143 height 44
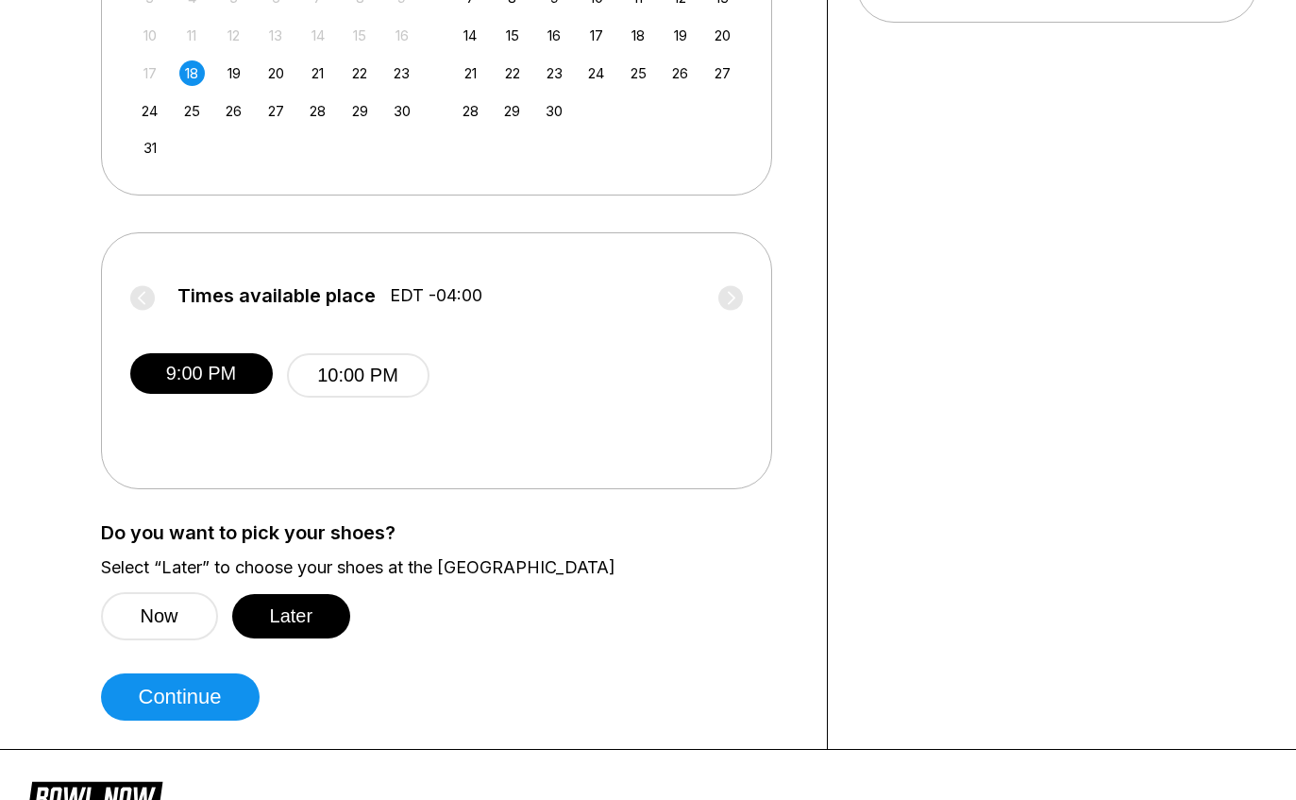
scroll to position [604, 0]
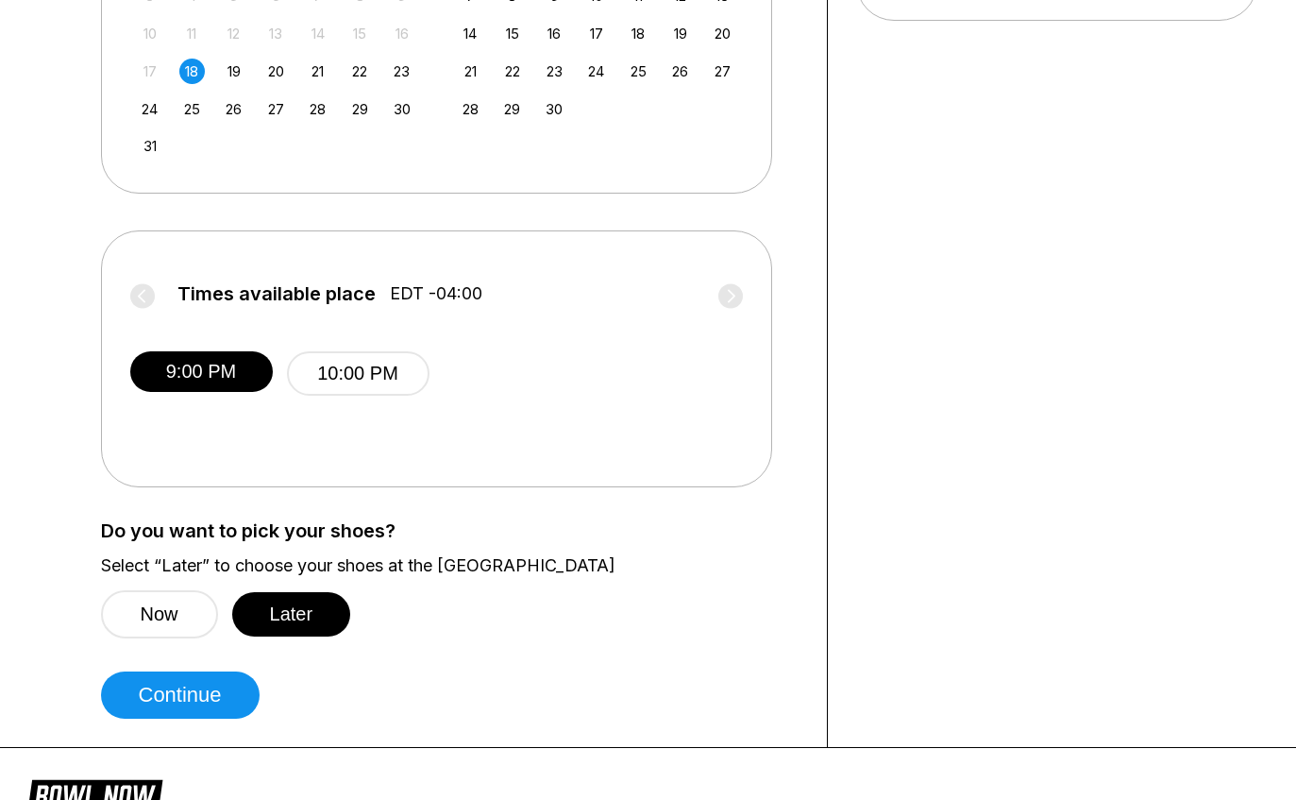
click at [39, 530] on div "Choose your Date and time You’ve selected Hourly Lane Rental ! What date and ti…" at bounding box center [648, 115] width 1227 height 1263
click at [183, 703] on button "Continue" at bounding box center [180, 694] width 159 height 47
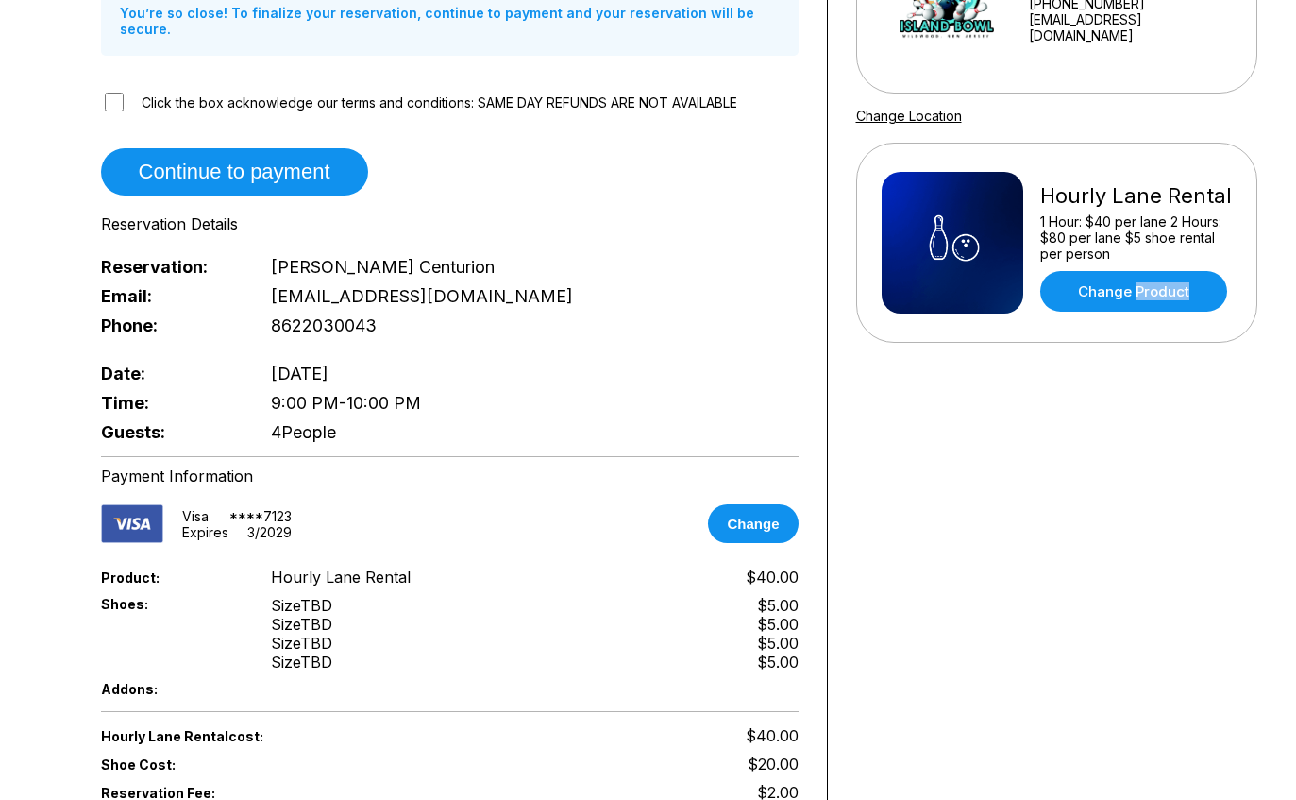
scroll to position [287, 0]
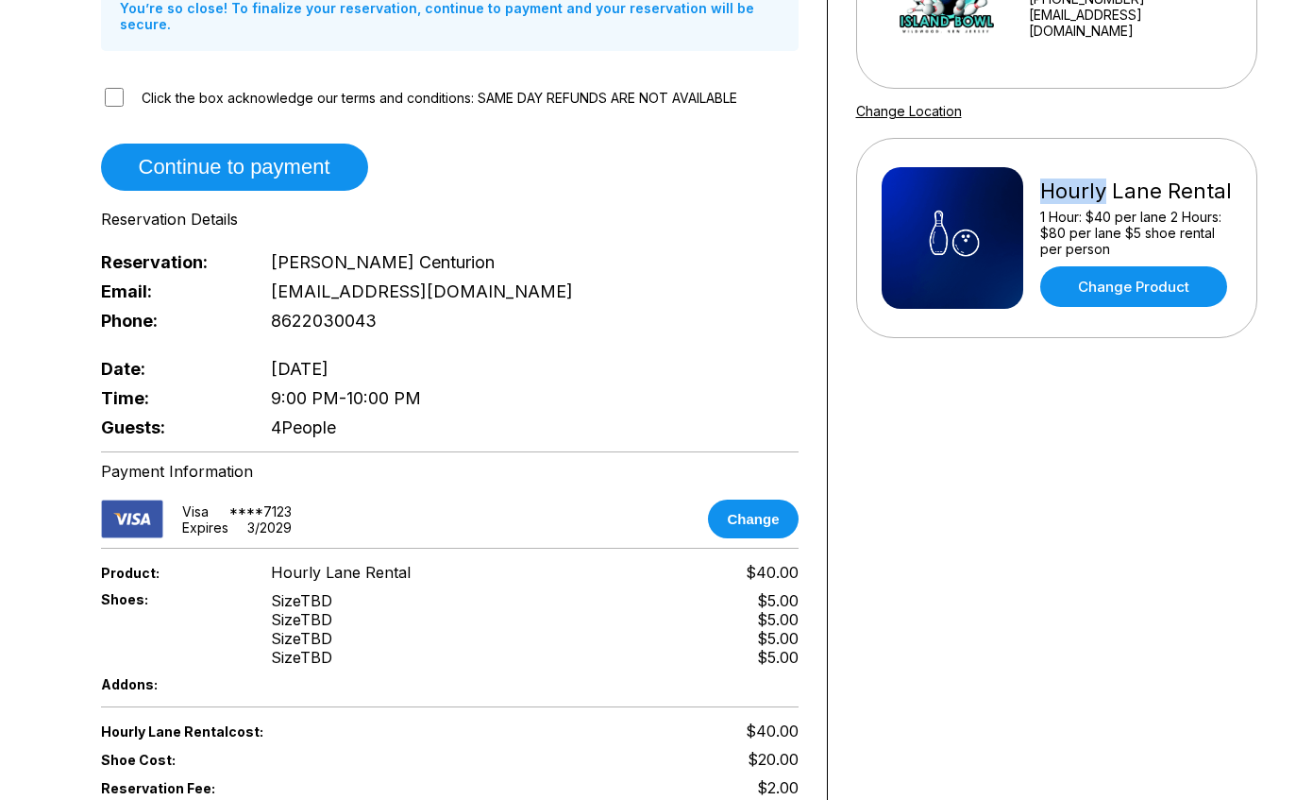
click at [1195, 450] on div "Your bowling location 4.8 Island Bowl +16097290111 info@islandbowling.com Chang…" at bounding box center [1057, 424] width 458 height 1247
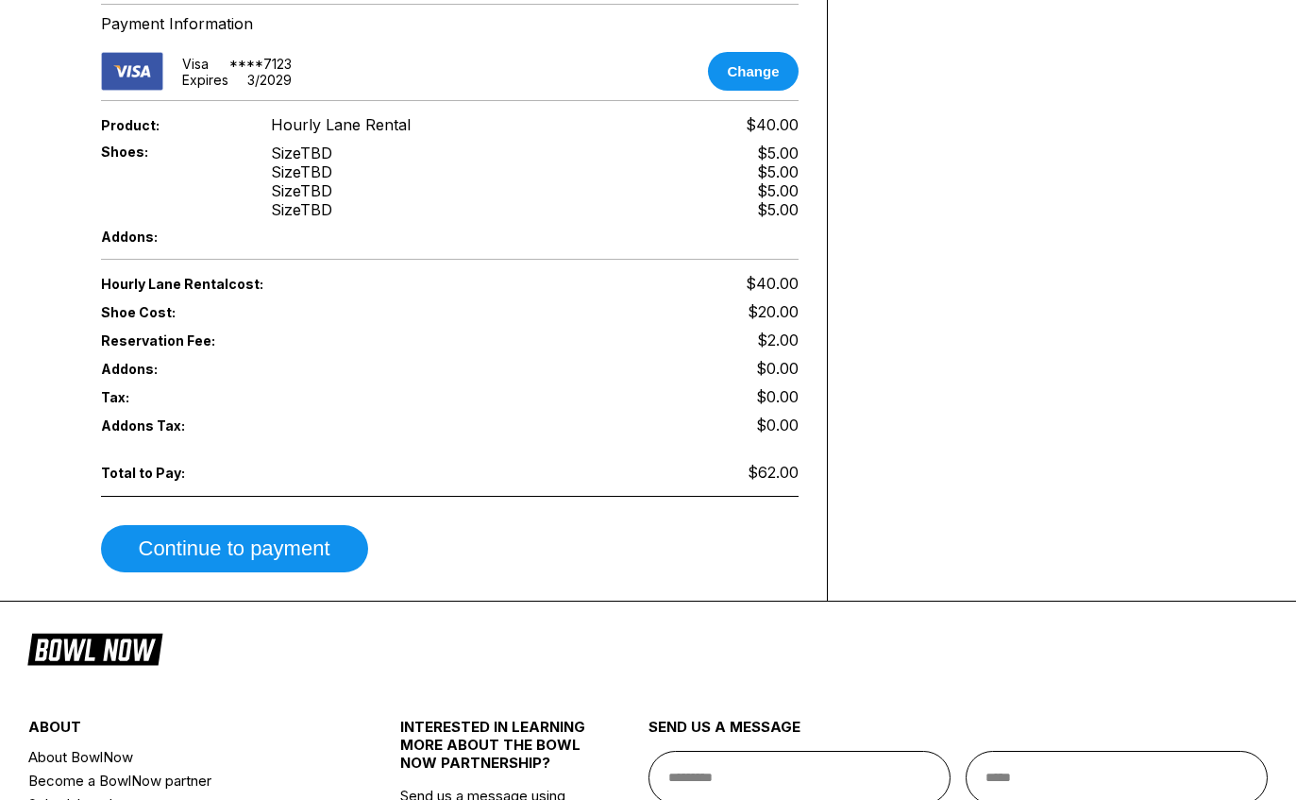
scroll to position [735, 0]
click at [156, 551] on button "Continue to payment" at bounding box center [234, 548] width 267 height 47
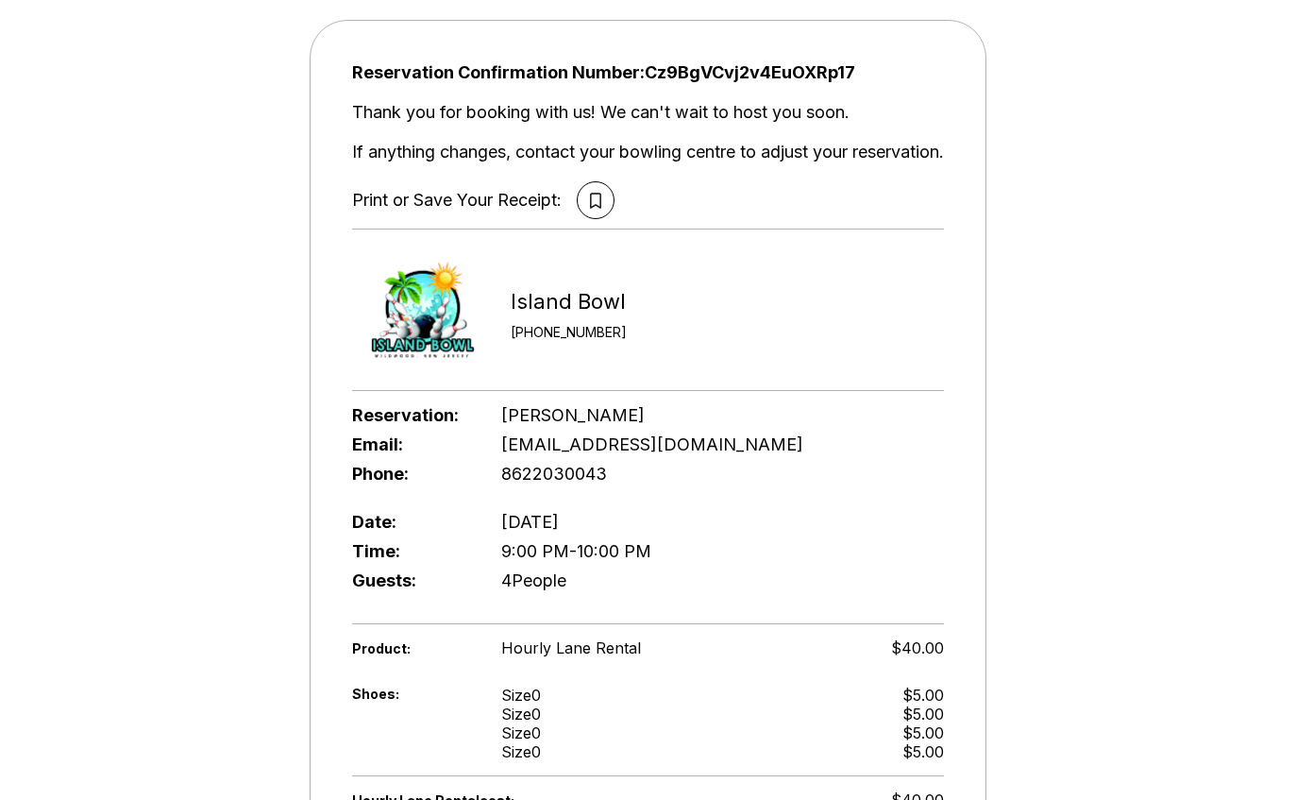
scroll to position [0, 0]
